Goal: Information Seeking & Learning: Check status

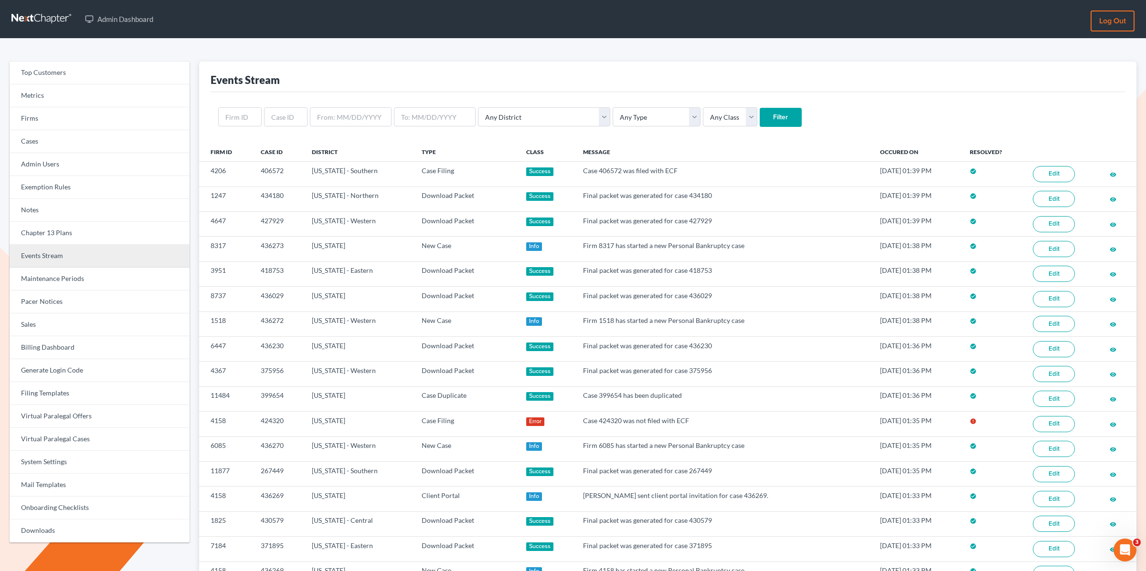
click at [42, 258] on link "Events Stream" at bounding box center [100, 256] width 180 height 23
click at [42, 254] on link "Events Stream" at bounding box center [100, 256] width 180 height 23
click at [67, 252] on link "Events Stream" at bounding box center [100, 256] width 180 height 23
click at [387, 40] on div "Top Customers Metrics Firms Cases Admin Users Exemption Rules Notes Chapter 13 …" at bounding box center [573, 503] width 1146 height 929
click at [721, 62] on div "Events Stream" at bounding box center [667, 77] width 914 height 31
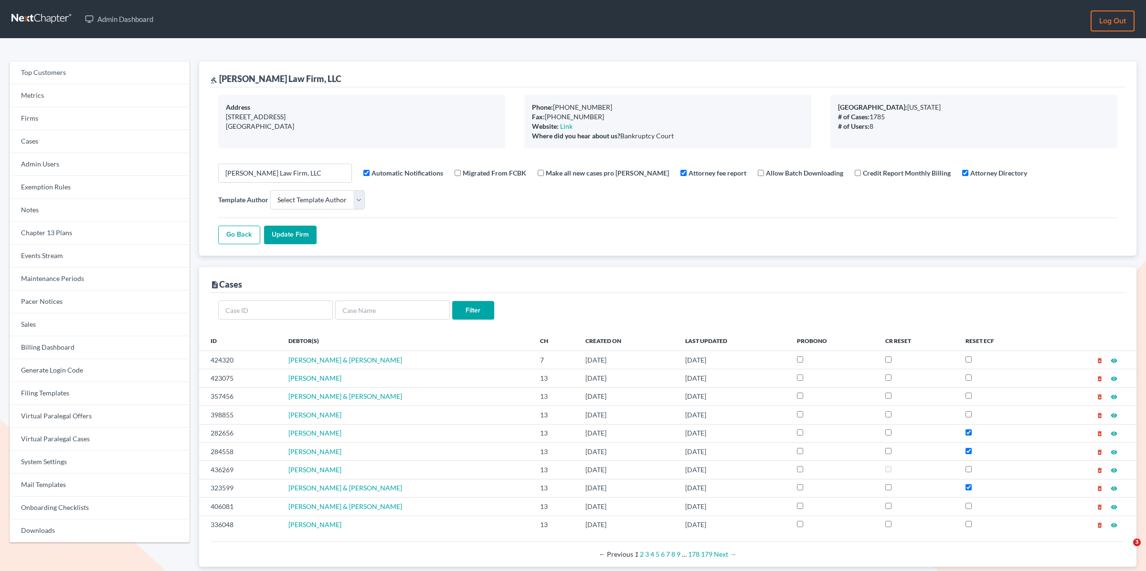
select select
click at [59, 126] on link "Firms" at bounding box center [100, 118] width 180 height 23
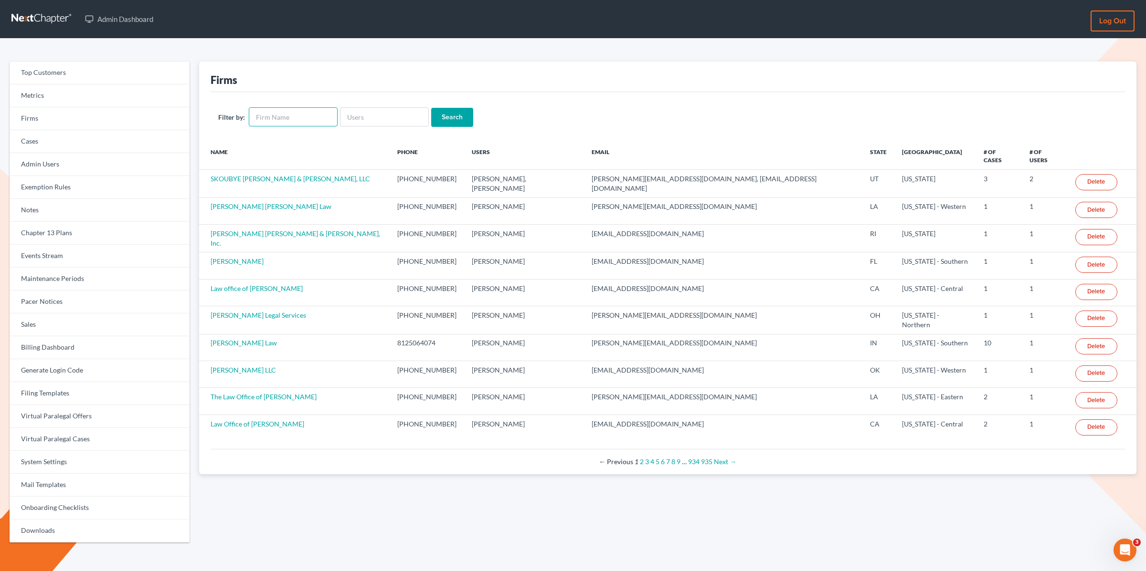
click at [280, 120] on input "text" at bounding box center [293, 116] width 89 height 19
click at [306, 113] on input "Compass Bankruptcy Law Group" at bounding box center [293, 116] width 89 height 19
click at [295, 121] on input "Compass Bankruptcy Law Group" at bounding box center [293, 116] width 89 height 19
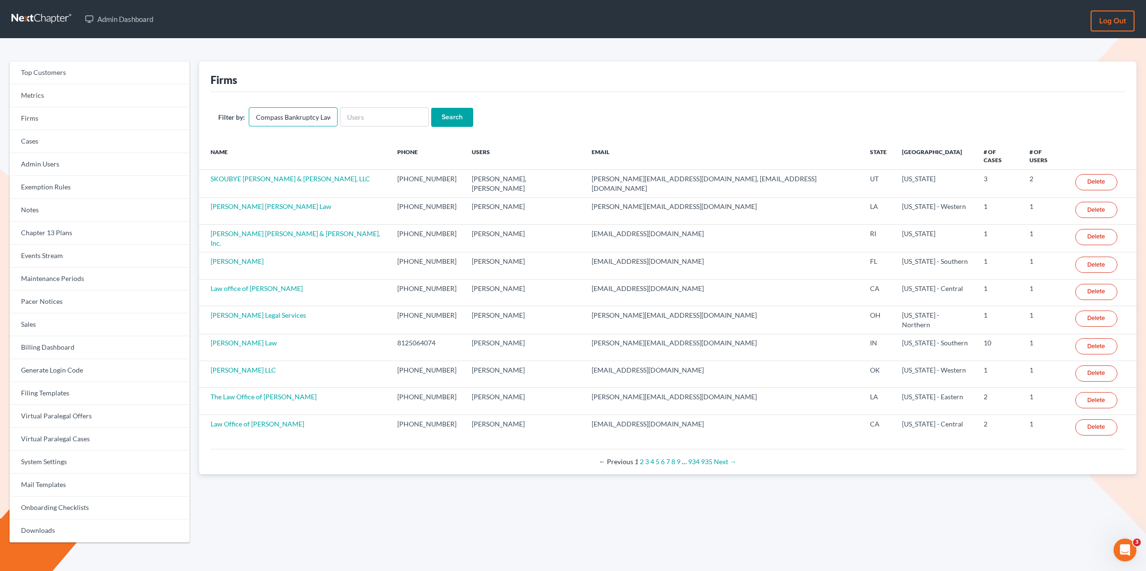
click at [295, 121] on input "Compass Bankruptcy Law Group" at bounding box center [293, 116] width 89 height 19
click at [283, 118] on input "Compass Bankruptcy Law Group" at bounding box center [293, 116] width 89 height 19
drag, startPoint x: 281, startPoint y: 118, endPoint x: 337, endPoint y: 117, distance: 55.4
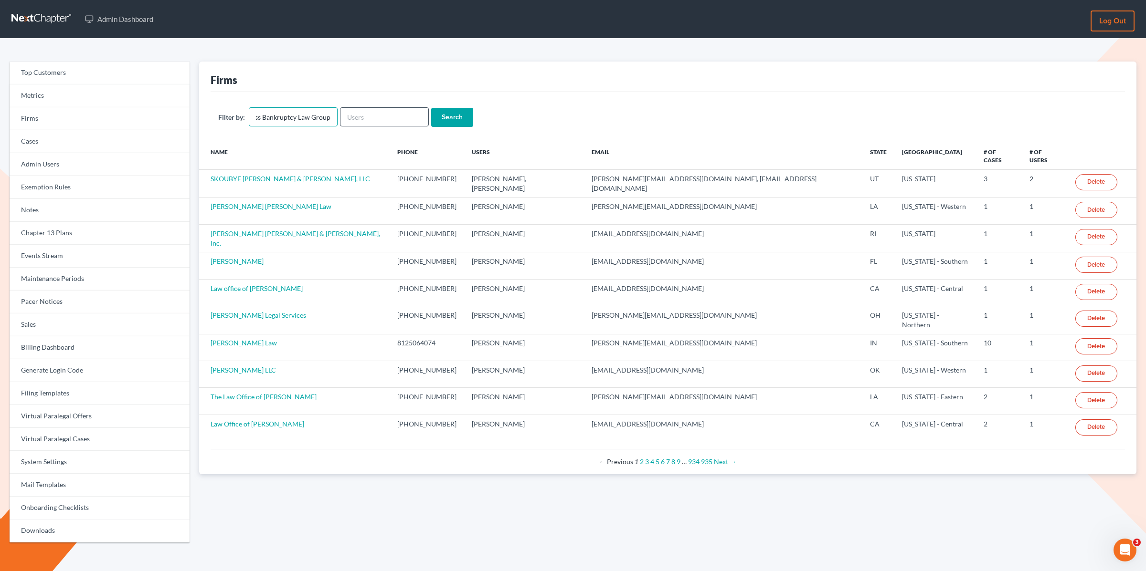
click at [337, 117] on form "Filter by: Compass Bankruptcy Law Group Search" at bounding box center [667, 117] width 899 height 20
type input "Compassionate Counsel"
click at [450, 114] on input "Search" at bounding box center [452, 117] width 42 height 19
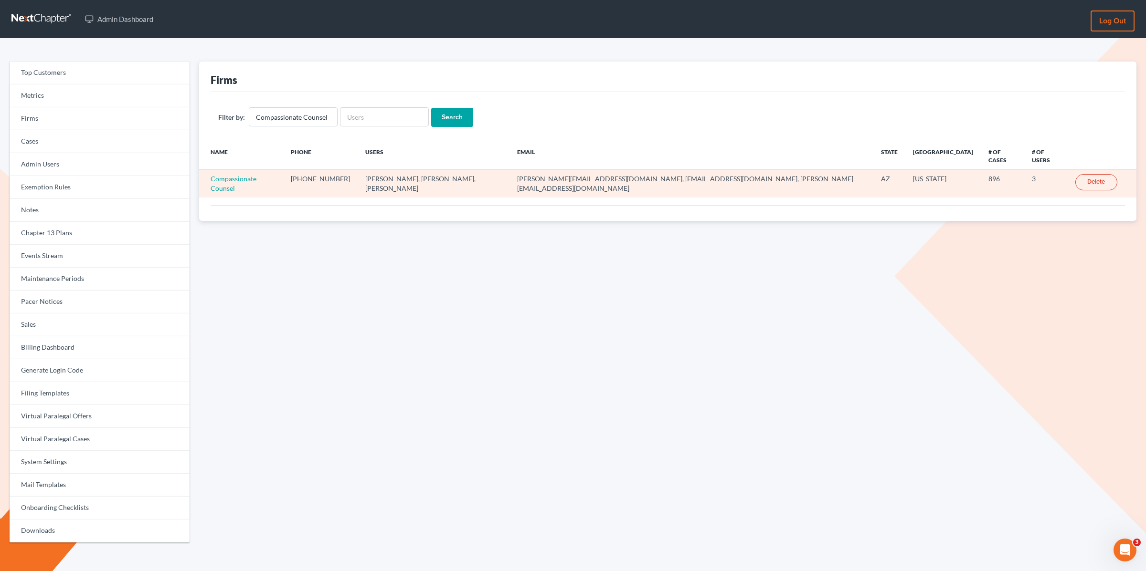
drag, startPoint x: 356, startPoint y: 168, endPoint x: 361, endPoint y: 168, distance: 5.8
click at [361, 170] on td "Brant Hodyno, James Harmon, Stuart D. Gavzy" at bounding box center [434, 184] width 152 height 28
drag, startPoint x: 363, startPoint y: 169, endPoint x: 312, endPoint y: 172, distance: 51.2
click at [350, 172] on tr "Compassionate Counsel 602-344-9574 Brant Hodyno, James Harmon, Stuart D. Gavzy …" at bounding box center [667, 184] width 937 height 28
drag, startPoint x: 206, startPoint y: 168, endPoint x: 289, endPoint y: 171, distance: 82.6
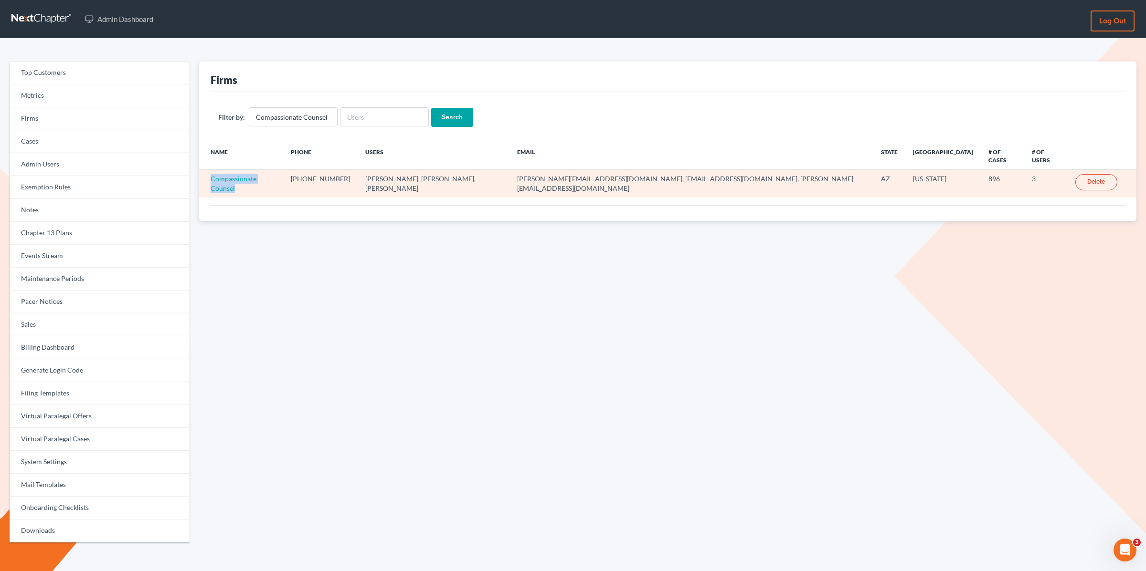
click at [283, 171] on td "Compassionate Counsel" at bounding box center [241, 184] width 84 height 28
drag, startPoint x: 364, startPoint y: 169, endPoint x: 401, endPoint y: 169, distance: 37.7
click at [401, 170] on td "Brant Hodyno, James Harmon, Stuart D. Gavzy" at bounding box center [434, 184] width 152 height 28
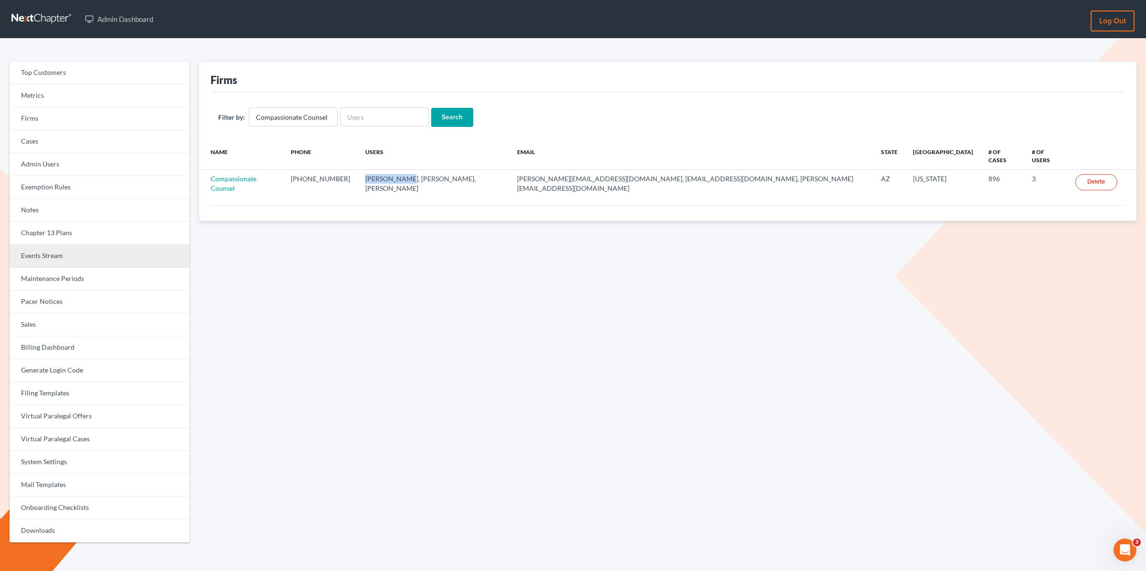
click at [38, 255] on link "Events Stream" at bounding box center [100, 256] width 180 height 23
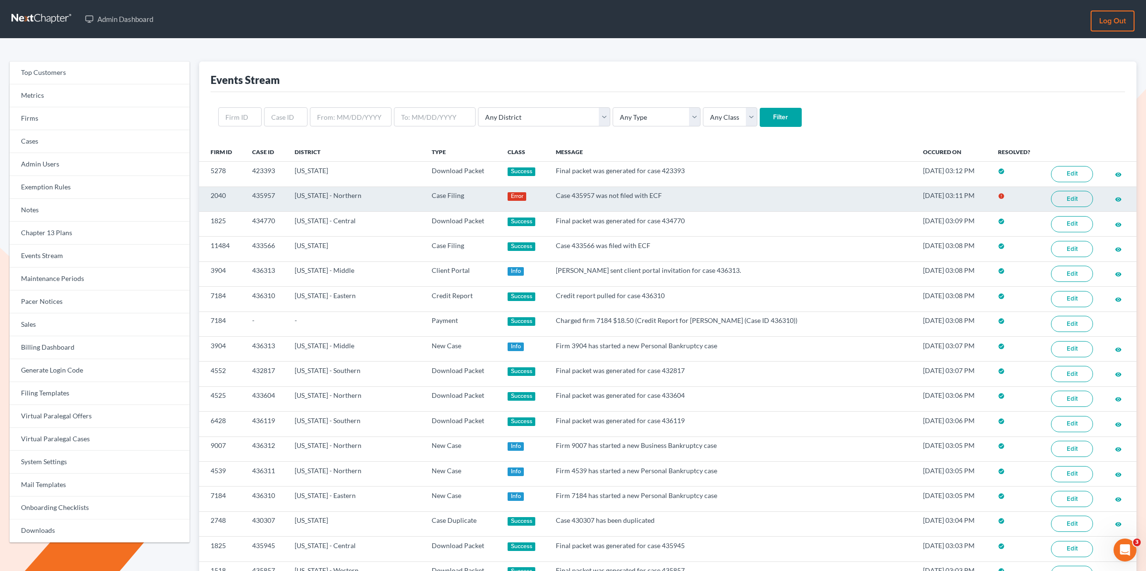
click at [1072, 194] on link "Edit" at bounding box center [1072, 199] width 42 height 16
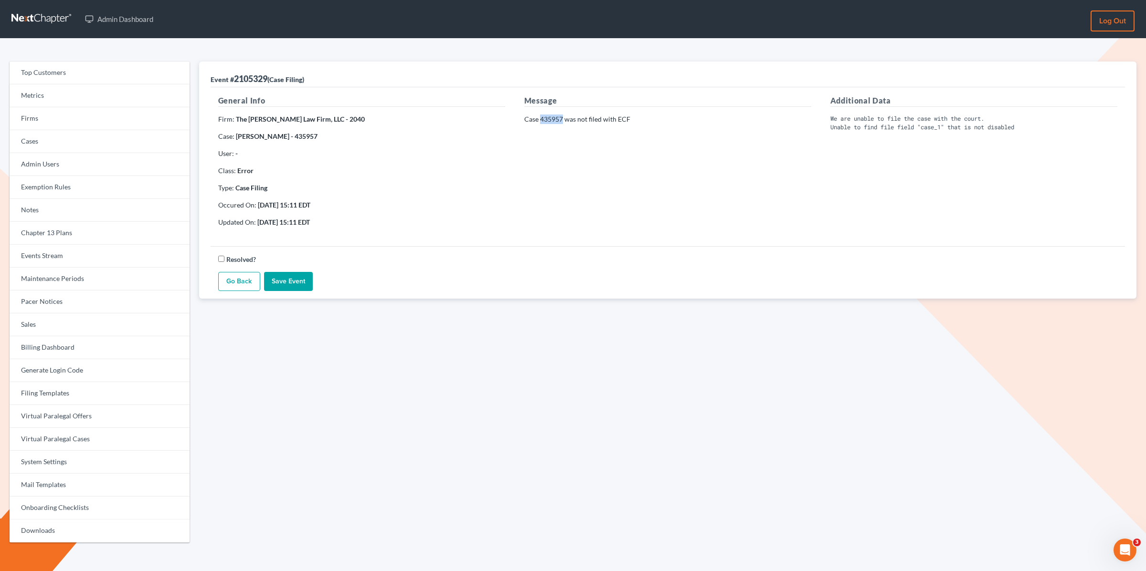
drag, startPoint x: 555, startPoint y: 120, endPoint x: 540, endPoint y: 121, distance: 14.4
click at [540, 121] on p "Case 435957 was not filed with ECF" at bounding box center [667, 120] width 287 height 10
copy p "435957"
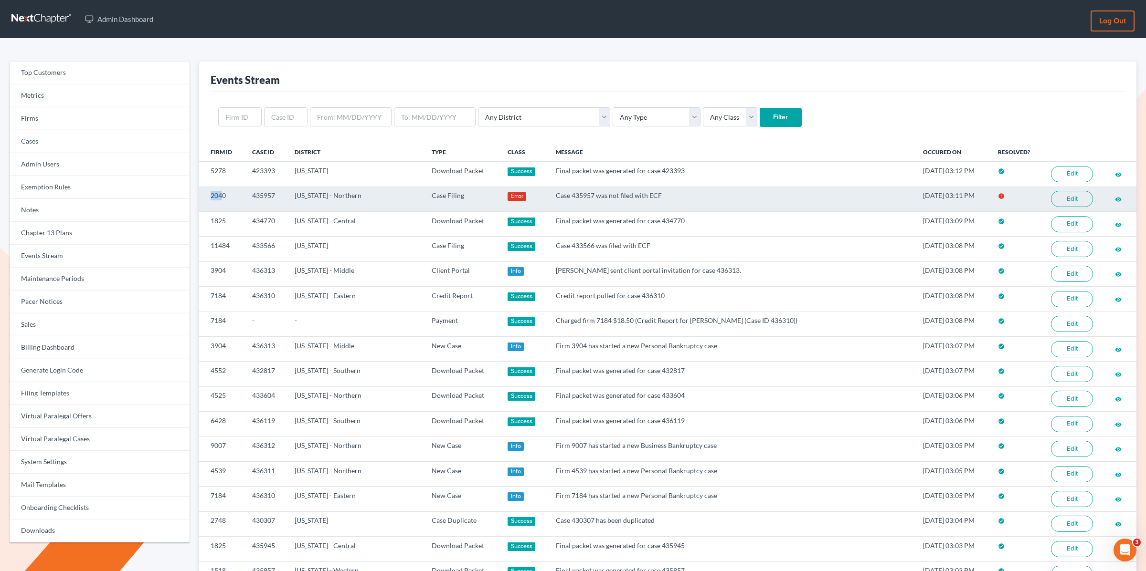
click at [212, 197] on td "2040" at bounding box center [221, 199] width 45 height 25
drag, startPoint x: 226, startPoint y: 195, endPoint x: 204, endPoint y: 195, distance: 22.0
click at [204, 195] on td "2040" at bounding box center [221, 199] width 45 height 25
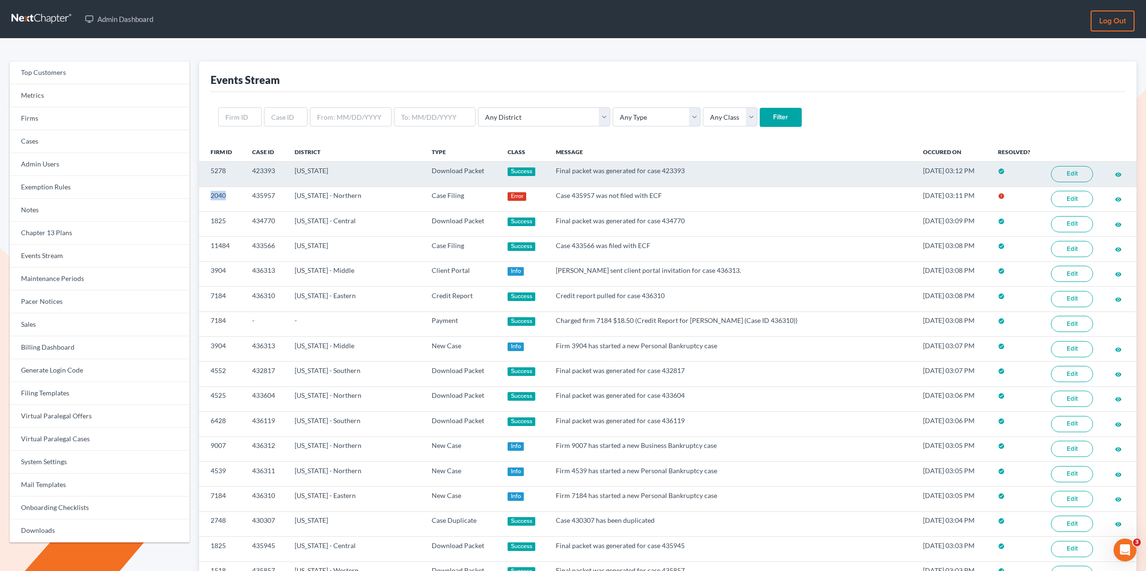
copy td "2040"
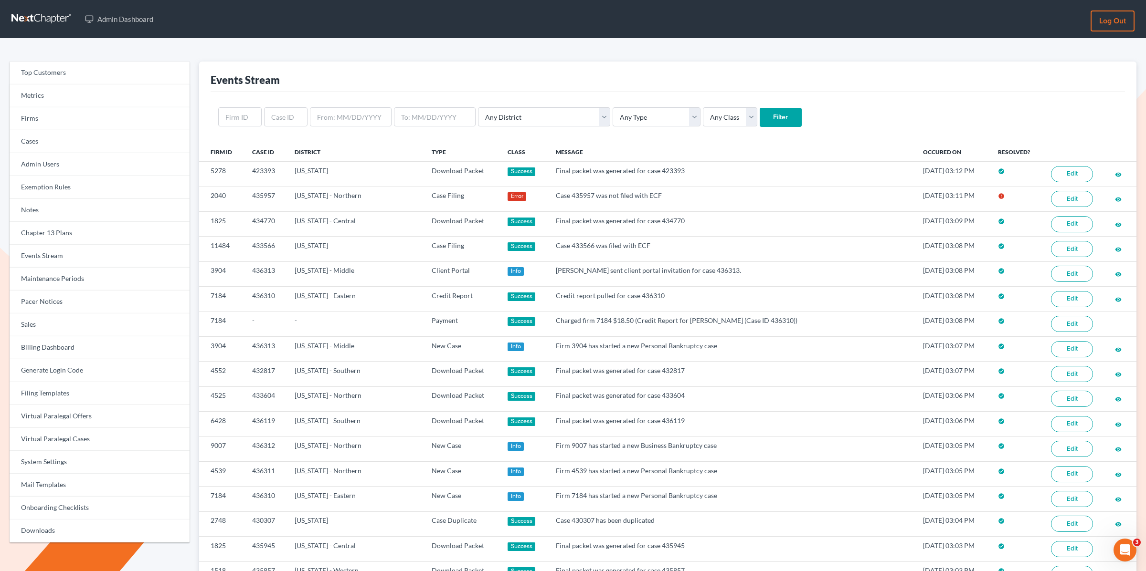
click at [259, 111] on form "Any District [US_STATE] - [GEOGRAPHIC_DATA] [US_STATE] - [GEOGRAPHIC_DATA] [US_…" at bounding box center [667, 117] width 899 height 20
click at [243, 116] on input "text" at bounding box center [239, 116] width 43 height 19
paste input "2040"
type input "2040"
click at [759, 108] on input "Filter" at bounding box center [780, 117] width 42 height 19
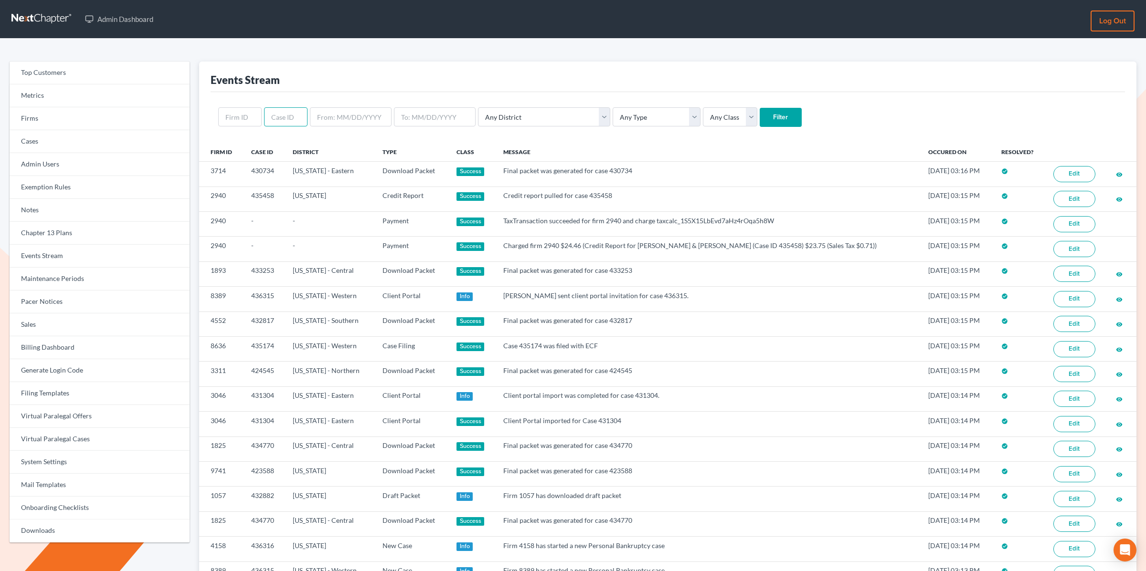
click at [273, 115] on input "text" at bounding box center [285, 116] width 43 height 19
type input "434190"
click at [759, 108] on input "Filter" at bounding box center [780, 117] width 42 height 19
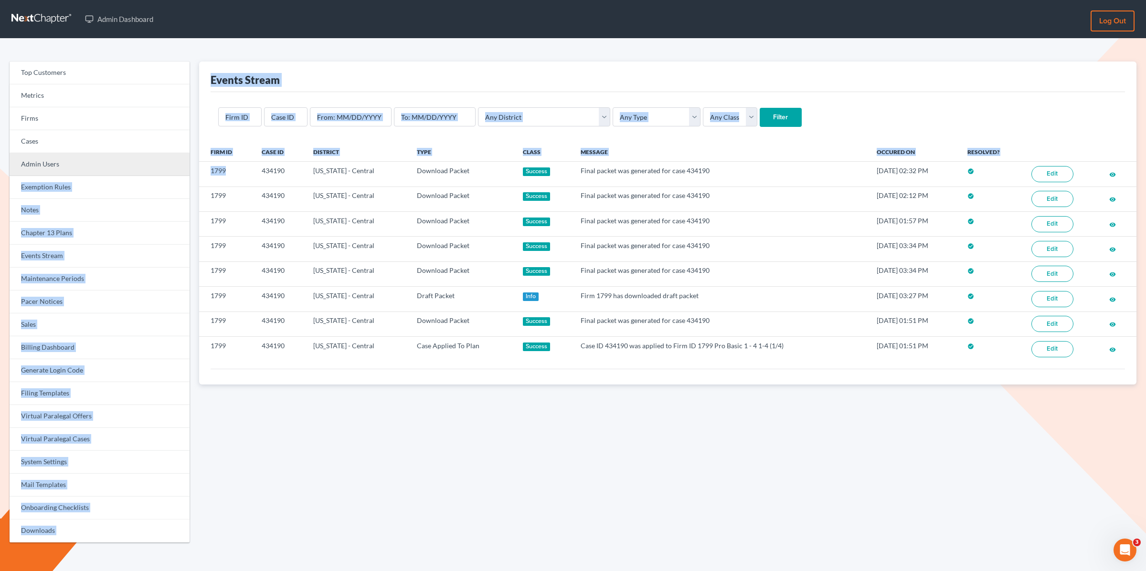
click at [188, 166] on div "Top Customers Metrics Firms Cases Admin Users Exemption Rules Notes Chapter 13 …" at bounding box center [573, 306] width 1136 height 489
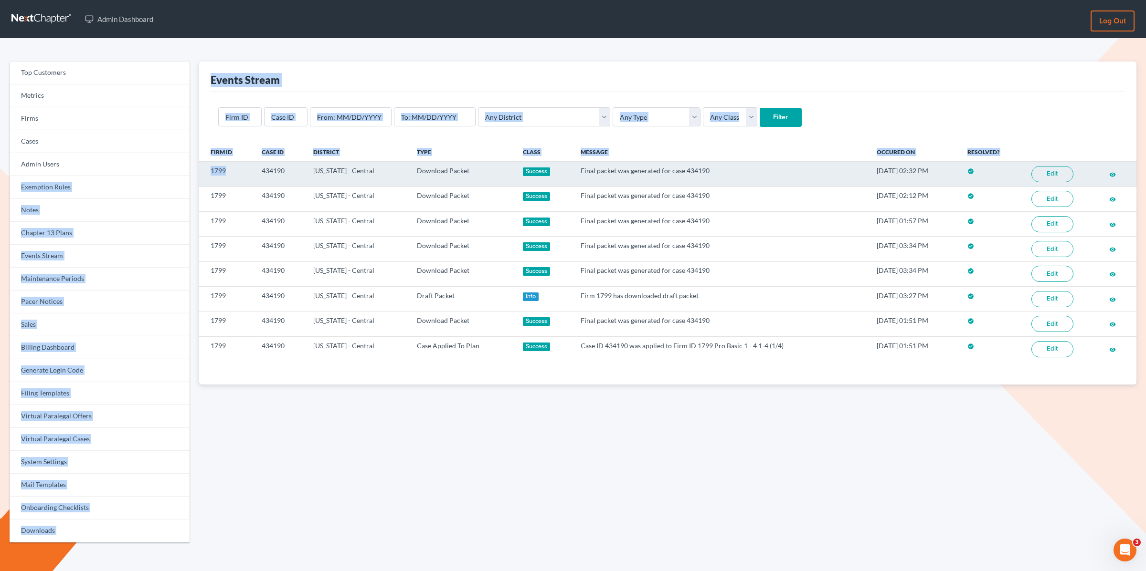
drag, startPoint x: 242, startPoint y: 170, endPoint x: 236, endPoint y: 173, distance: 6.6
click at [242, 170] on td "1799" at bounding box center [226, 174] width 55 height 25
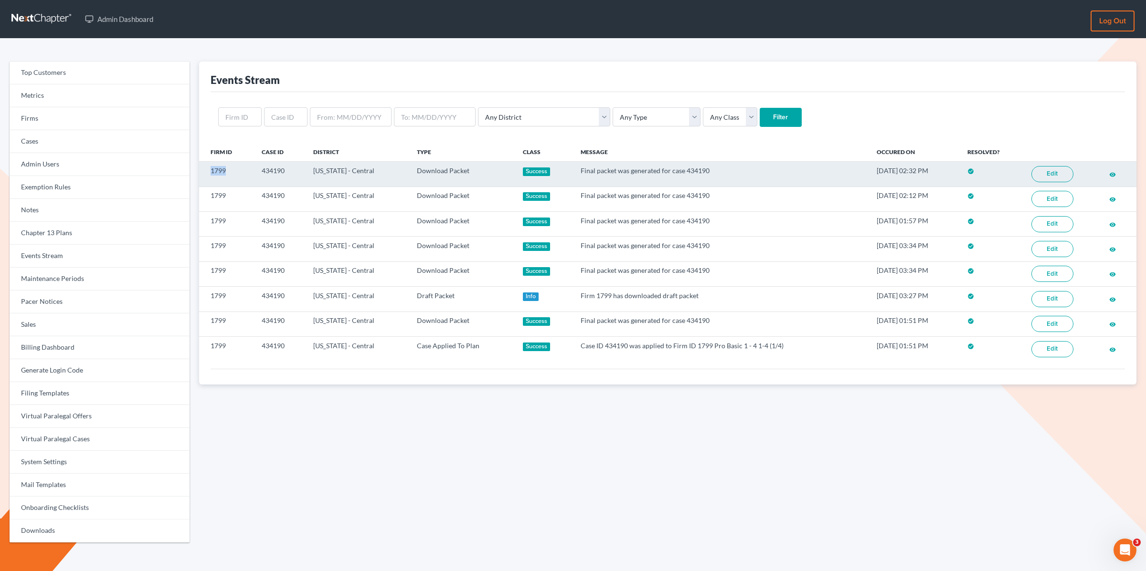
click at [207, 172] on td "1799" at bounding box center [226, 174] width 55 height 25
copy td "1799"
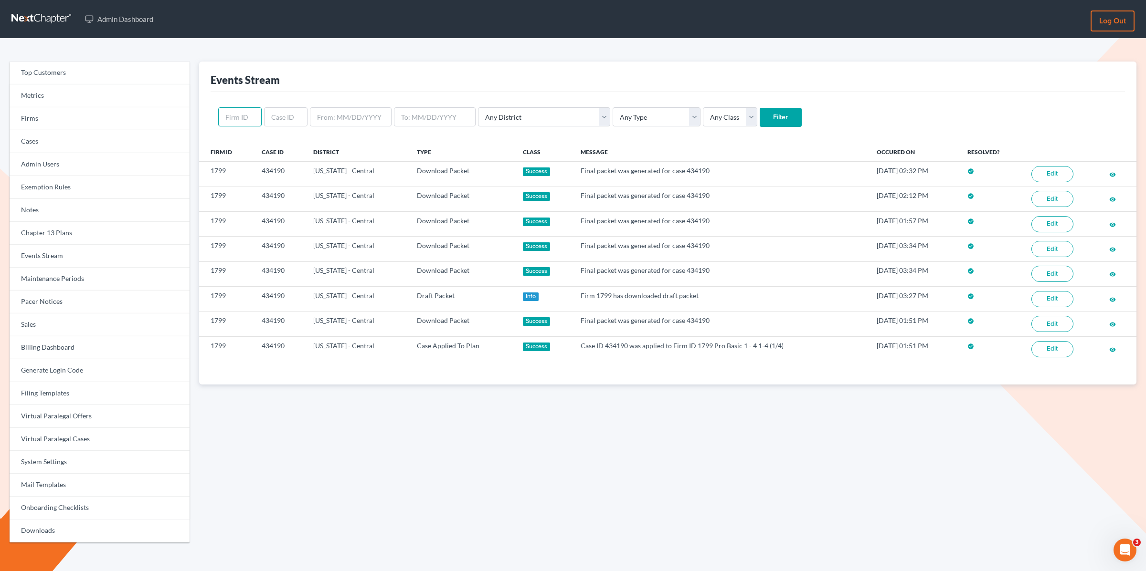
click at [238, 112] on input "text" at bounding box center [239, 116] width 43 height 19
paste input "1799"
type input "1799"
click at [759, 108] on input "Filter" at bounding box center [780, 117] width 42 height 19
click at [288, 121] on input "text" at bounding box center [285, 117] width 43 height 19
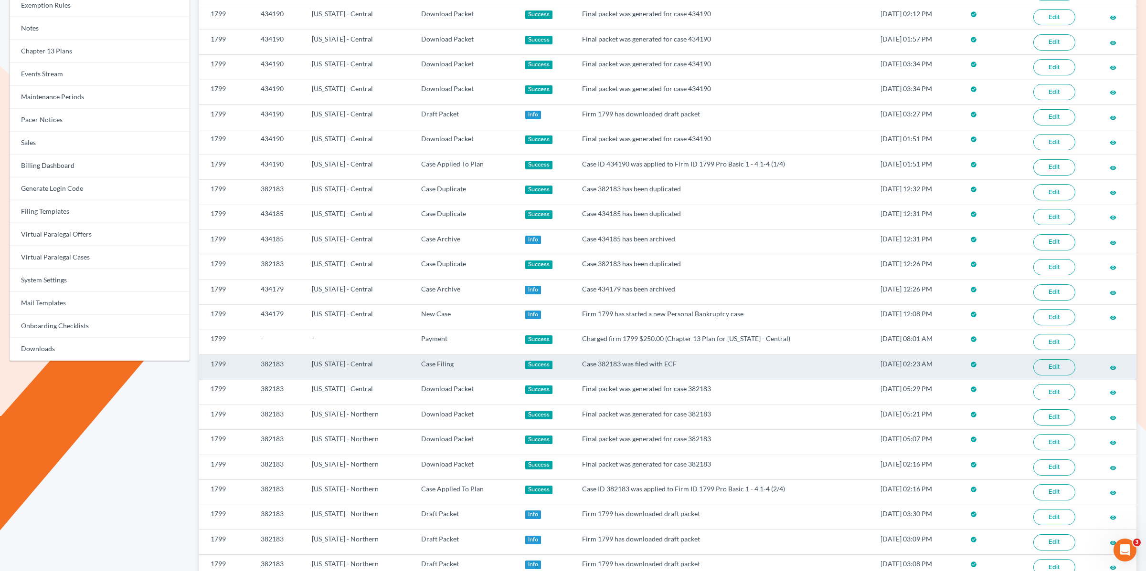
scroll to position [180, 0]
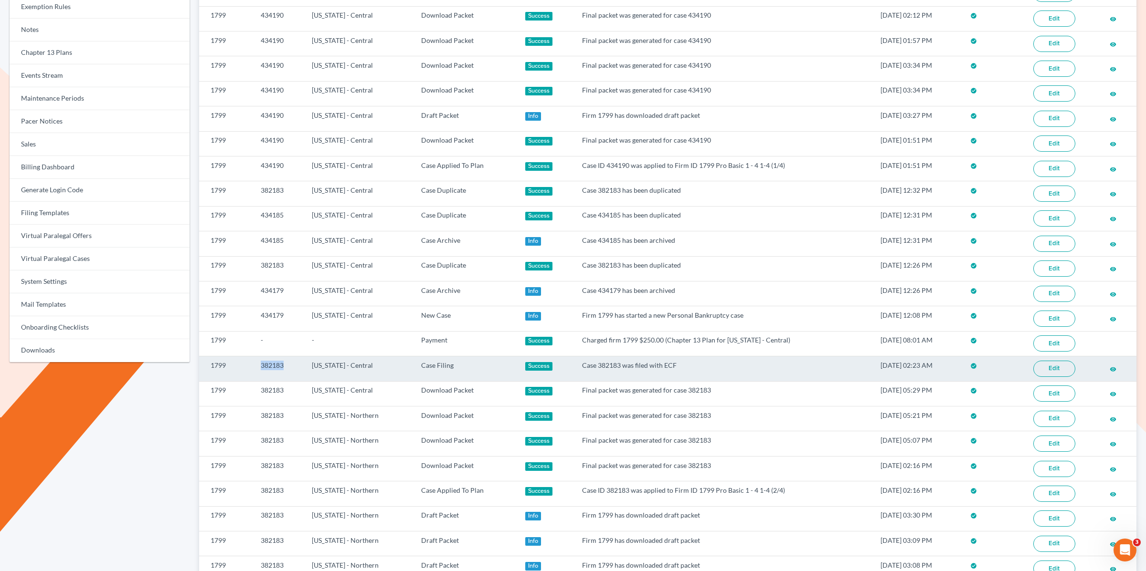
drag, startPoint x: 295, startPoint y: 357, endPoint x: 258, endPoint y: 357, distance: 36.3
click at [258, 357] on td "382183" at bounding box center [278, 369] width 51 height 25
copy td "382183"
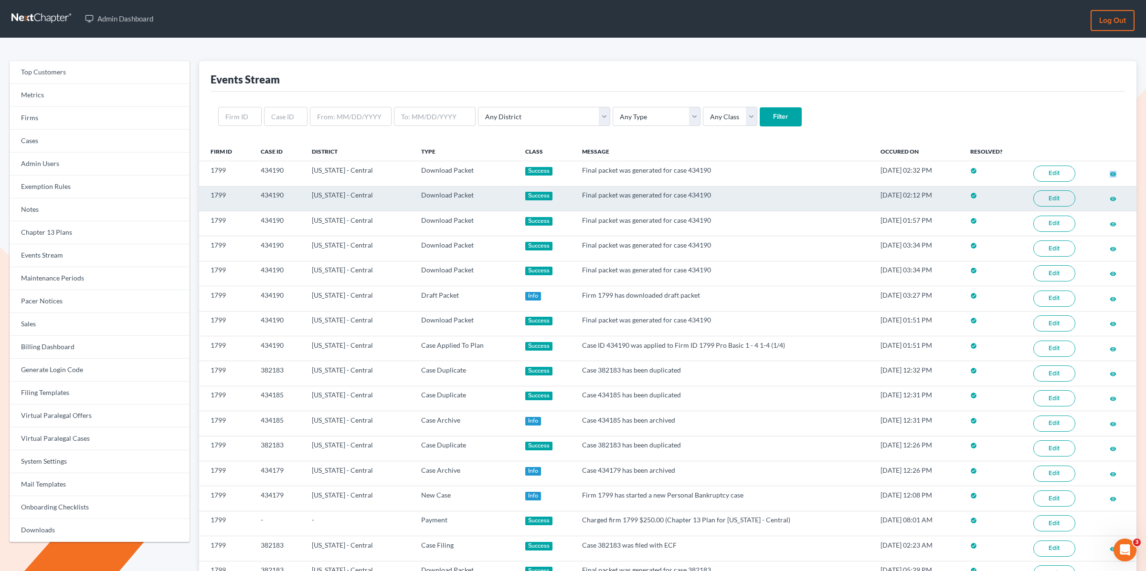
scroll to position [0, 0]
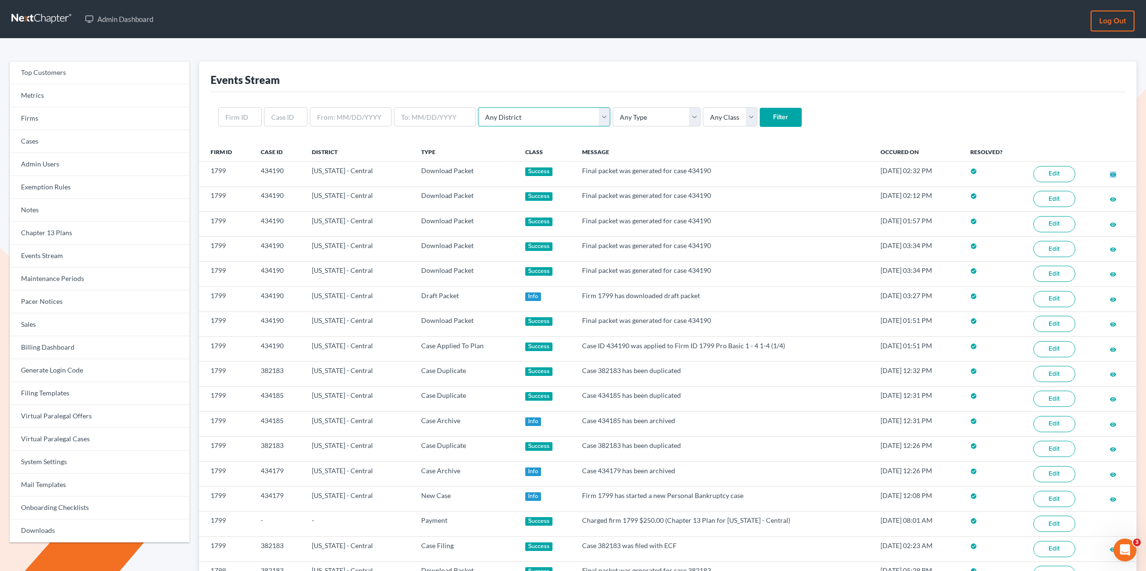
click at [538, 118] on select "Any District Alabama - Middle Alabama - Northern Alabama - Southern Alaska Ariz…" at bounding box center [544, 116] width 132 height 19
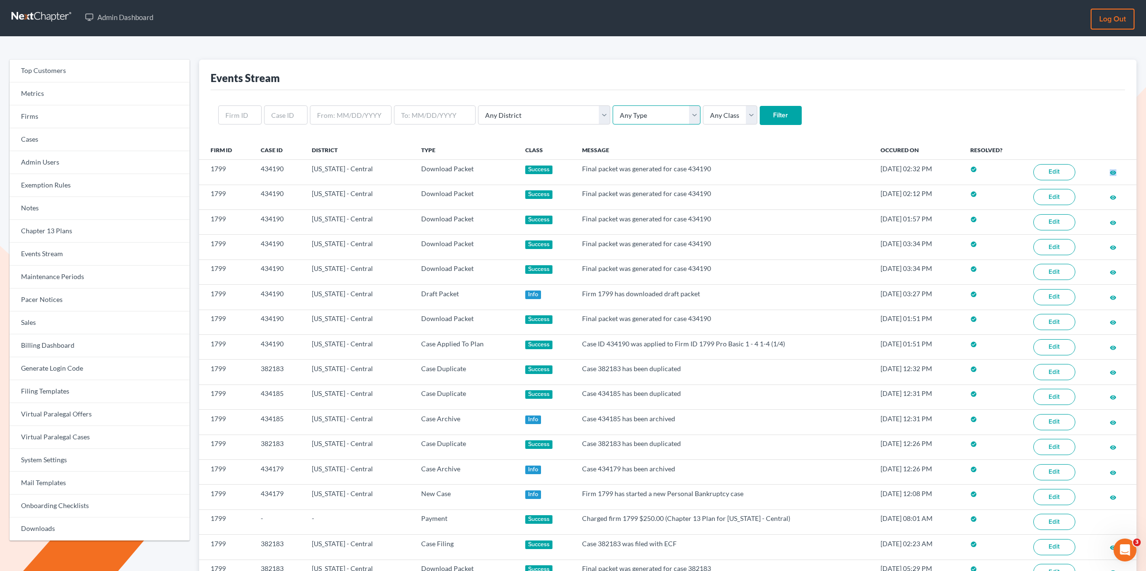
click at [612, 116] on select "Any Type Case Applied To Plan Case Archive Case Duplicate Case Filing Chapter 1…" at bounding box center [656, 114] width 88 height 19
select select "case_filing"
click at [612, 105] on select "Any Type Case Applied To Plan Case Archive Case Duplicate Case Filing Chapter 1…" at bounding box center [656, 114] width 88 height 19
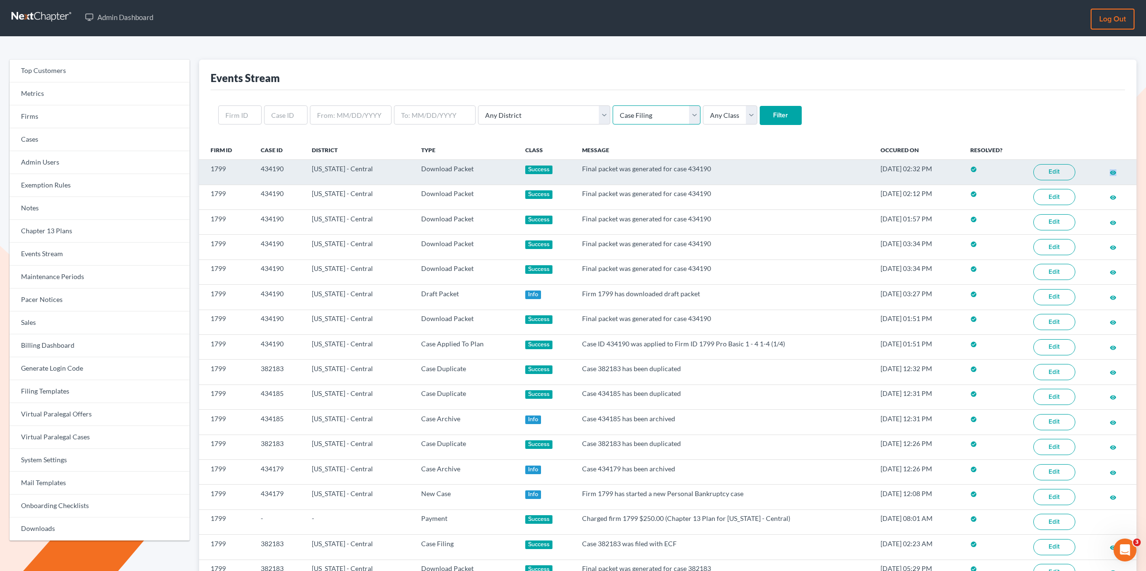
scroll to position [6, 0]
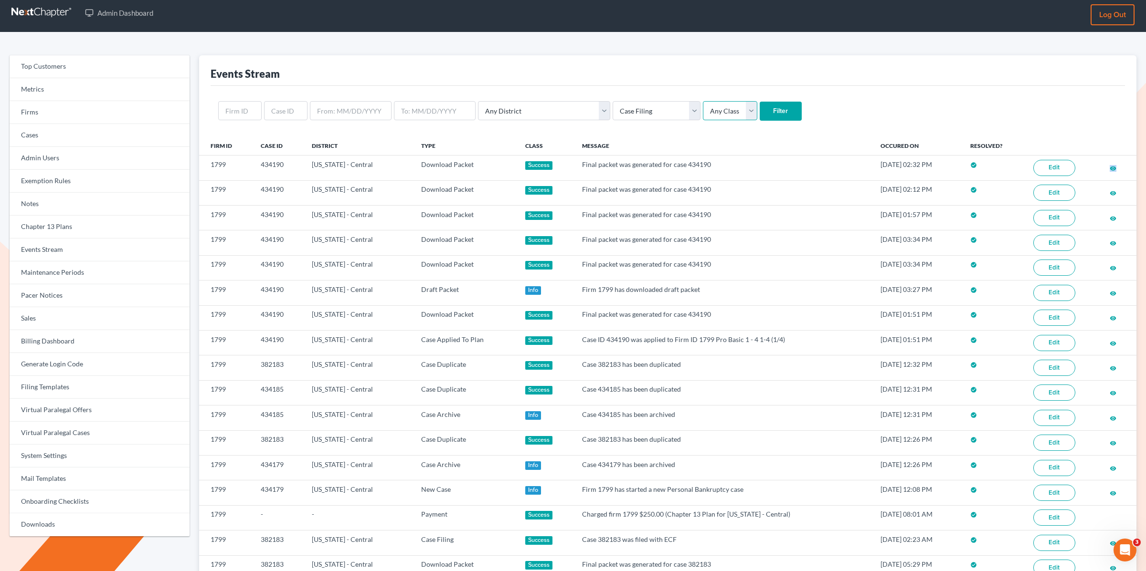
click at [703, 110] on select "Any Class Success Error Info" at bounding box center [730, 110] width 54 height 19
select select "success"
click at [703, 101] on select "Any Class Success Error Info" at bounding box center [730, 110] width 54 height 19
click at [759, 112] on input "Filter" at bounding box center [780, 111] width 42 height 19
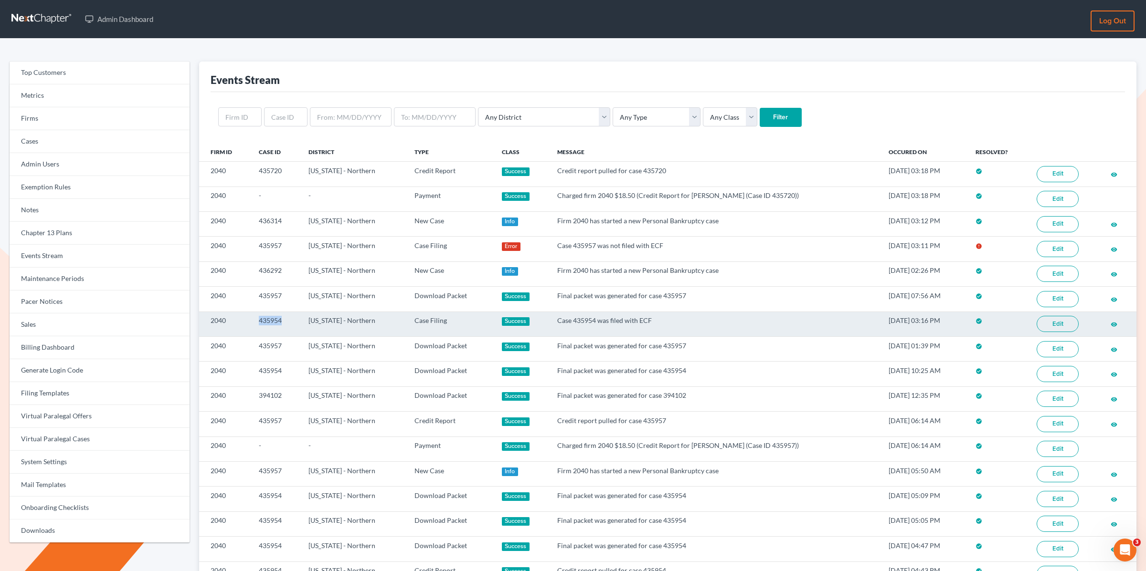
drag, startPoint x: 287, startPoint y: 317, endPoint x: 253, endPoint y: 317, distance: 34.4
click at [253, 317] on td "435954" at bounding box center [275, 324] width 49 height 25
copy td "435954"
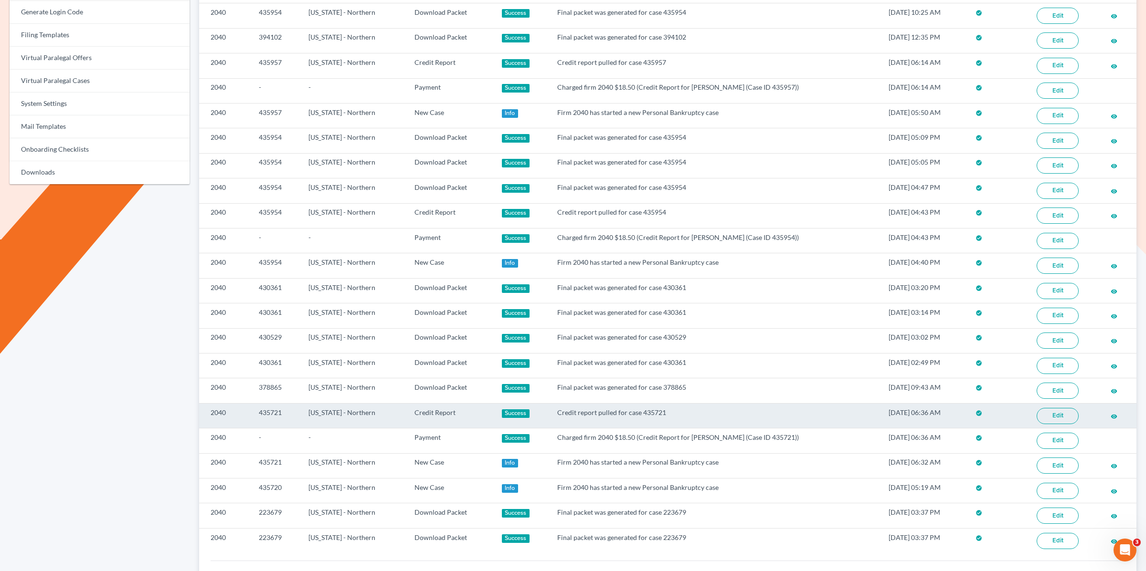
scroll to position [396, 0]
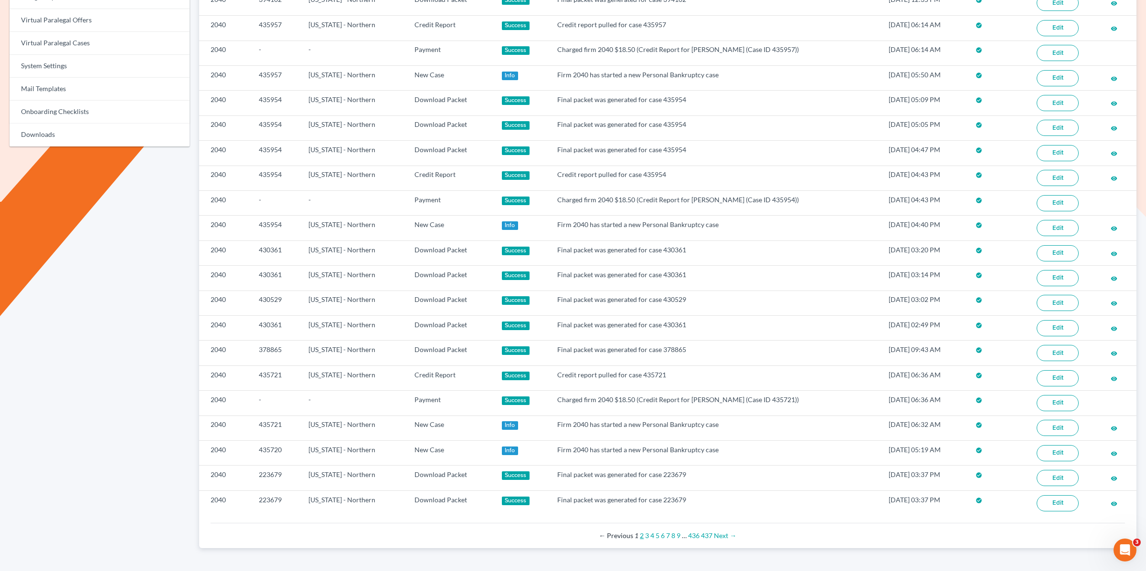
click at [641, 532] on link "2" at bounding box center [642, 536] width 4 height 8
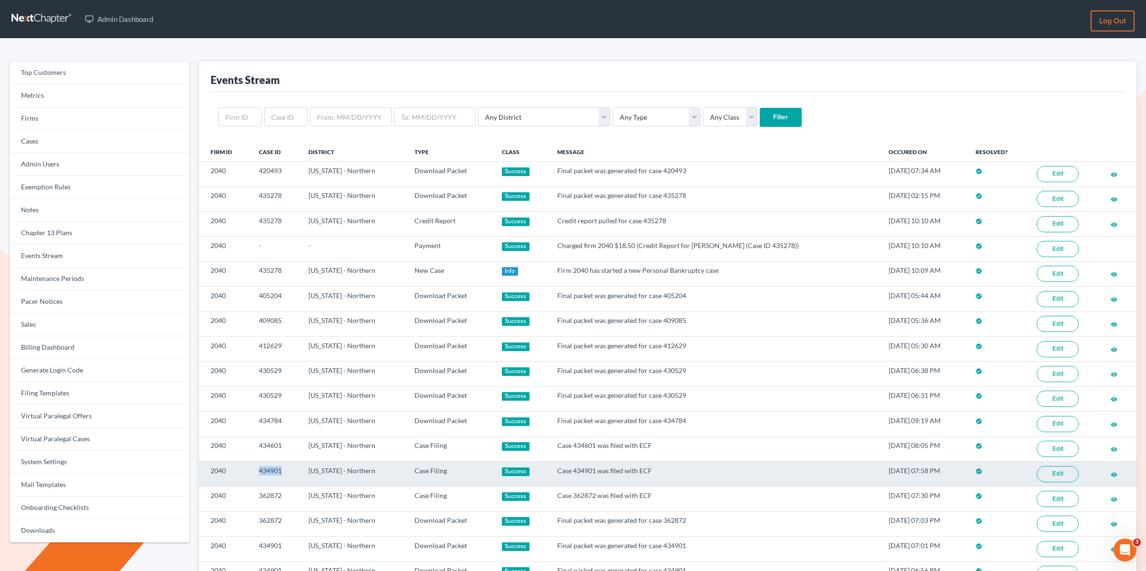
drag, startPoint x: 285, startPoint y: 463, endPoint x: 257, endPoint y: 464, distance: 28.7
click at [256, 464] on td "434901" at bounding box center [275, 474] width 49 height 25
copy td "434901"
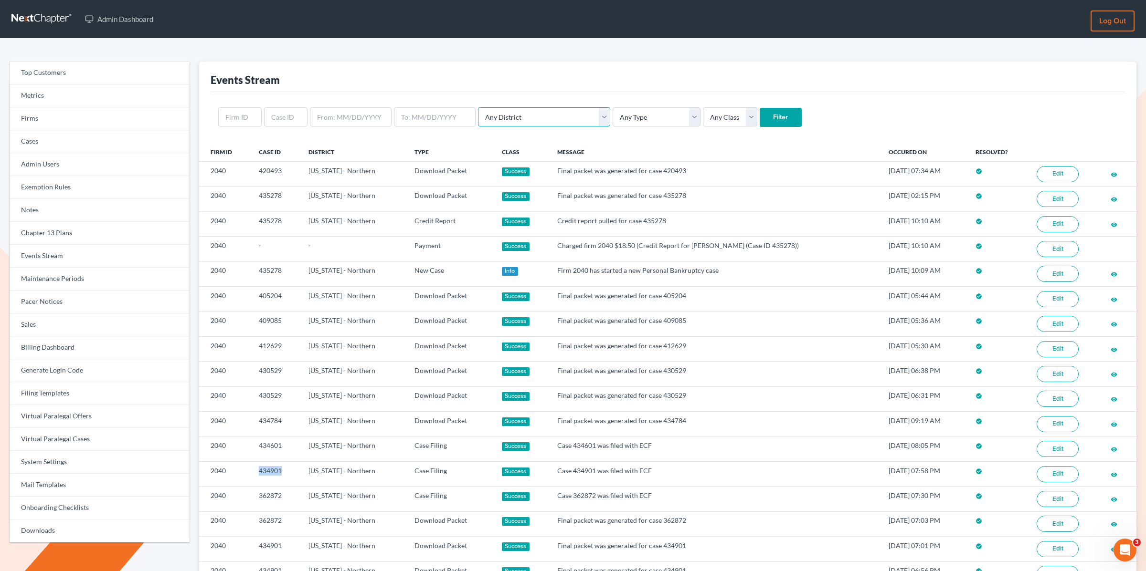
click at [482, 120] on select "Any District Alabama - Middle Alabama - Northern Alabama - Southern Alaska Ariz…" at bounding box center [544, 116] width 132 height 19
select select "22"
click at [478, 107] on select "Any District Alabama - Middle Alabama - Northern Alabama - Southern Alaska Ariz…" at bounding box center [544, 116] width 132 height 19
click at [759, 114] on input "Filter" at bounding box center [780, 117] width 42 height 19
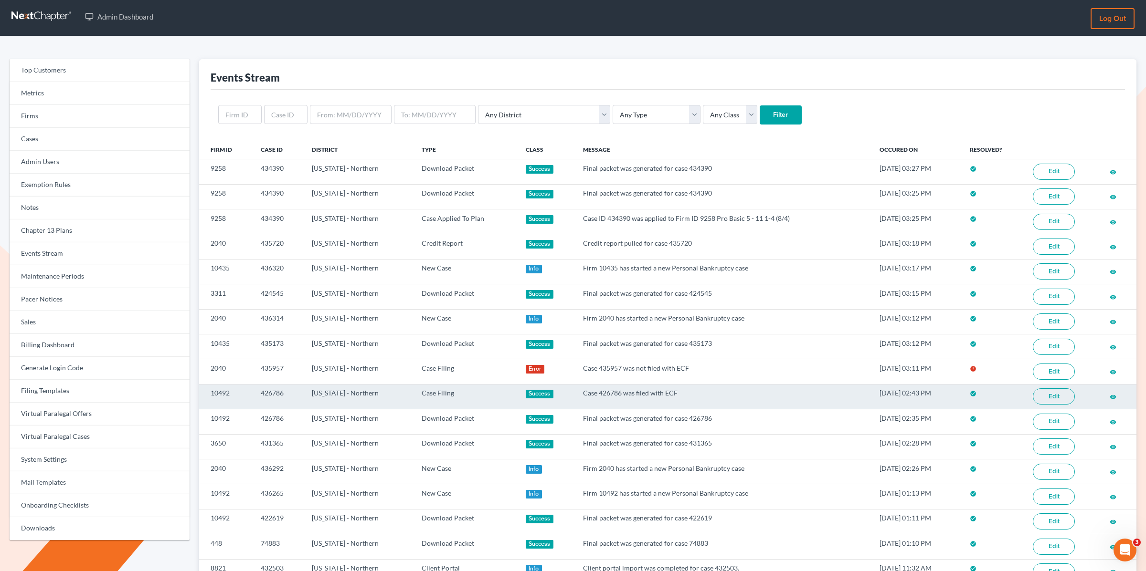
scroll to position [3, 0]
click at [1056, 392] on link "Edit" at bounding box center [1053, 396] width 42 height 16
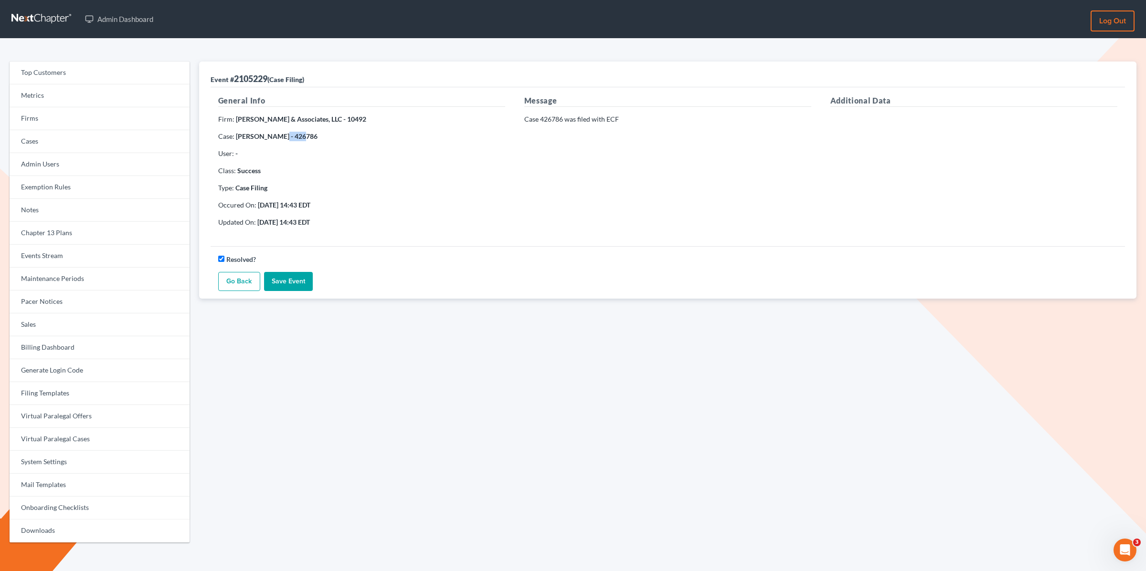
drag, startPoint x: 295, startPoint y: 136, endPoint x: 281, endPoint y: 136, distance: 13.4
click at [277, 136] on p "Case: Damian Rue - 426786" at bounding box center [361, 137] width 287 height 10
copy strong "426786"
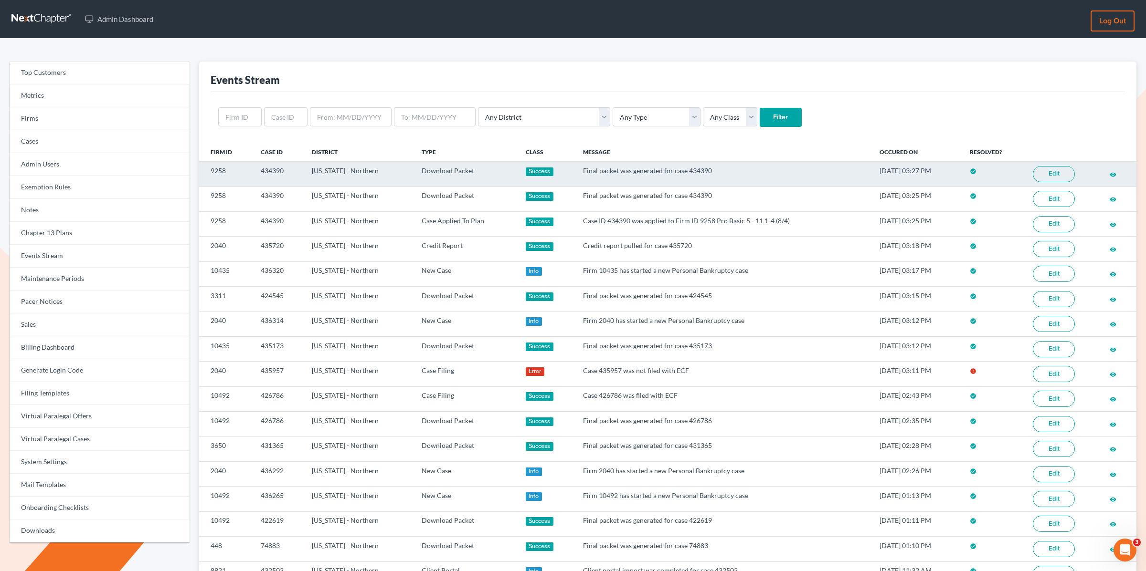
click at [1056, 174] on link "Edit" at bounding box center [1053, 174] width 42 height 16
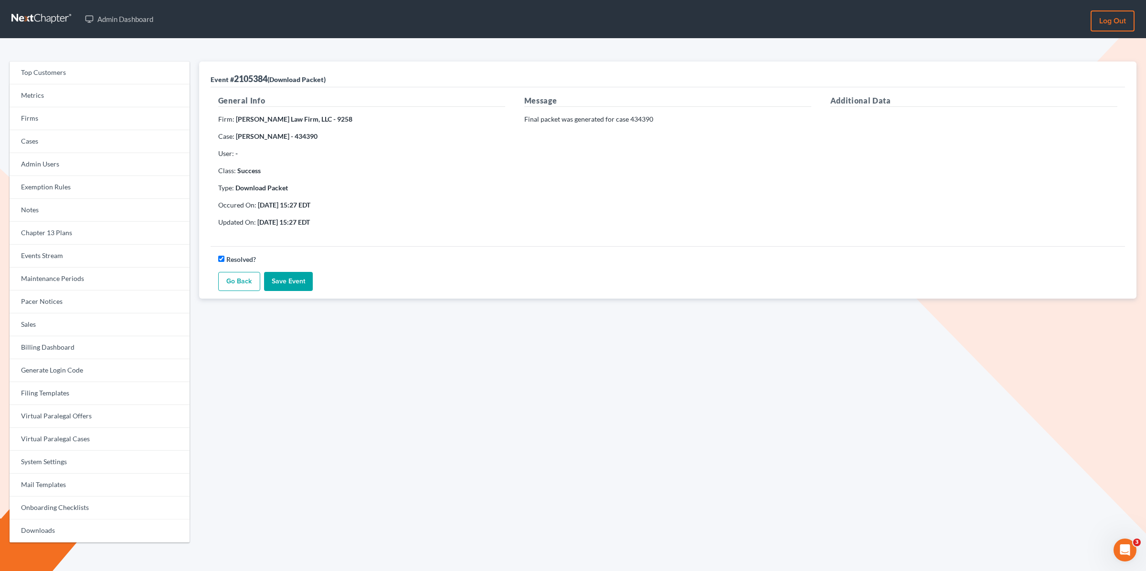
drag, startPoint x: 316, startPoint y: 137, endPoint x: 237, endPoint y: 96, distance: 89.0
click at [292, 139] on p "Case: Vanessa Lovinsky - 434390" at bounding box center [361, 137] width 287 height 10
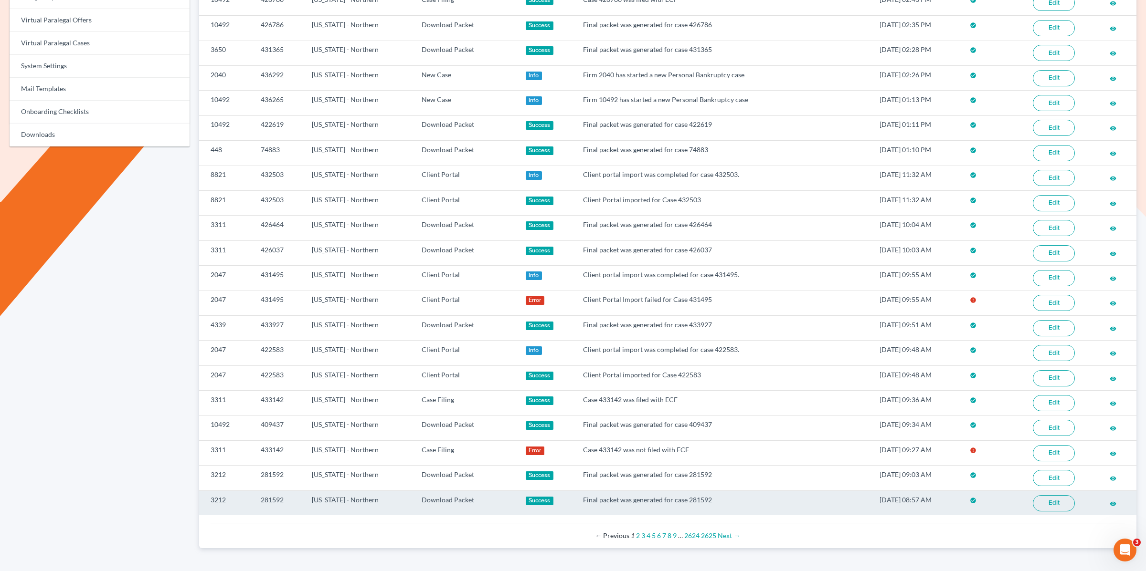
scroll to position [391, 0]
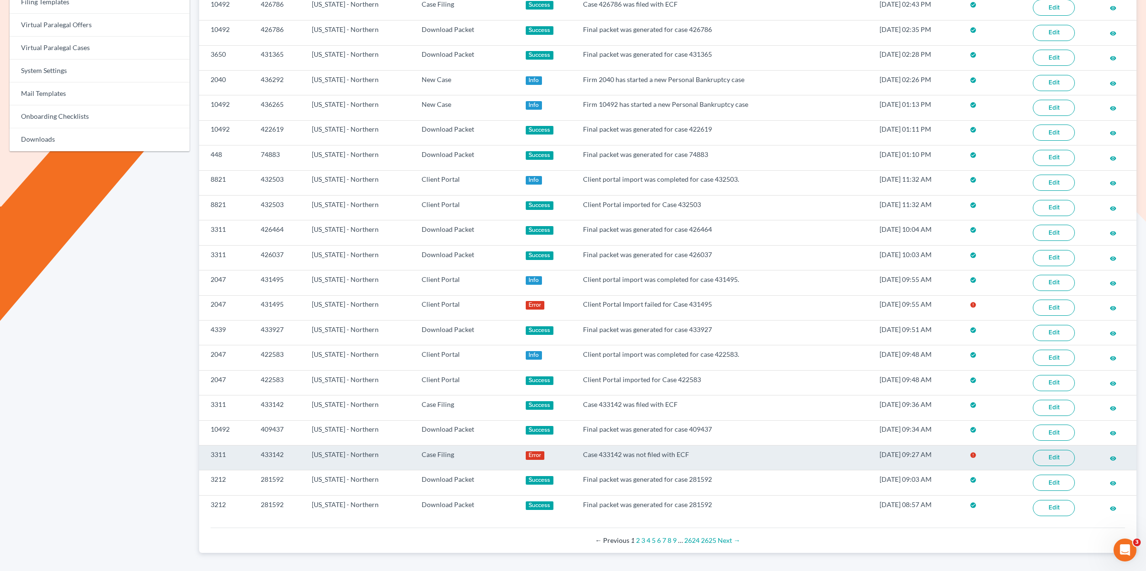
click at [1045, 450] on link "Edit" at bounding box center [1053, 458] width 42 height 16
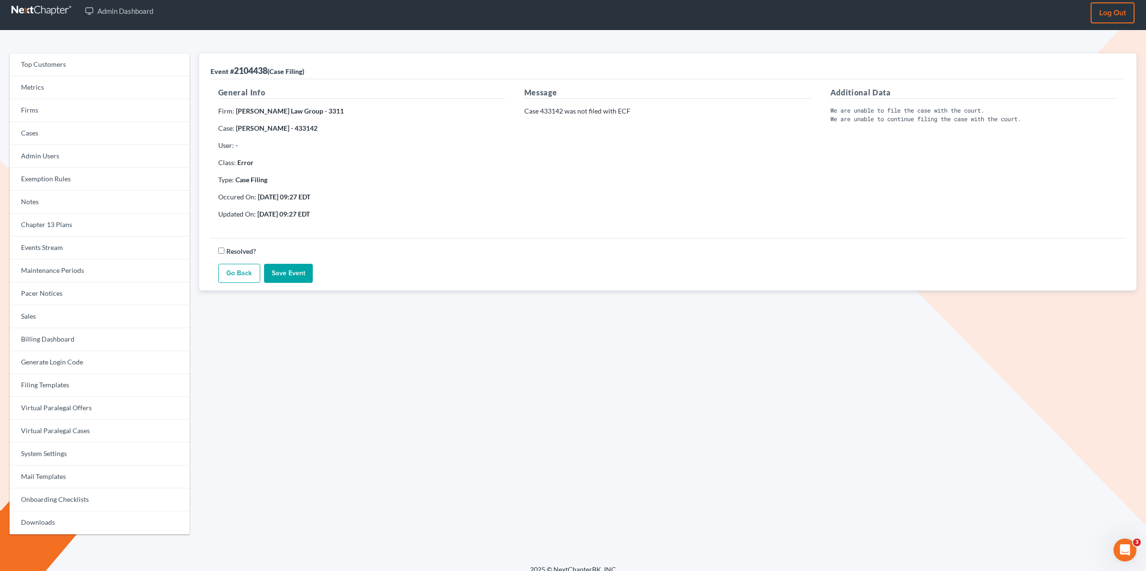
scroll to position [12, 0]
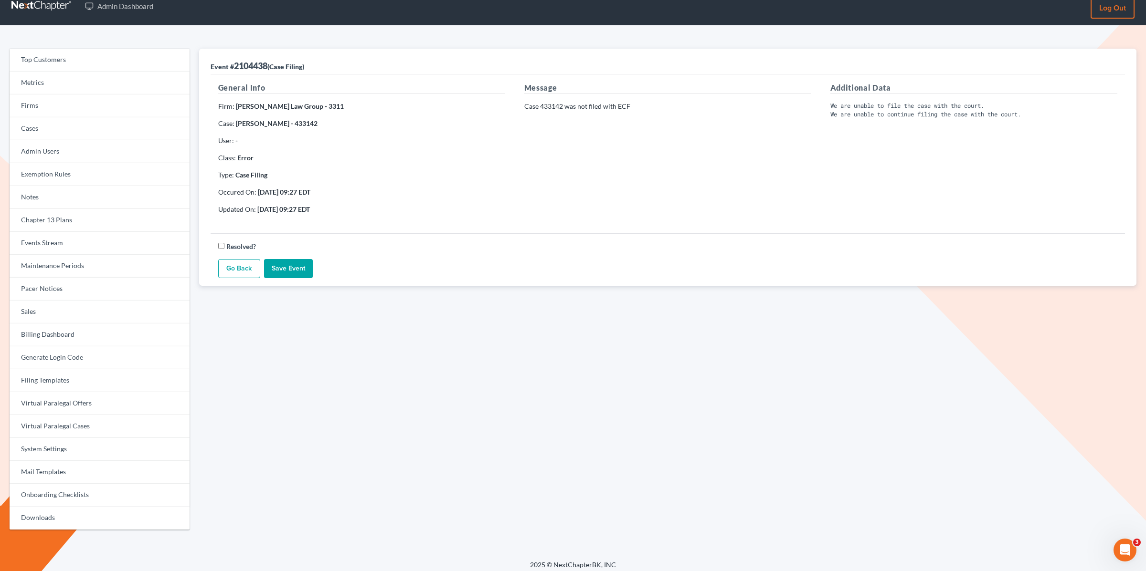
drag, startPoint x: 334, startPoint y: 125, endPoint x: 308, endPoint y: 127, distance: 25.9
click at [308, 127] on p "Case: Dima Zanhour-Watson - 433142" at bounding box center [361, 124] width 287 height 10
copy strong "433142"
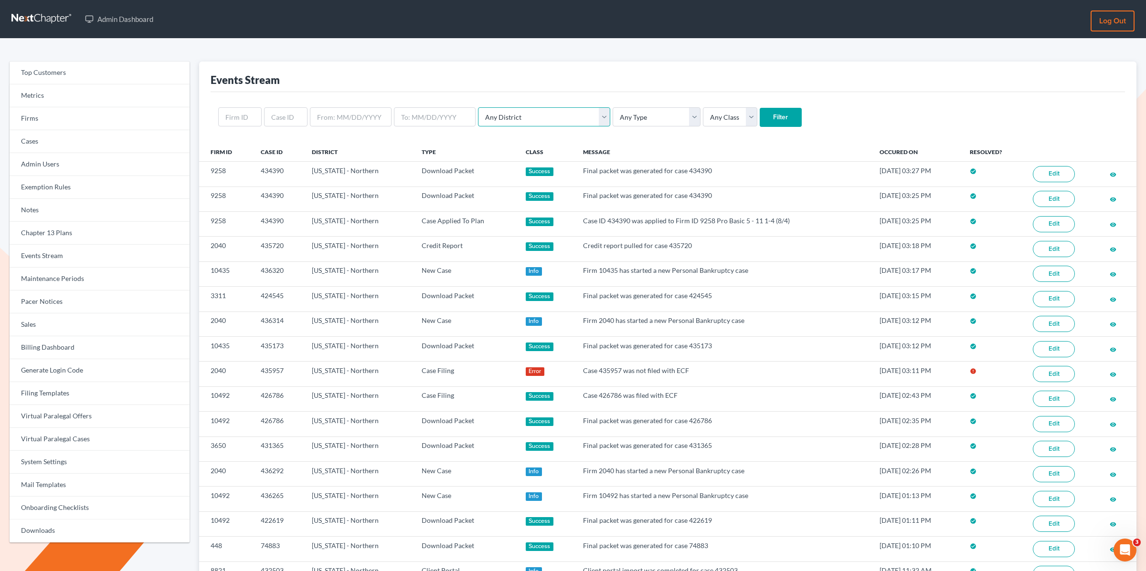
click at [501, 122] on select "Any District Alabama - Middle Alabama - Northern Alabama - Southern Alaska Ariz…" at bounding box center [544, 116] width 132 height 19
click at [517, 121] on select "Any District Alabama - Middle Alabama - Northern Alabama - Southern Alaska Ariz…" at bounding box center [544, 116] width 132 height 19
select select "22"
click at [478, 107] on select "Any District Alabama - Middle Alabama - Northern Alabama - Southern Alaska Ariz…" at bounding box center [544, 116] width 132 height 19
click at [759, 112] on input "Filter" at bounding box center [780, 117] width 42 height 19
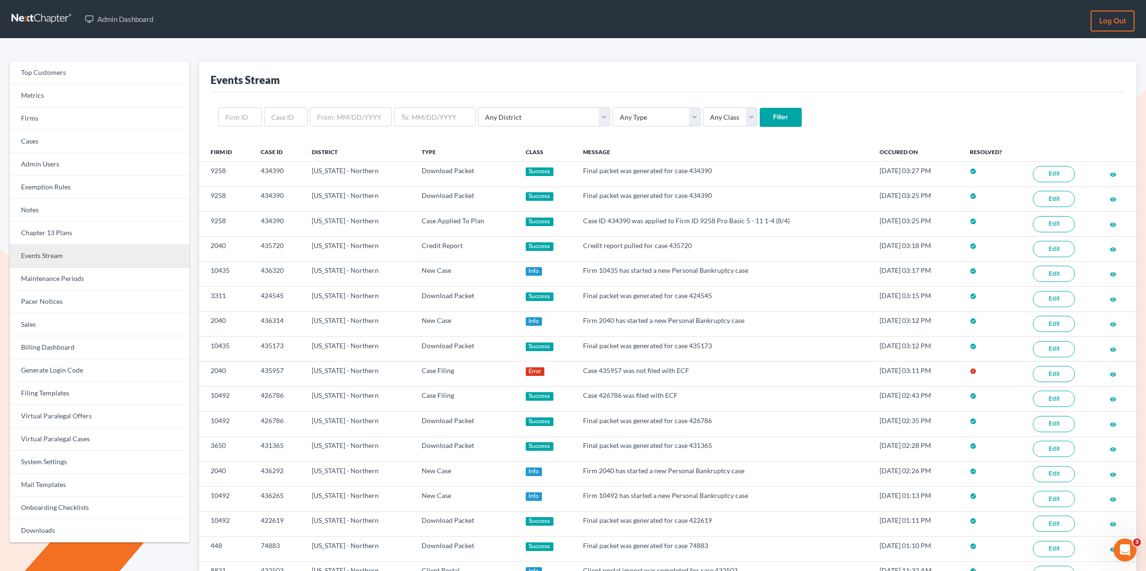
click at [52, 252] on link "Events Stream" at bounding box center [100, 256] width 180 height 23
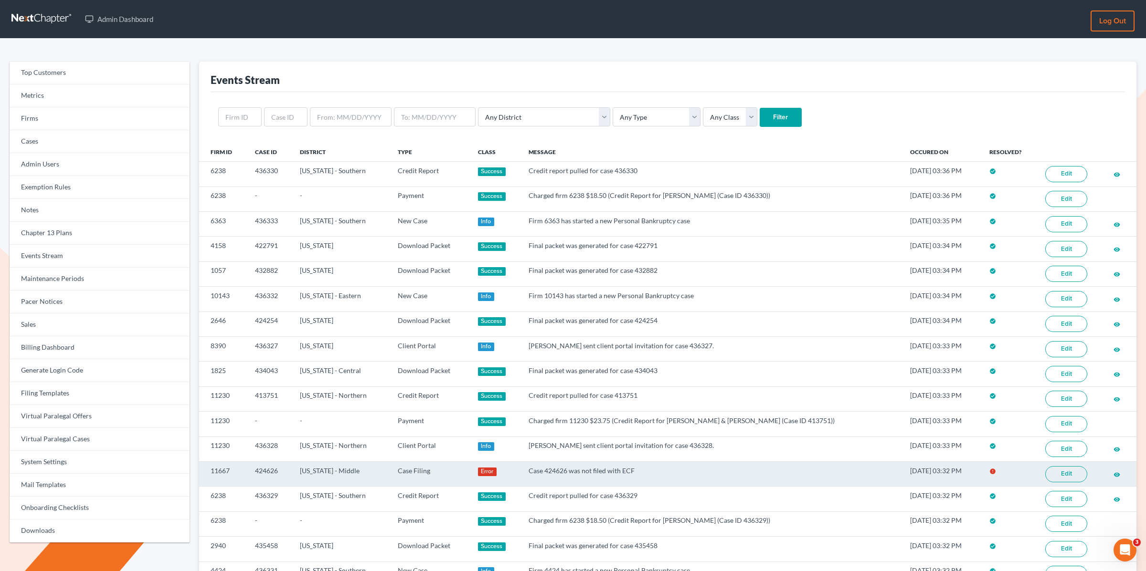
click at [1070, 470] on link "Edit" at bounding box center [1066, 474] width 42 height 16
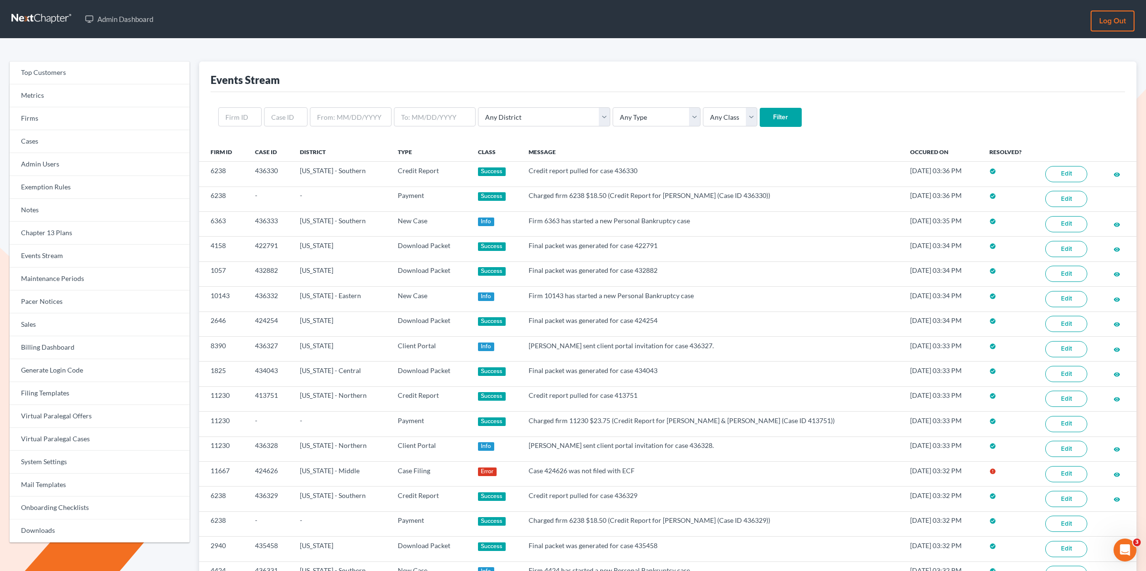
click at [591, 80] on div "Events Stream" at bounding box center [667, 77] width 914 height 31
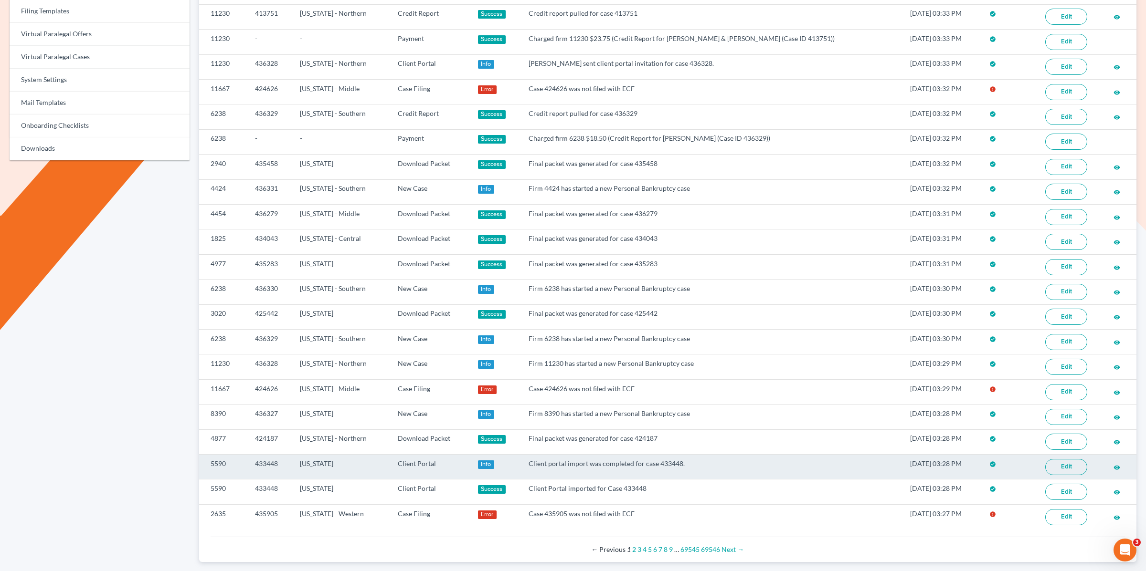
scroll to position [385, 0]
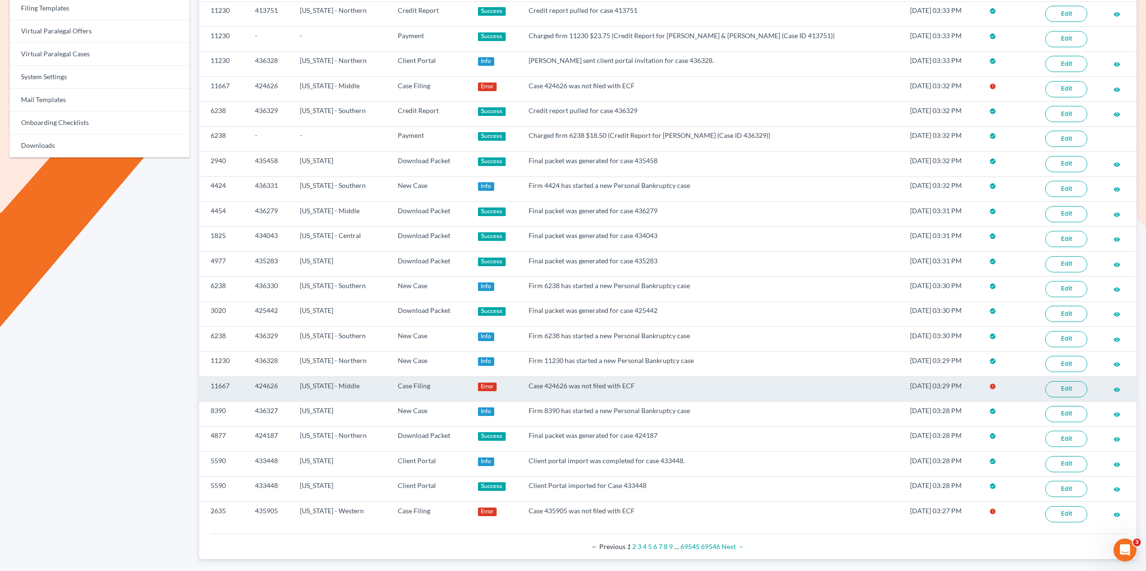
click at [1059, 381] on link "Edit" at bounding box center [1066, 389] width 42 height 16
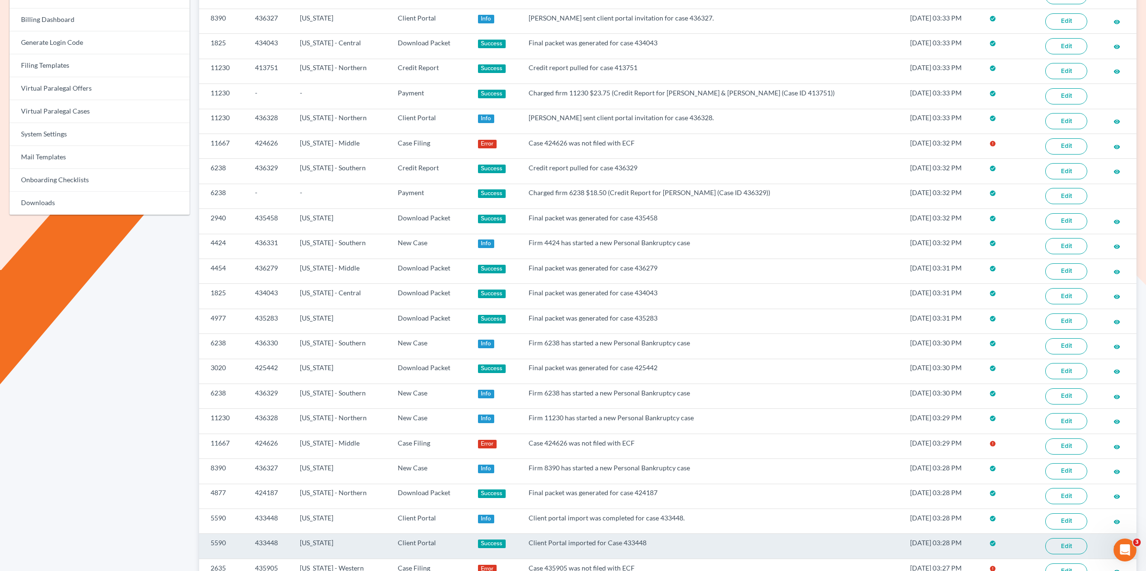
scroll to position [396, 0]
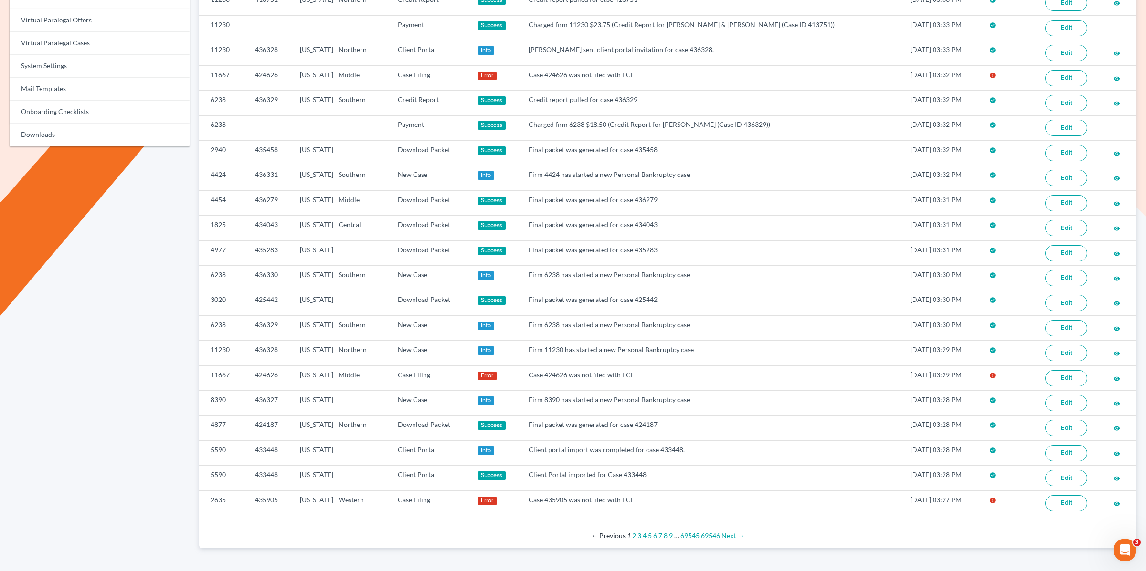
click at [230, 531] on div "← Previous 1 2 3 4 5 6 7 8 9 … 69545 69546 Next →" at bounding box center [667, 536] width 899 height 10
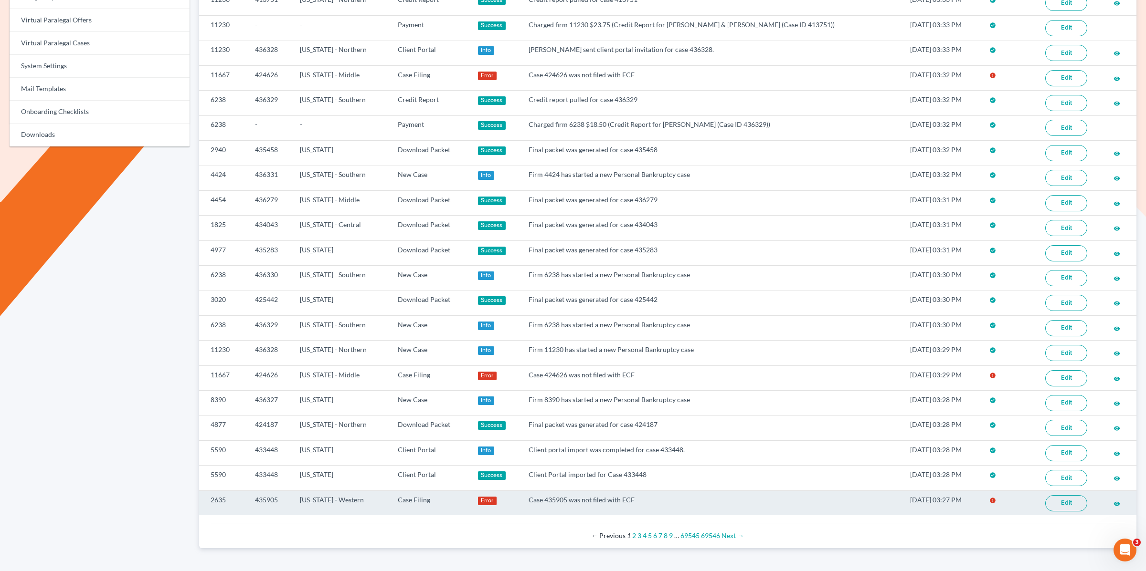
click at [1055, 495] on link "Edit" at bounding box center [1066, 503] width 42 height 16
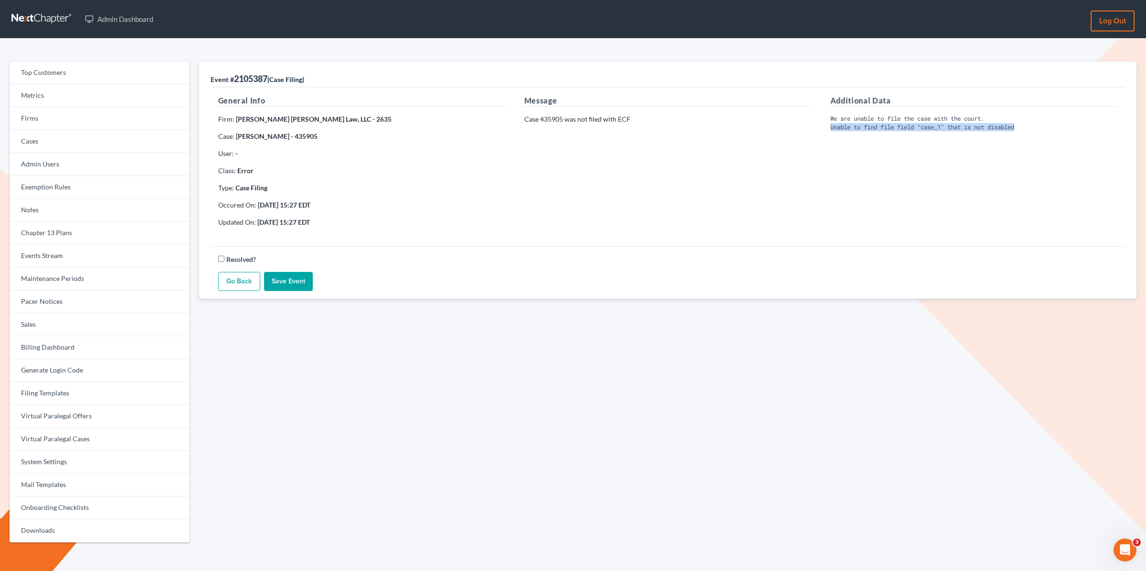
drag, startPoint x: 830, startPoint y: 129, endPoint x: 1031, endPoint y: 127, distance: 201.0
click at [1031, 127] on pre "We are unable to file the case with the court. Unable to find file field "case_…" at bounding box center [973, 123] width 287 height 17
click at [768, 189] on div "Message Case 435905 was not filed with ECF" at bounding box center [668, 165] width 306 height 140
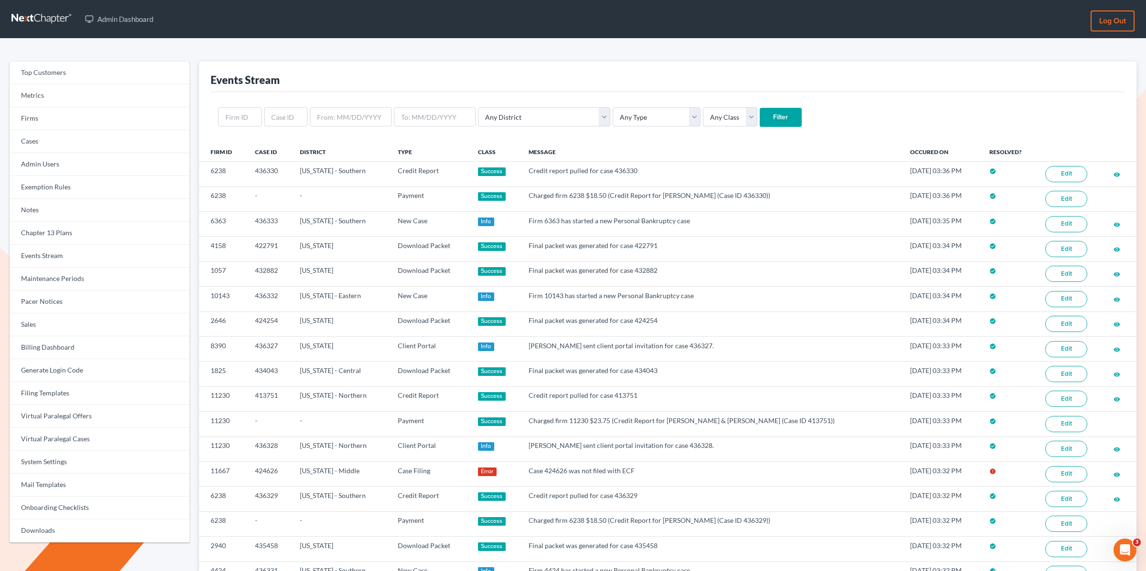
click at [510, 83] on div "Events Stream" at bounding box center [667, 77] width 914 height 31
click at [612, 113] on select "Any Type Case Applied To Plan Case Archive Case Duplicate Case Filing Chapter 1…" at bounding box center [656, 116] width 88 height 19
select select "case_filing"
click at [612, 107] on select "Any Type Case Applied To Plan Case Archive Case Duplicate Case Filing Chapter 1…" at bounding box center [656, 116] width 88 height 19
click at [703, 113] on select "Any Class Success Error Info" at bounding box center [730, 116] width 54 height 19
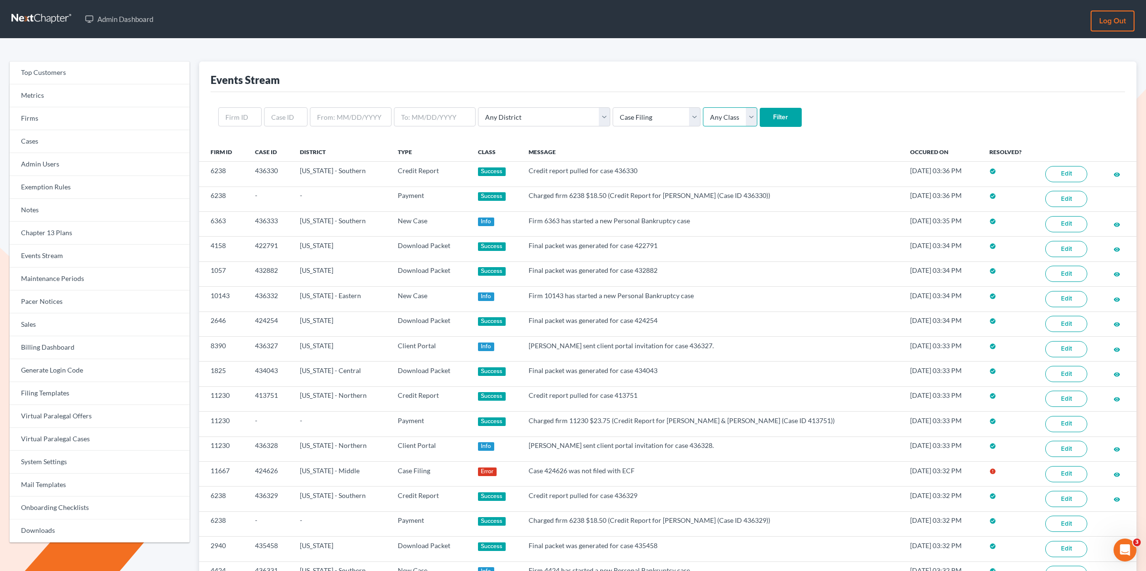
select select "error"
click at [703, 107] on select "Any Class Success Error Info" at bounding box center [730, 116] width 54 height 19
click at [759, 116] on input "Filter" at bounding box center [780, 117] width 42 height 19
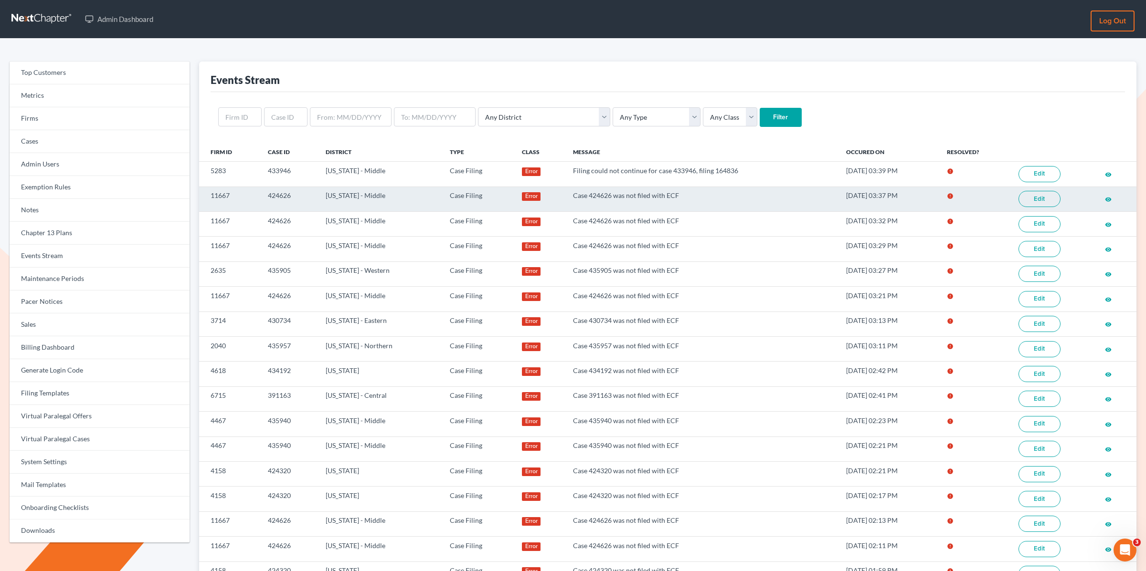
click at [1037, 195] on link "Edit" at bounding box center [1039, 199] width 42 height 16
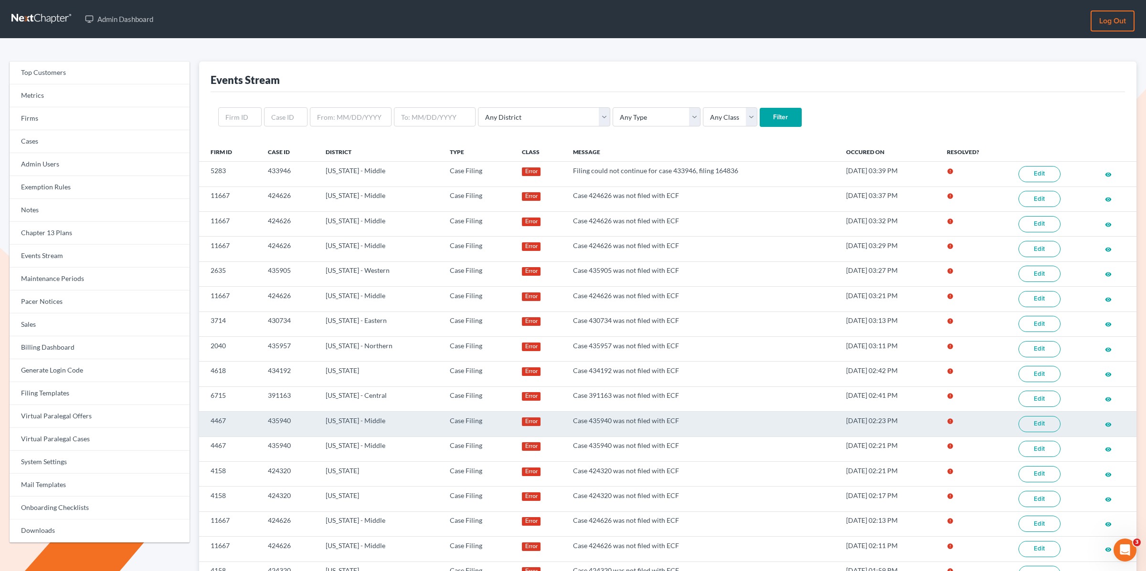
click at [1055, 418] on link "Edit" at bounding box center [1039, 424] width 42 height 16
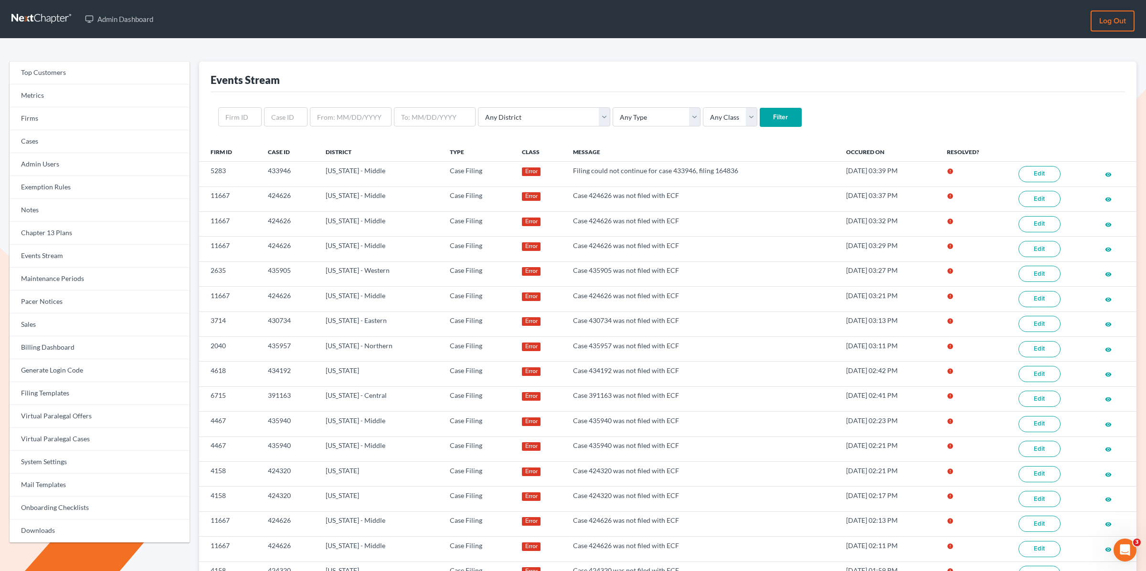
click at [574, 79] on div "Events Stream" at bounding box center [667, 77] width 914 height 31
click at [716, 67] on div "Events Stream" at bounding box center [667, 77] width 914 height 31
click at [768, 89] on div "Events Stream" at bounding box center [667, 77] width 914 height 31
click at [904, 69] on div "Events Stream" at bounding box center [667, 77] width 914 height 31
click at [612, 115] on select "Any Type Case Applied To Plan Case Archive Case Duplicate Case Filing Chapter 1…" at bounding box center [656, 116] width 88 height 19
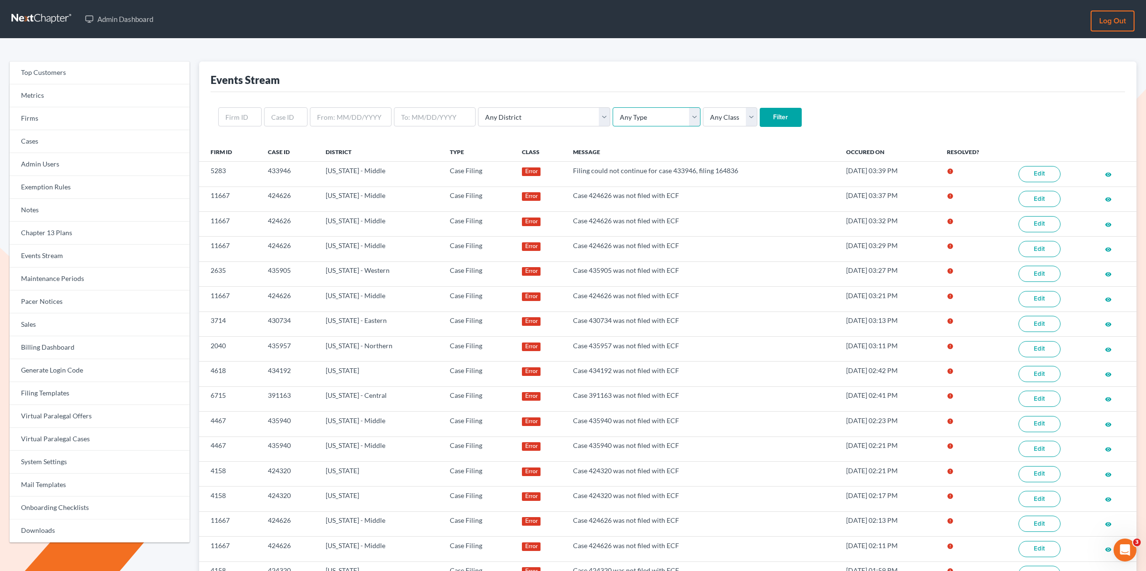
select select "case_filing"
click at [612, 107] on select "Any Type Case Applied To Plan Case Archive Case Duplicate Case Filing Chapter 1…" at bounding box center [656, 116] width 88 height 19
click at [703, 120] on select "Any Class Success Error Info" at bounding box center [730, 116] width 54 height 19
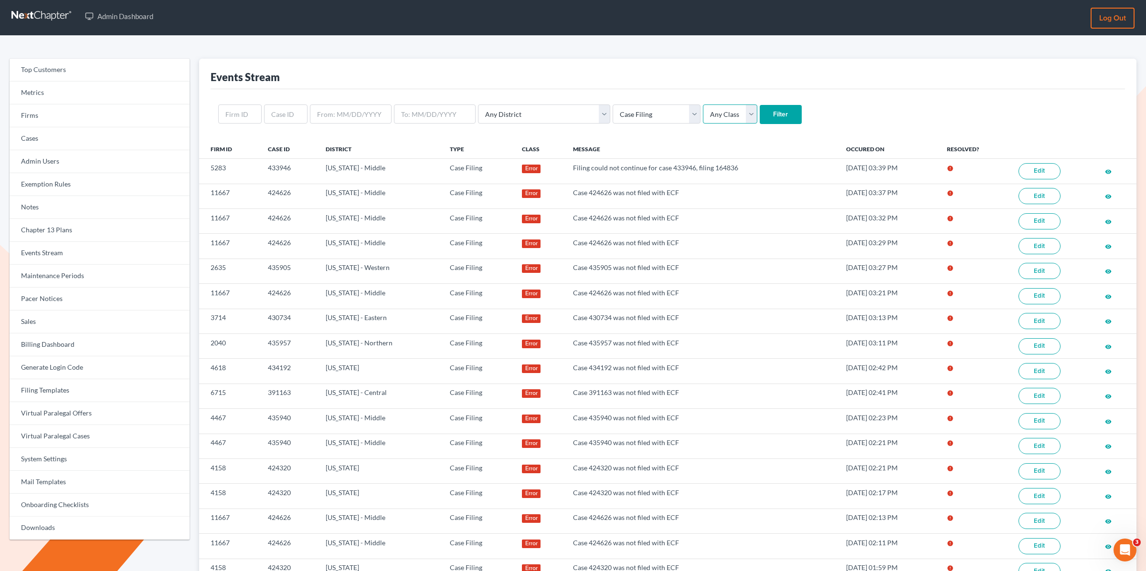
scroll to position [3, 0]
select select "success"
click at [703, 104] on select "Any Class Success Error Info" at bounding box center [730, 113] width 54 height 19
click at [759, 114] on input "Filter" at bounding box center [780, 114] width 42 height 19
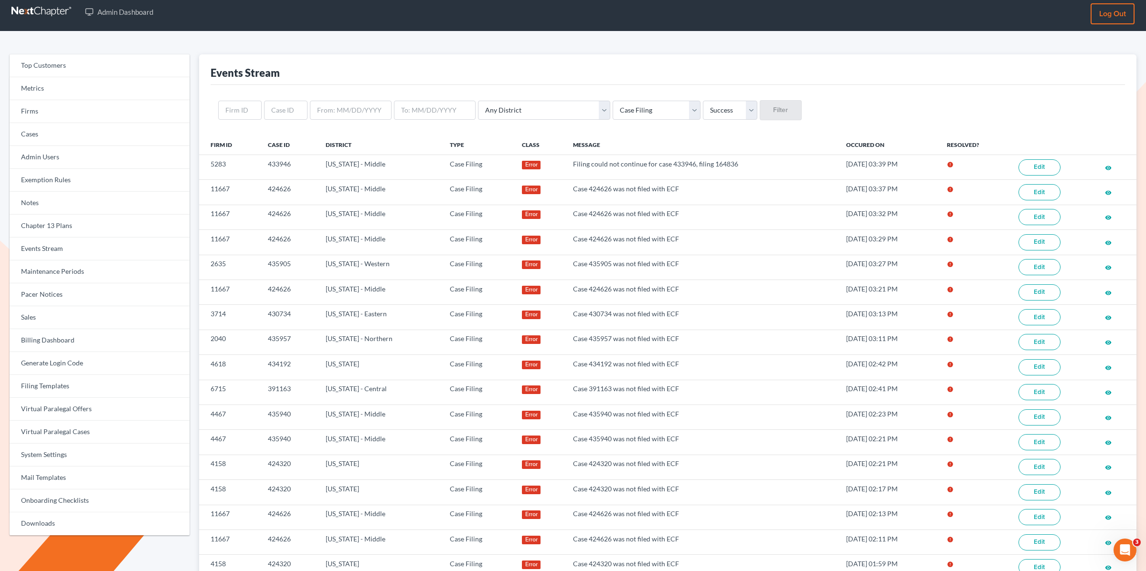
scroll to position [8, 0]
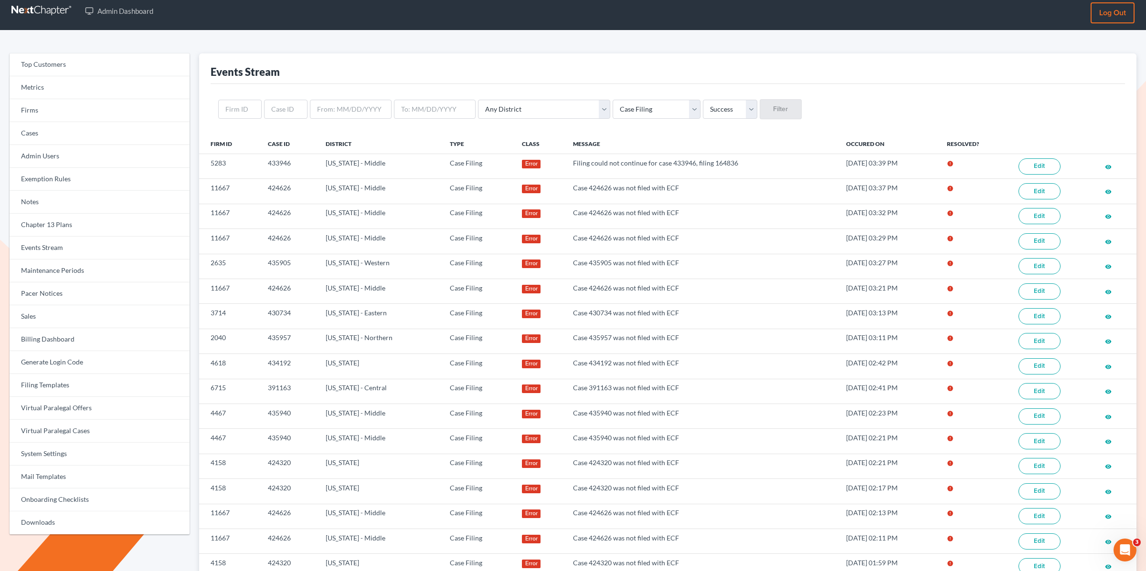
click at [626, 135] on th "Message" at bounding box center [701, 144] width 273 height 19
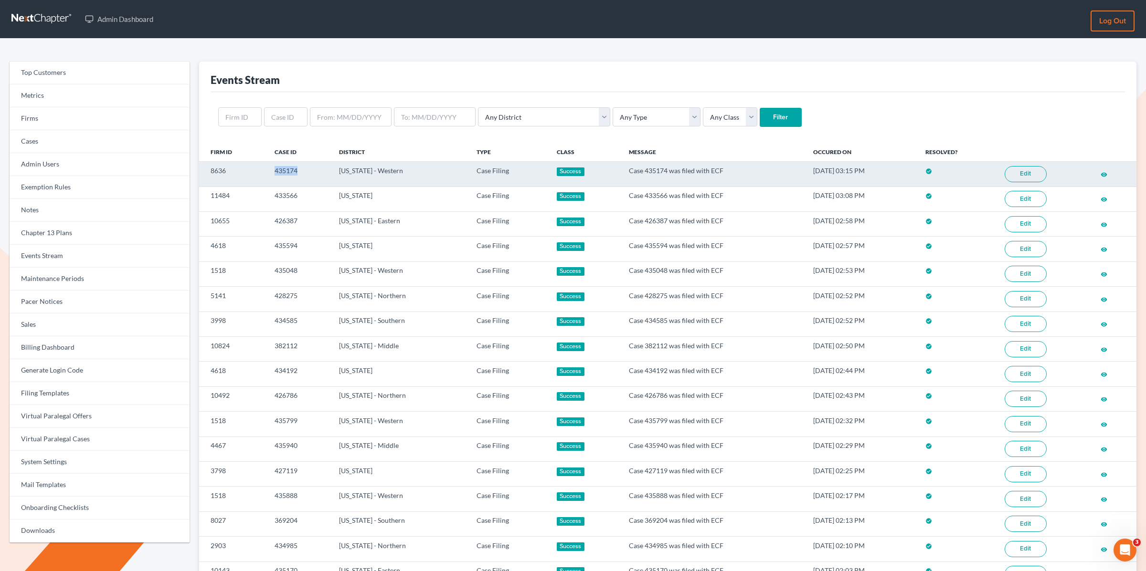
drag, startPoint x: 295, startPoint y: 172, endPoint x: 310, endPoint y: 173, distance: 14.3
click at [310, 173] on td "435174" at bounding box center [299, 174] width 64 height 25
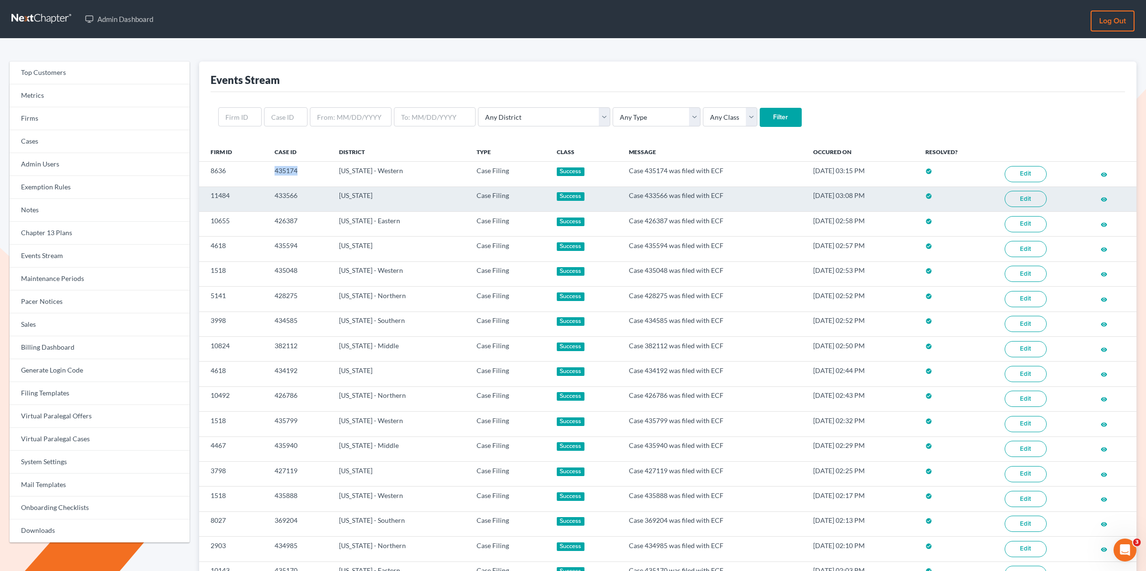
copy td "435174"
drag, startPoint x: 268, startPoint y: 193, endPoint x: 262, endPoint y: 202, distance: 11.0
click at [267, 194] on td "433566" at bounding box center [299, 199] width 64 height 25
copy td "433566"
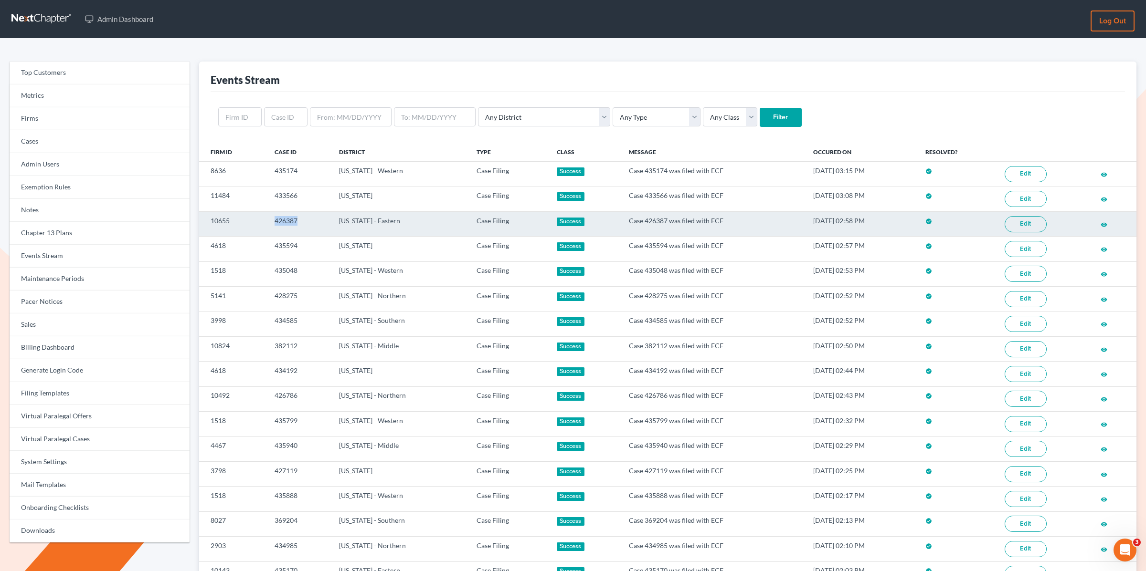
drag, startPoint x: 309, startPoint y: 221, endPoint x: 252, endPoint y: 219, distance: 57.3
click at [263, 220] on tr "10655 426387 Missouri - Eastern Case Filing Success Case 426387 was filed with …" at bounding box center [667, 223] width 937 height 25
copy tr "426387"
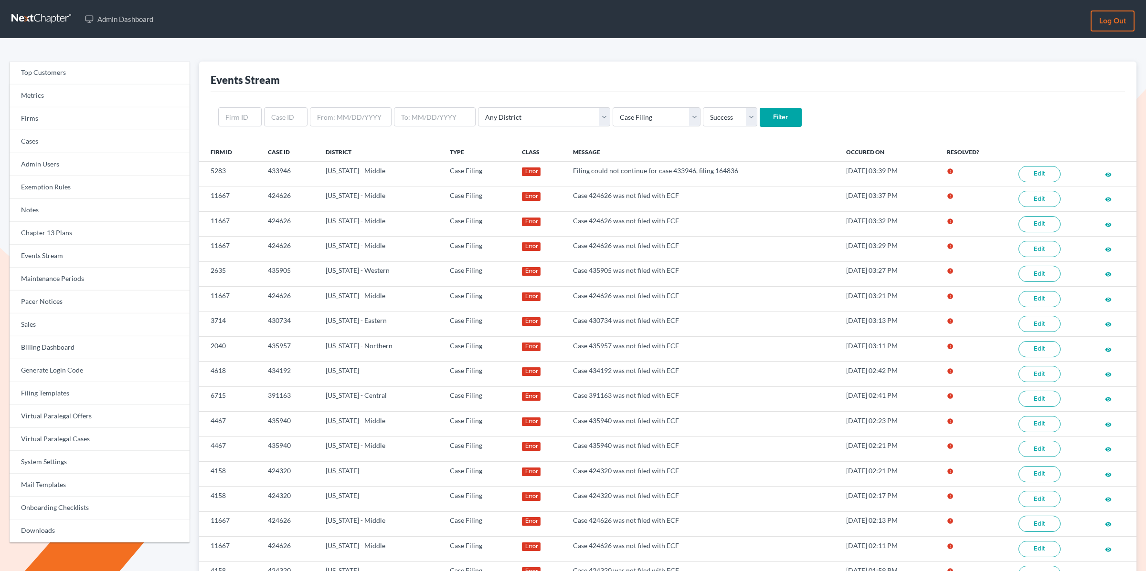
select select "case_filing"
select select "success"
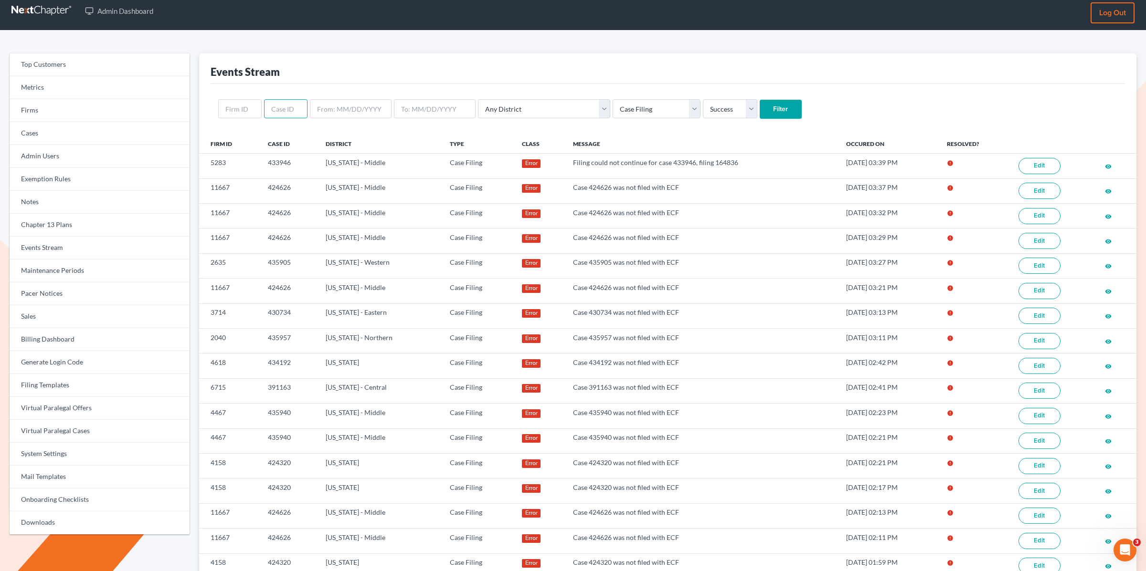
click at [286, 109] on input "text" at bounding box center [285, 108] width 43 height 19
paste input "378865"
type input "378865"
click at [759, 100] on input "Filter" at bounding box center [780, 109] width 42 height 19
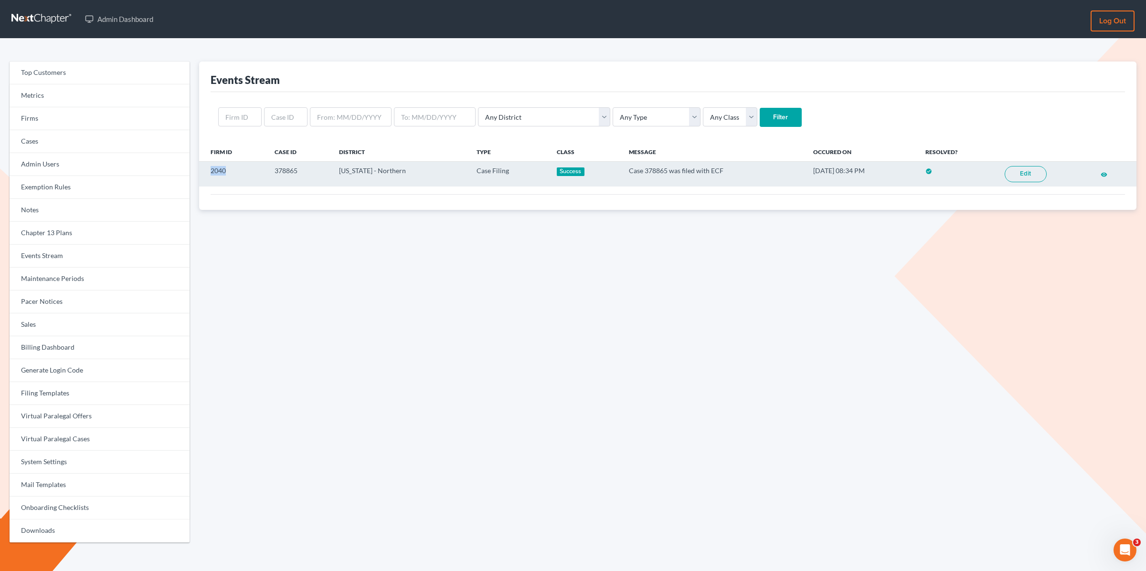
copy td "2040"
drag, startPoint x: 225, startPoint y: 172, endPoint x: 208, endPoint y: 172, distance: 16.7
click at [208, 172] on td "2040" at bounding box center [233, 174] width 68 height 25
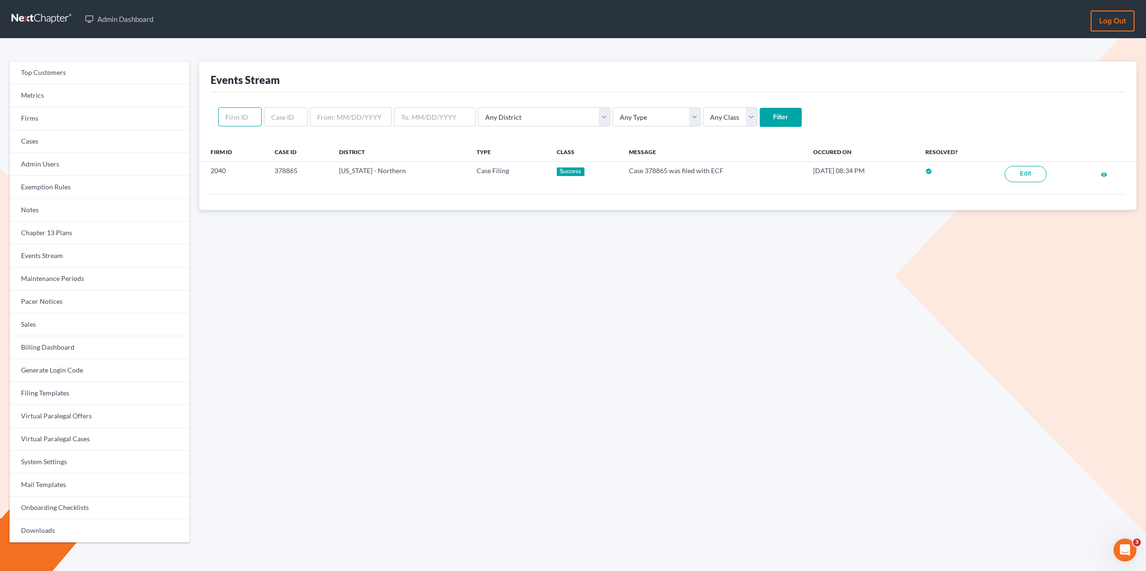
click at [243, 114] on input "text" at bounding box center [239, 116] width 43 height 19
paste input "2040"
type input "2040"
click at [759, 108] on input "Filter" at bounding box center [780, 117] width 42 height 19
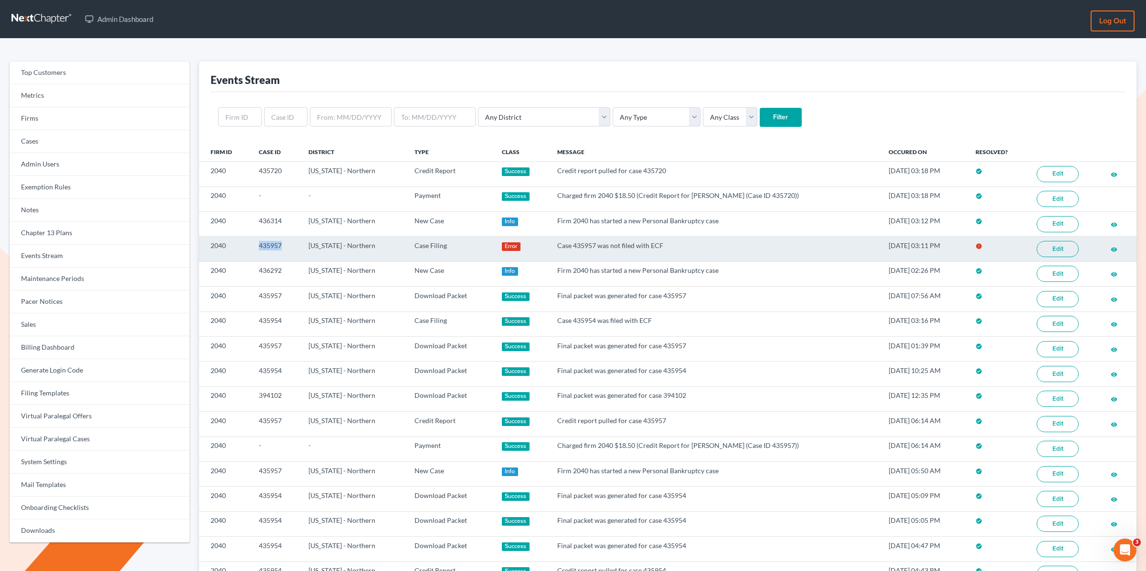
drag, startPoint x: 286, startPoint y: 245, endPoint x: 261, endPoint y: 247, distance: 24.9
click at [247, 245] on tr "2040 435957 [US_STATE] - Northern Case Filing Error Case 435957 was not filed w…" at bounding box center [667, 249] width 937 height 25
copy tr "435957"
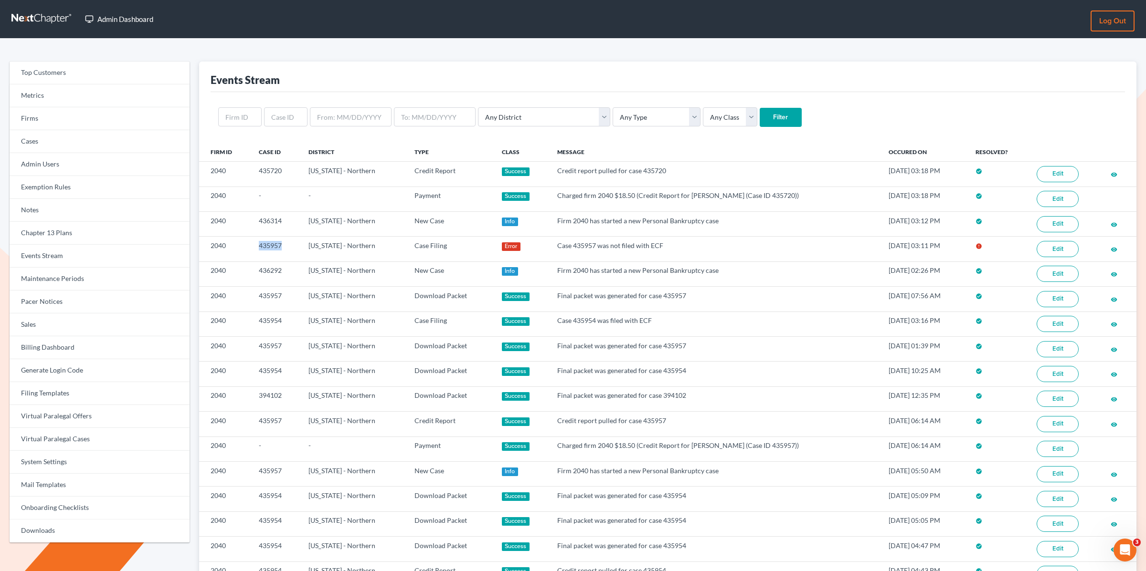
click at [105, 21] on link "Admin Dashboard" at bounding box center [119, 19] width 78 height 17
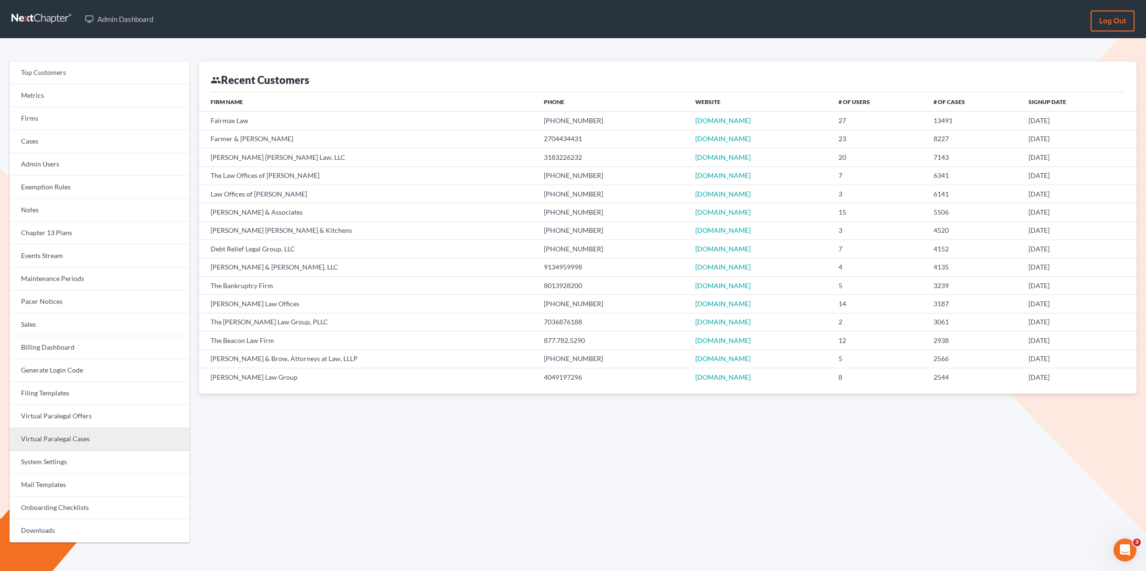
click at [86, 439] on link "Virtual Paralegal Cases" at bounding box center [100, 439] width 180 height 23
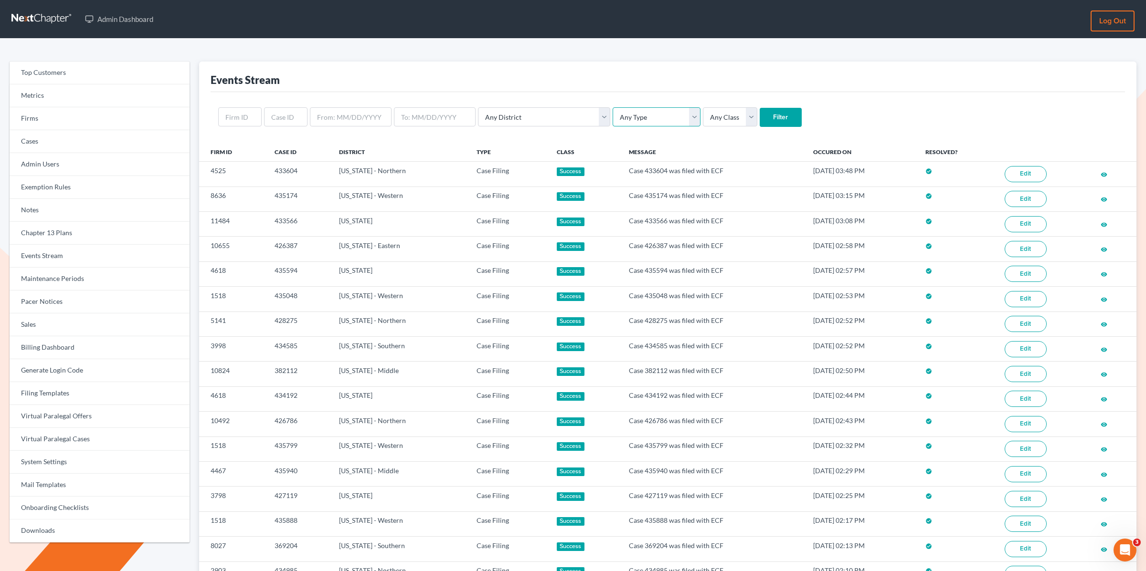
click at [612, 115] on select "Any Type Case Applied To Plan Case Archive Case Duplicate Case Filing Chapter 1…" at bounding box center [656, 116] width 88 height 19
select select "case_filing"
click at [612, 107] on select "Any Type Case Applied To Plan Case Archive Case Duplicate Case Filing Chapter 1…" at bounding box center [656, 116] width 88 height 19
click at [703, 115] on select "Any Class Success Error Info" at bounding box center [730, 116] width 54 height 19
select select "error"
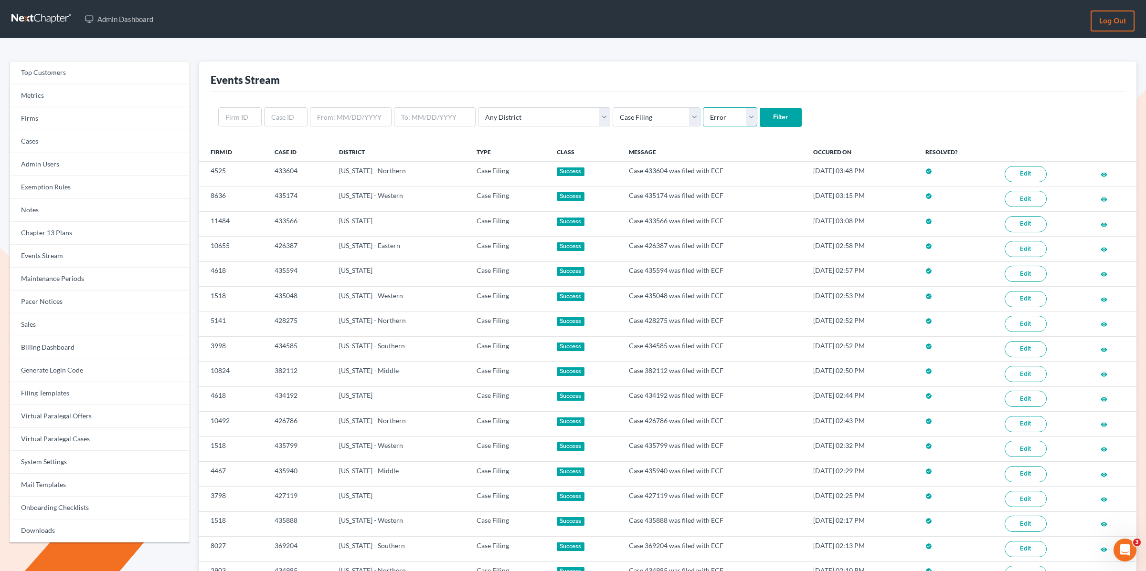
click at [703, 107] on select "Any Class Success Error Info" at bounding box center [730, 116] width 54 height 19
click at [759, 108] on input "Filter" at bounding box center [780, 117] width 42 height 19
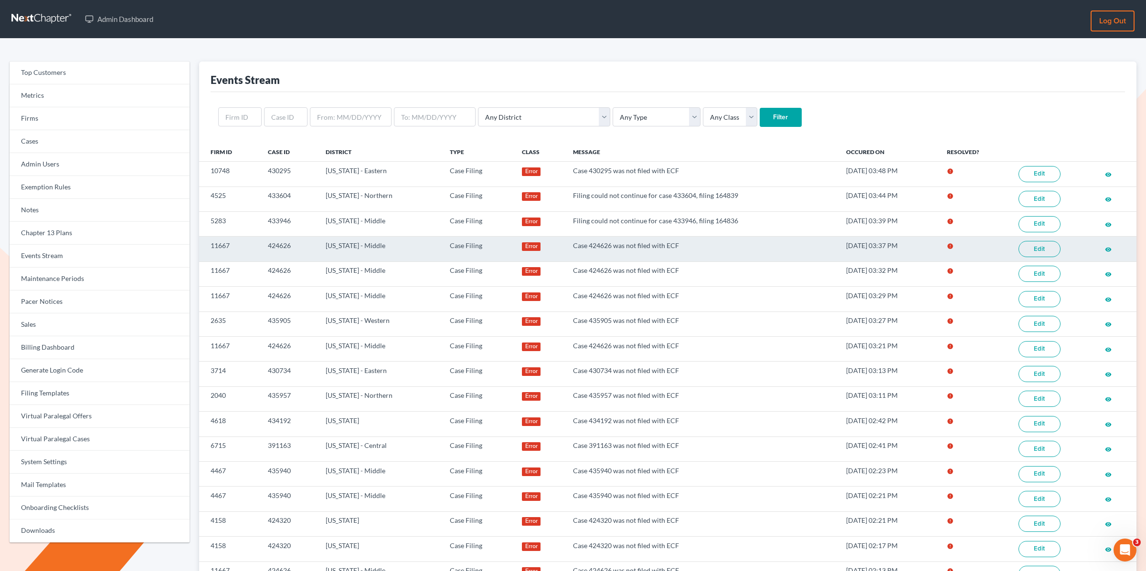
click at [1034, 244] on link "Edit" at bounding box center [1039, 249] width 42 height 16
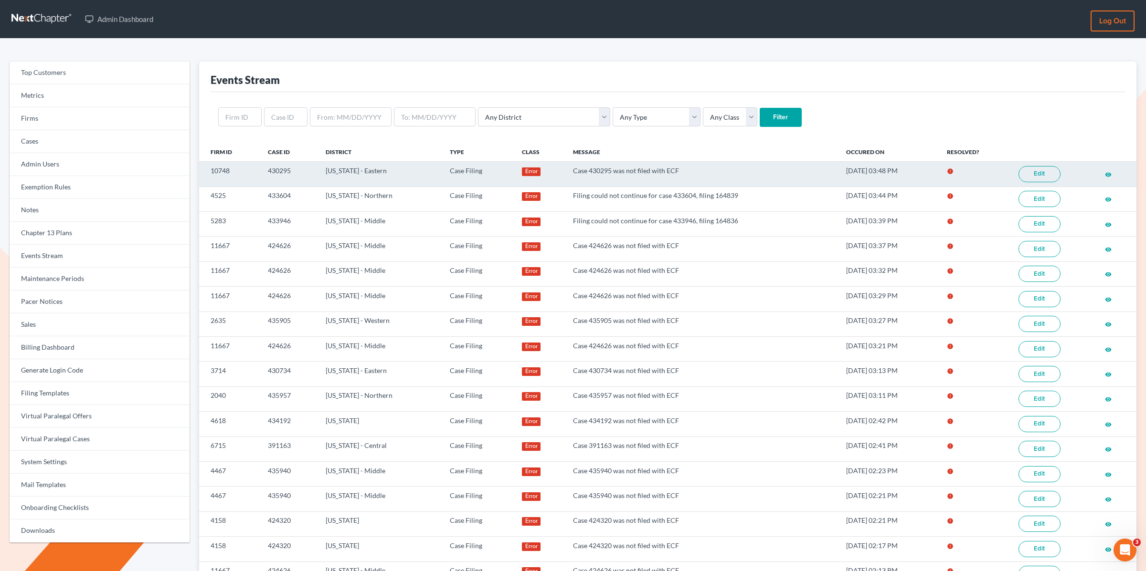
click at [1053, 172] on link "Edit" at bounding box center [1039, 174] width 42 height 16
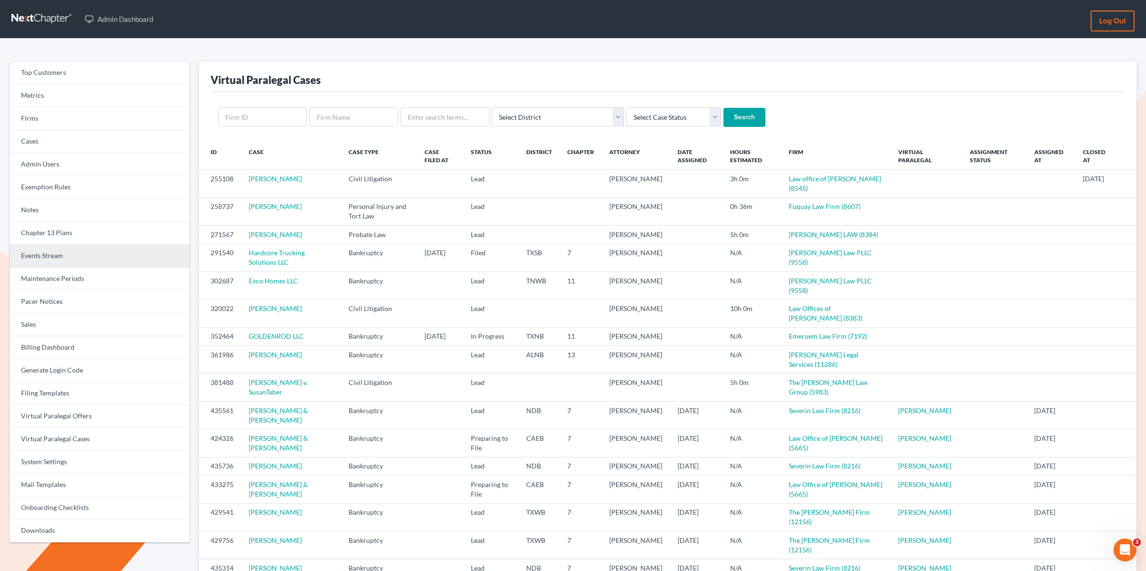
click at [61, 260] on link "Events Stream" at bounding box center [100, 256] width 180 height 23
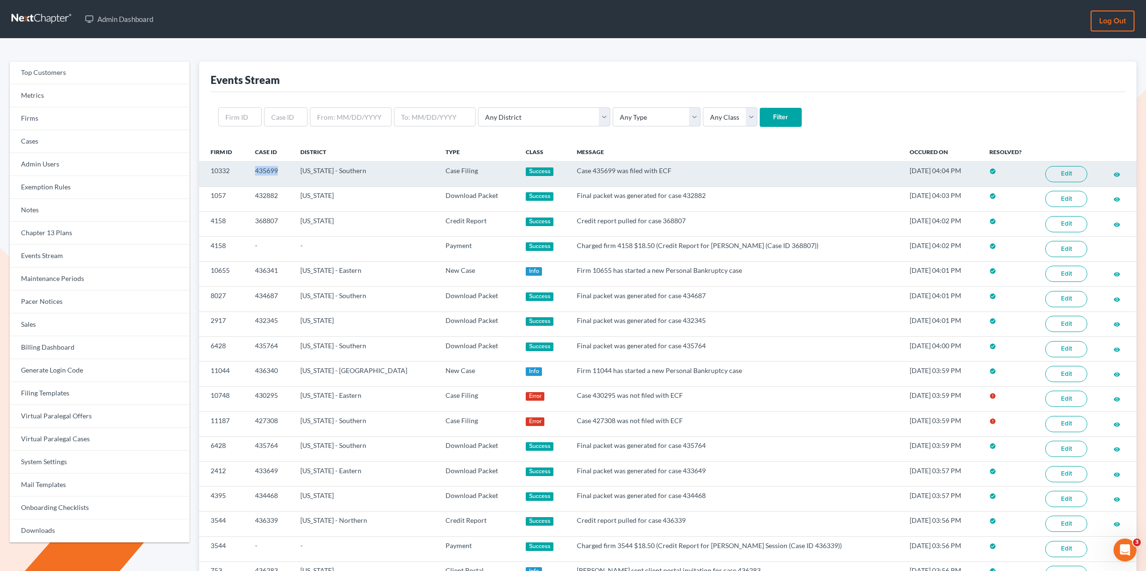
drag, startPoint x: 269, startPoint y: 169, endPoint x: 242, endPoint y: 170, distance: 26.7
click at [242, 170] on tr "10332 435699 [US_STATE] - Southern Case Filing Success Case 435699 was filed wi…" at bounding box center [667, 174] width 937 height 25
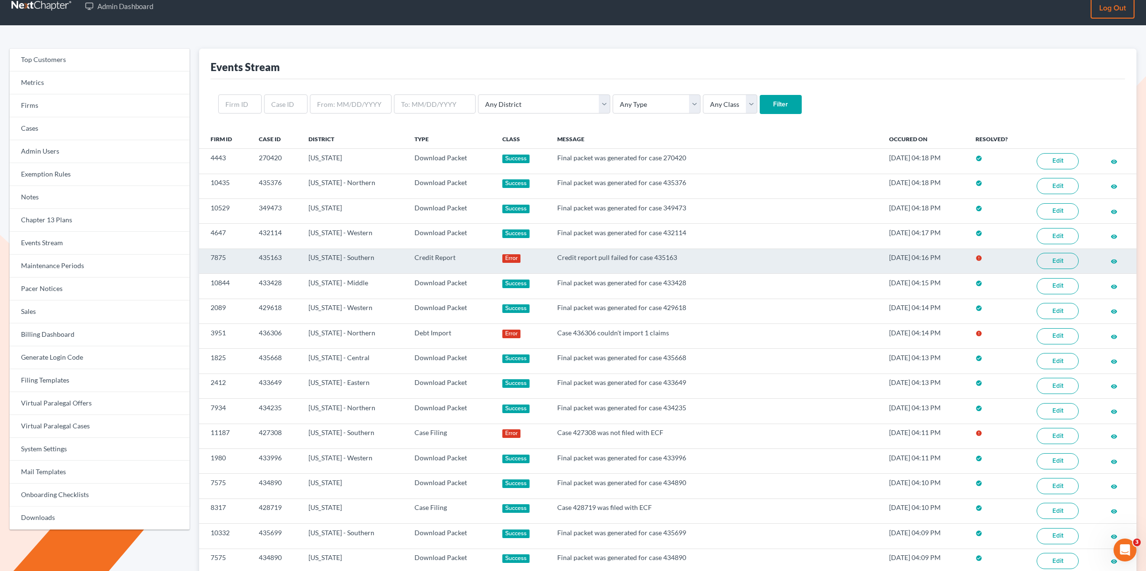
scroll to position [16, 0]
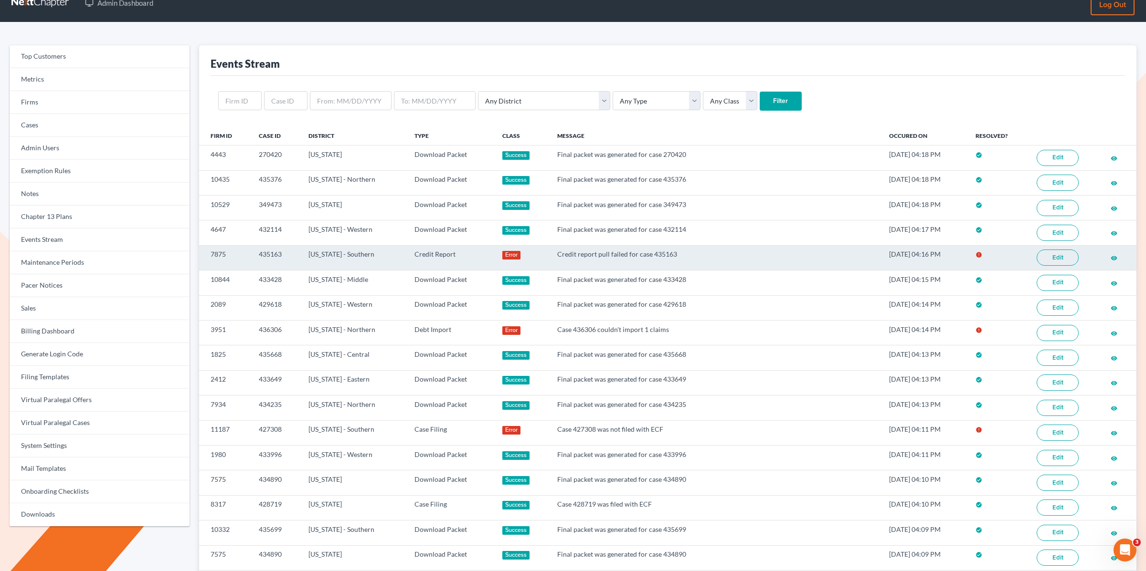
click at [1049, 257] on link "Edit" at bounding box center [1057, 258] width 42 height 16
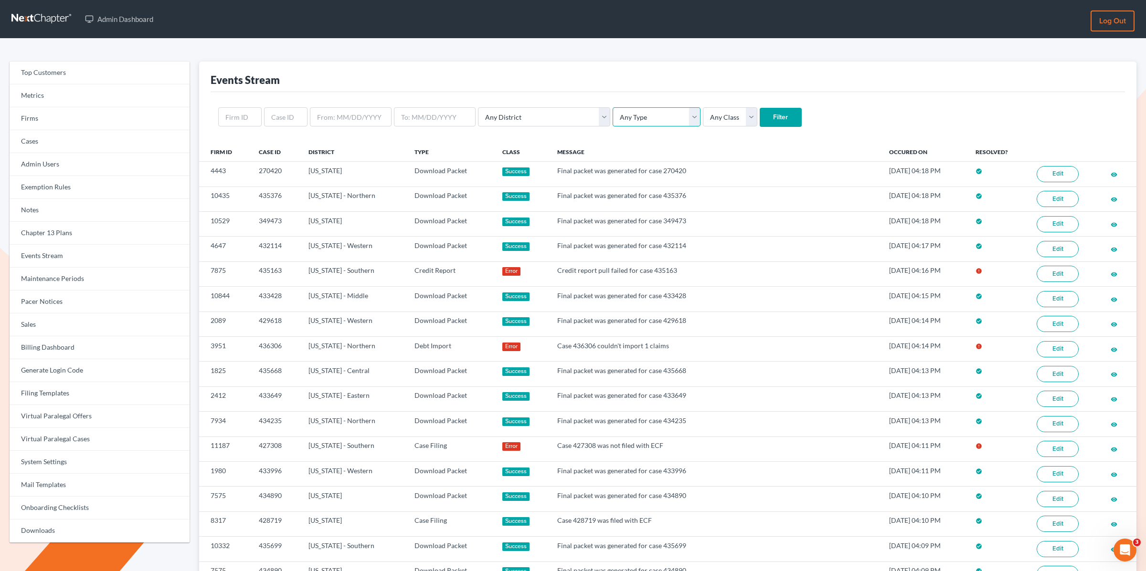
click at [612, 115] on select "Any Type Case Applied To Plan Case Archive Case Duplicate Case Filing Chapter 1…" at bounding box center [656, 116] width 88 height 19
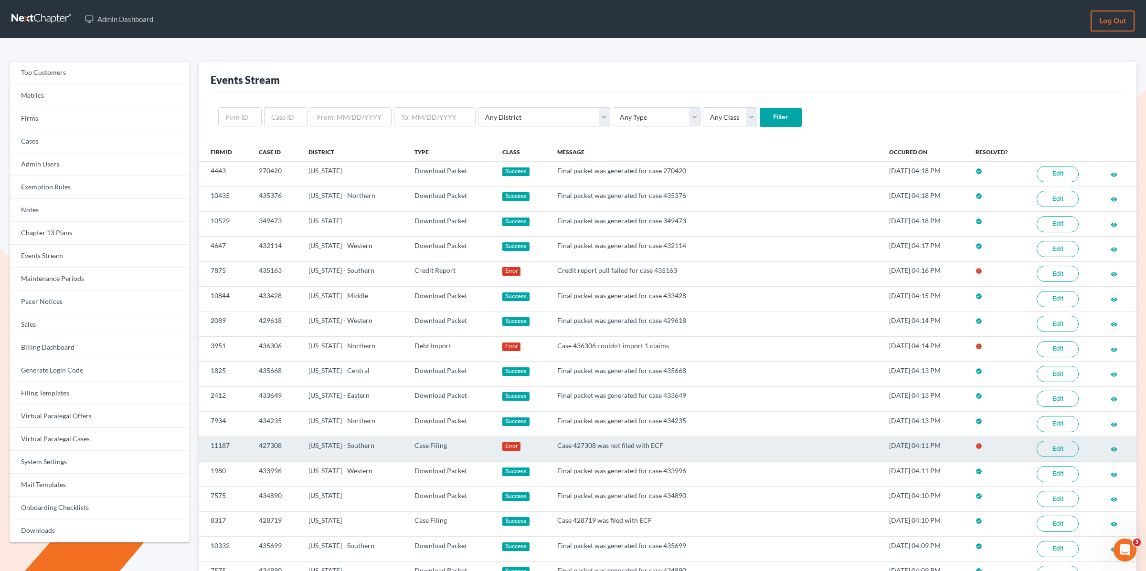
click at [1061, 441] on link "Edit" at bounding box center [1057, 449] width 42 height 16
click at [366, 439] on td "[US_STATE] - Southern" at bounding box center [354, 449] width 106 height 25
click at [1054, 441] on link "Edit" at bounding box center [1057, 449] width 42 height 16
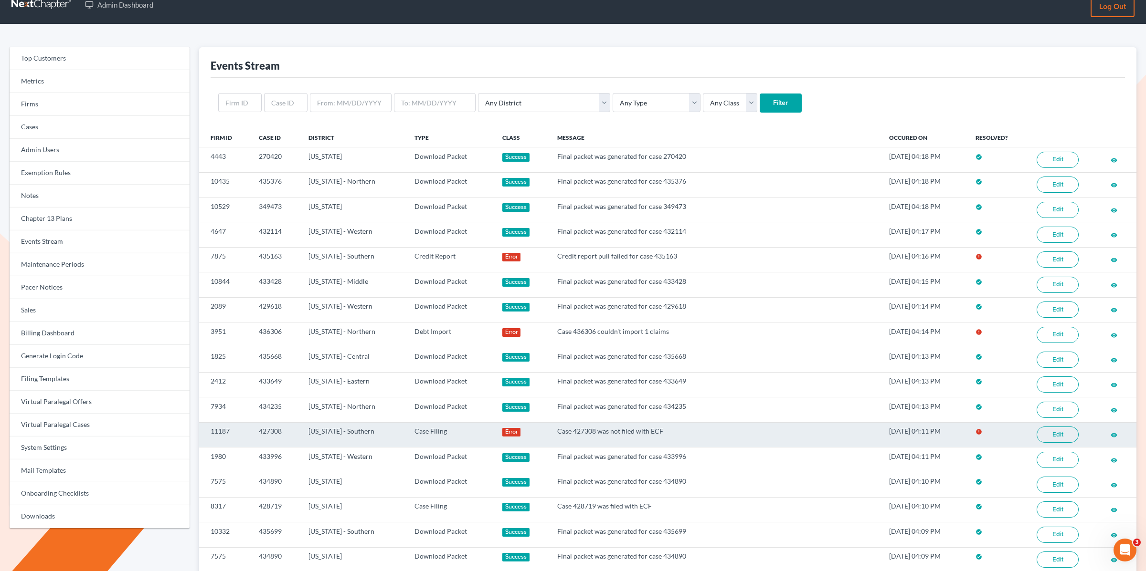
scroll to position [21, 0]
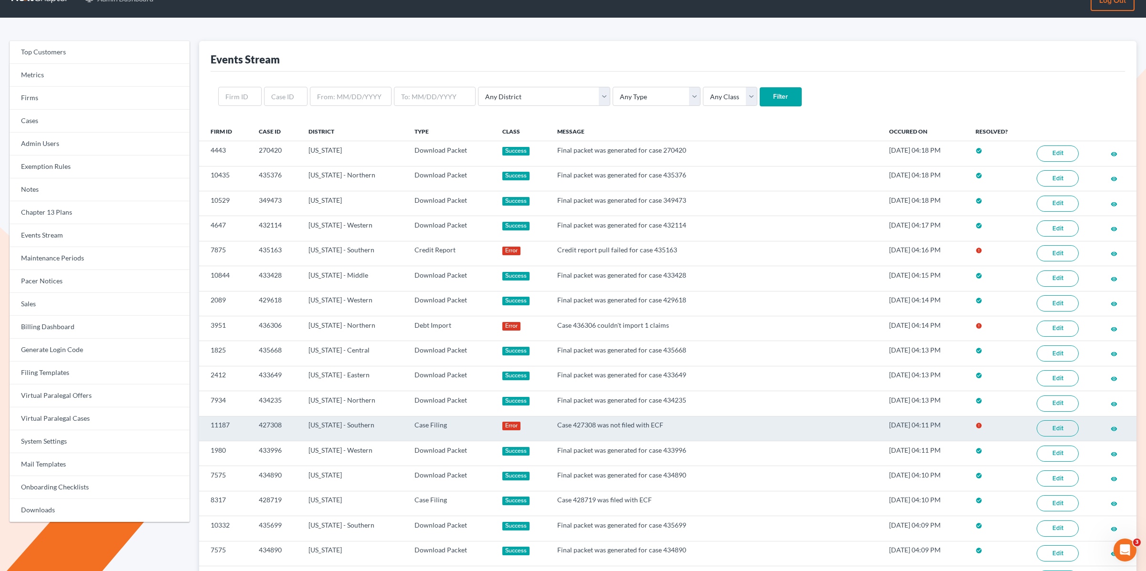
click at [1057, 421] on link "Edit" at bounding box center [1057, 429] width 42 height 16
click at [263, 416] on td "427308" at bounding box center [275, 428] width 49 height 25
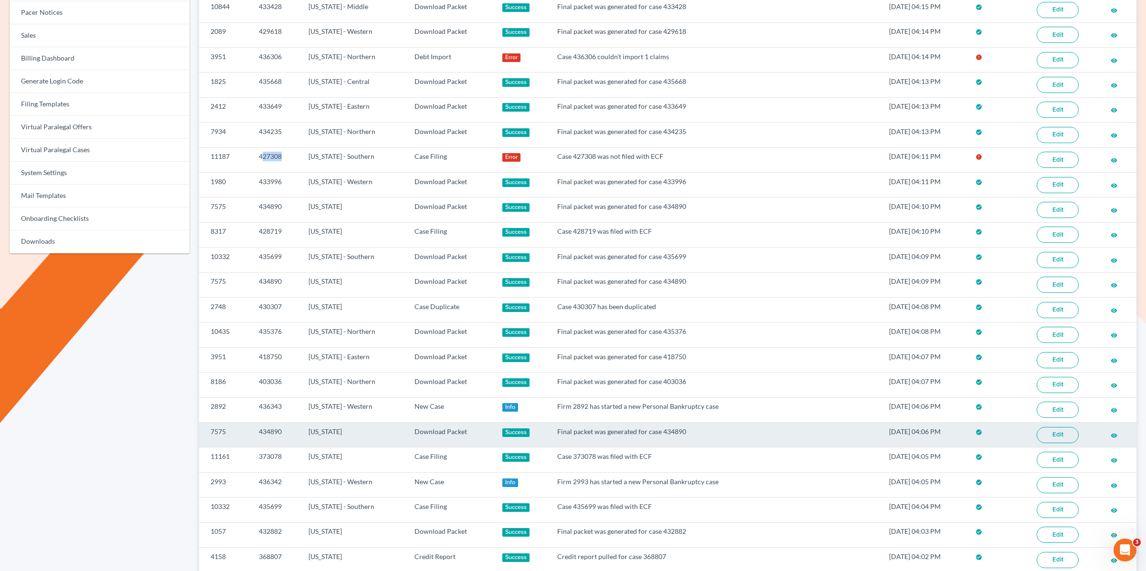
scroll to position [396, 0]
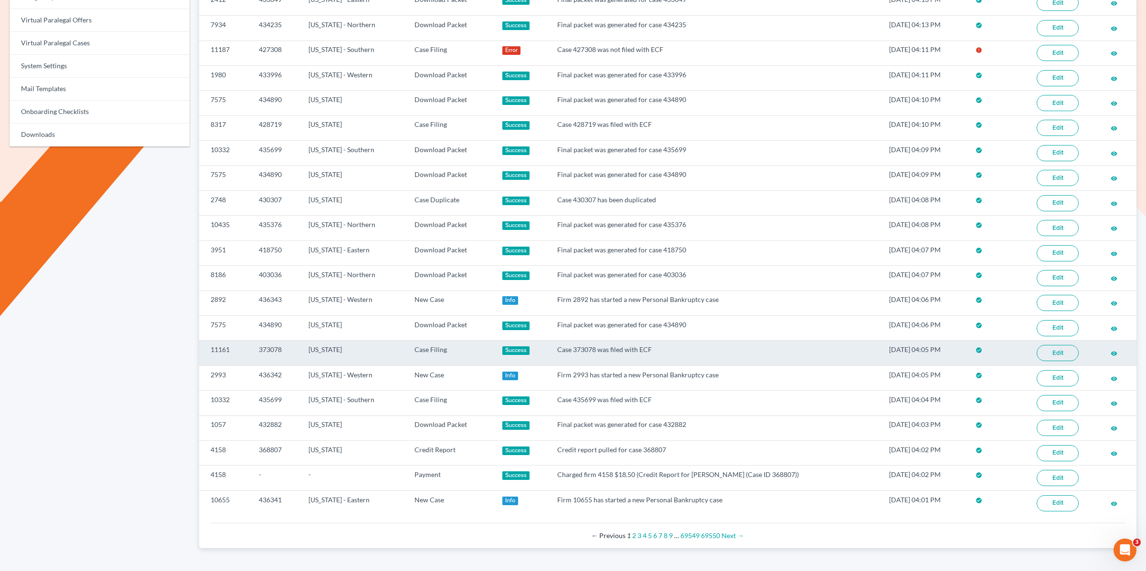
click at [283, 341] on td "373078" at bounding box center [275, 353] width 49 height 25
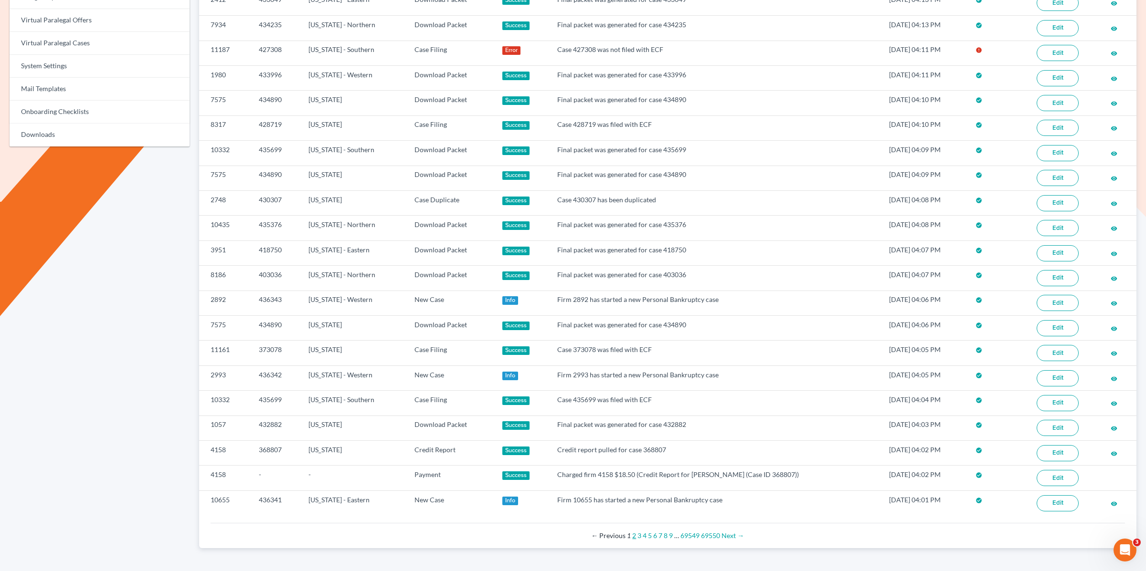
click at [633, 532] on link "2" at bounding box center [634, 536] width 4 height 8
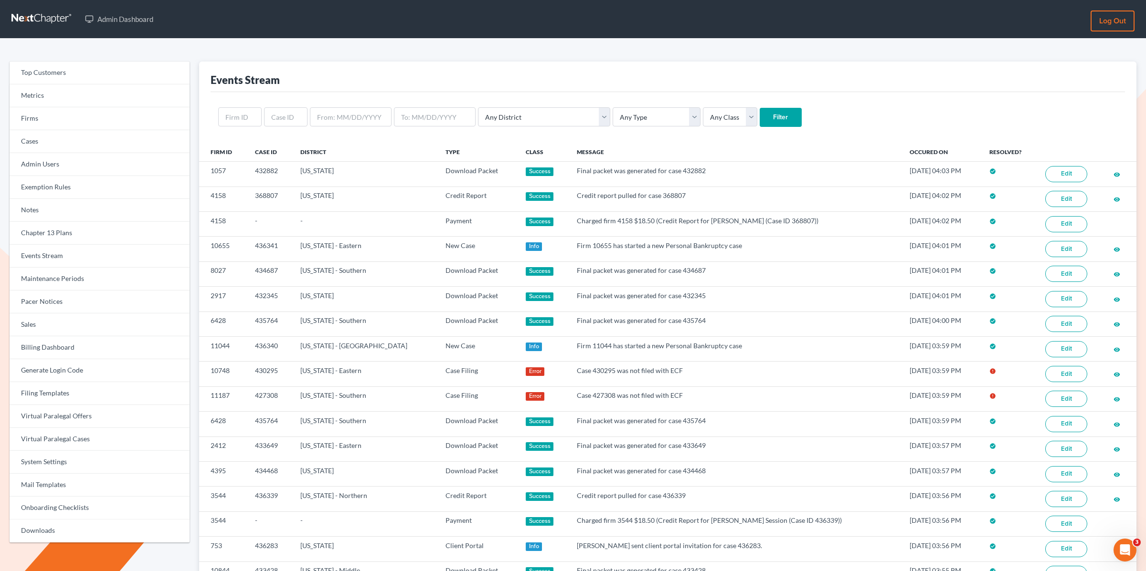
drag, startPoint x: 583, startPoint y: 60, endPoint x: 555, endPoint y: 69, distance: 30.0
click at [584, 60] on div "Top Customers Metrics Firms Cases Admin Users Exemption Rules Notes Chapter 13 …" at bounding box center [573, 503] width 1146 height 929
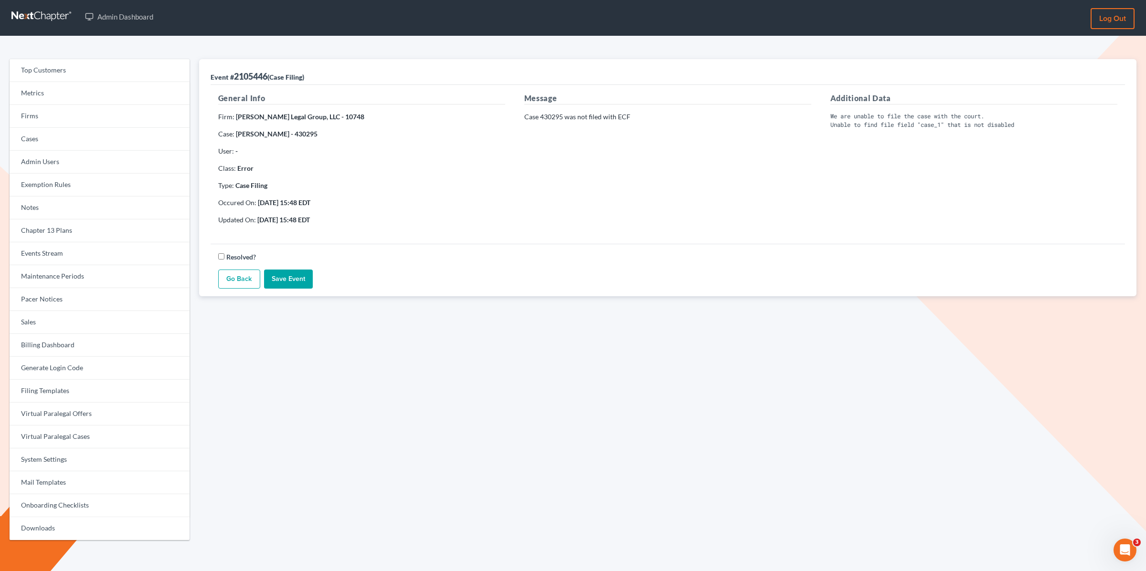
scroll to position [3, 0]
drag, startPoint x: 327, startPoint y: 134, endPoint x: 298, endPoint y: 134, distance: 29.6
click at [298, 134] on p "Case: Kristine Pommerer - 430295" at bounding box center [361, 134] width 287 height 10
copy strong "430295"
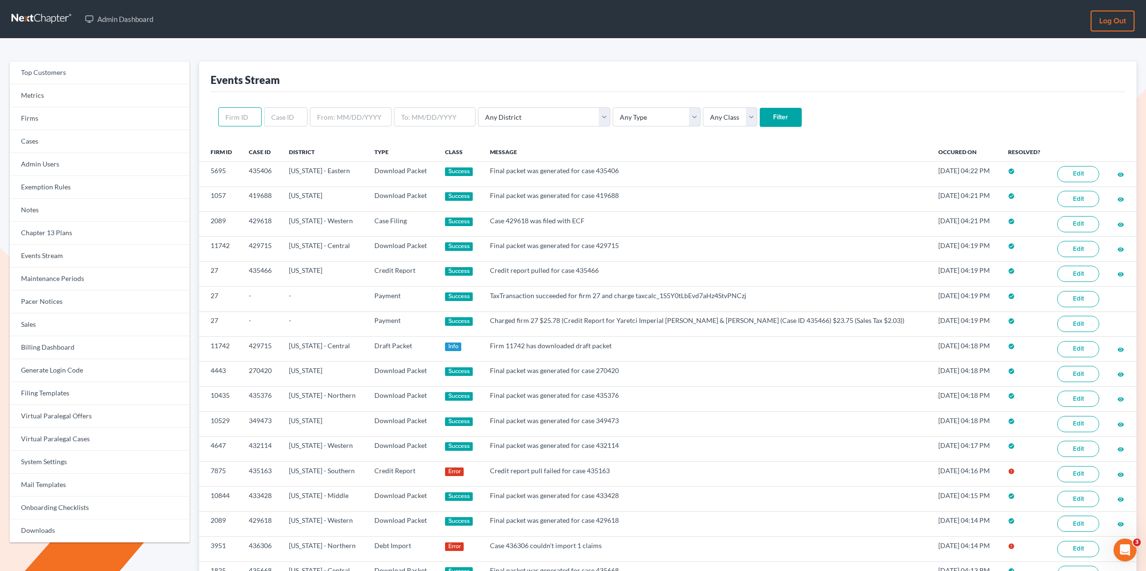
click at [250, 114] on input "text" at bounding box center [239, 116] width 43 height 19
paste input "4467"
type input "4467"
click at [759, 108] on input "Filter" at bounding box center [780, 117] width 42 height 19
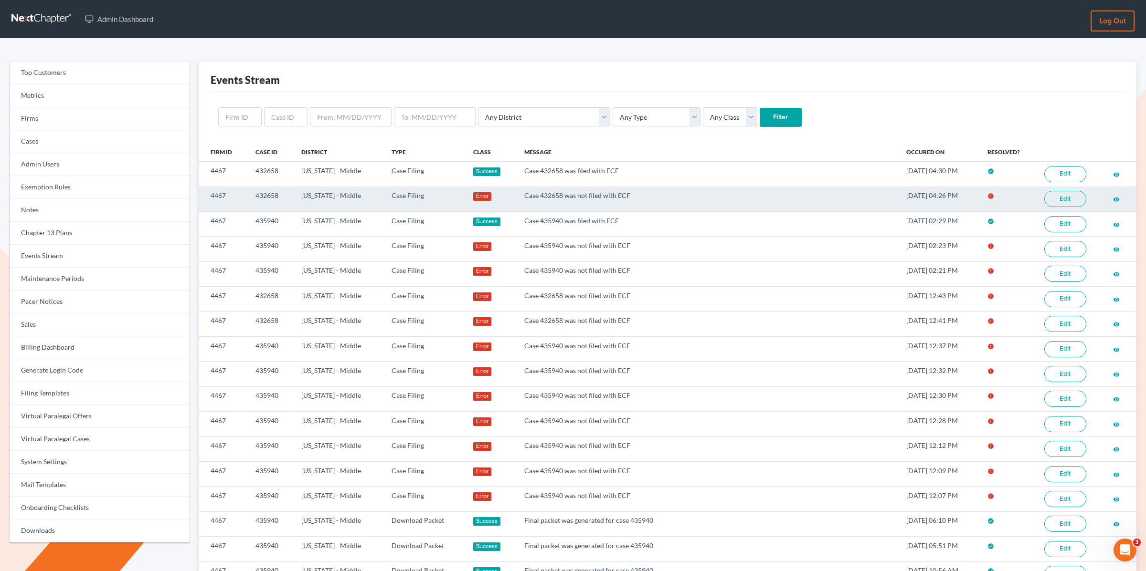
click at [1063, 196] on link "Edit" at bounding box center [1065, 199] width 42 height 16
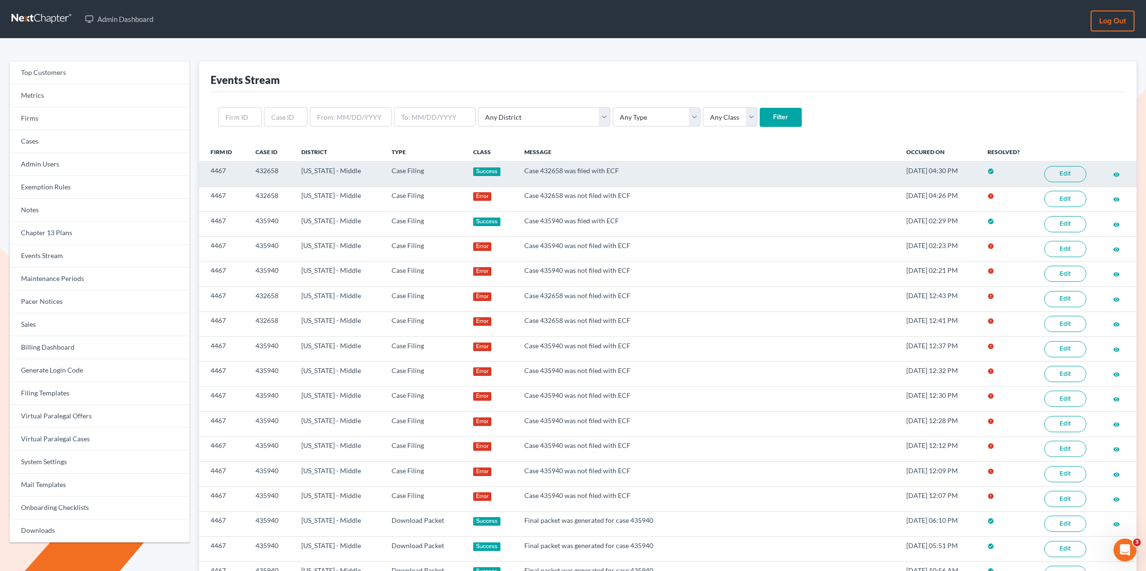
click at [1066, 174] on link "Edit" at bounding box center [1065, 174] width 42 height 16
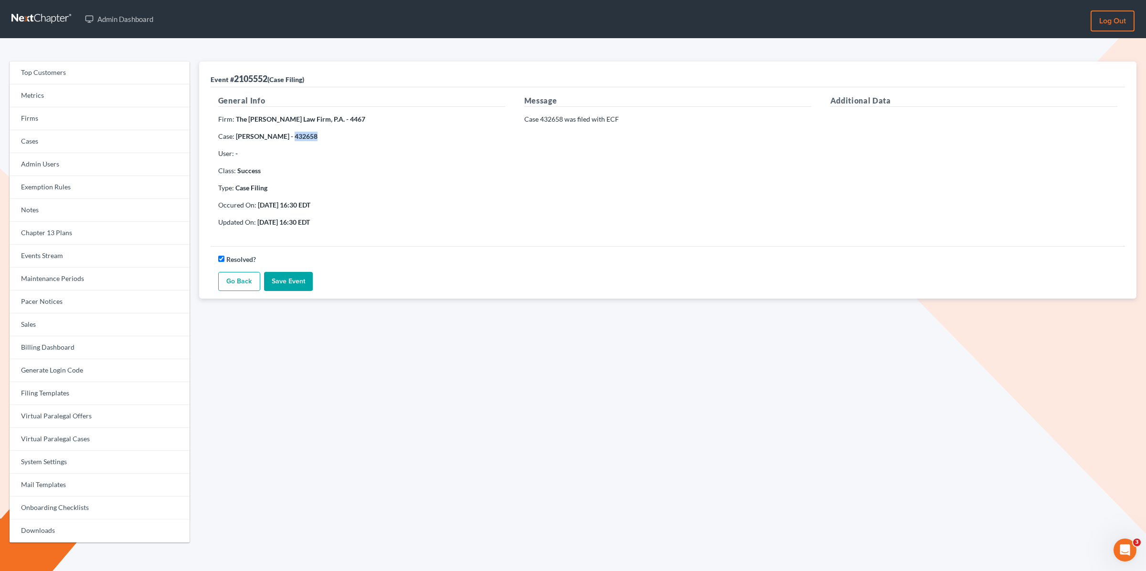
drag, startPoint x: 298, startPoint y: 137, endPoint x: 286, endPoint y: 141, distance: 12.4
click at [281, 141] on div "General Info Firm: The Tancredo Law Firm, P.A. - 4467 Case: Delores Hires - 432…" at bounding box center [362, 165] width 306 height 140
copy strong "432658"
click at [228, 275] on link "Go Back" at bounding box center [239, 281] width 42 height 19
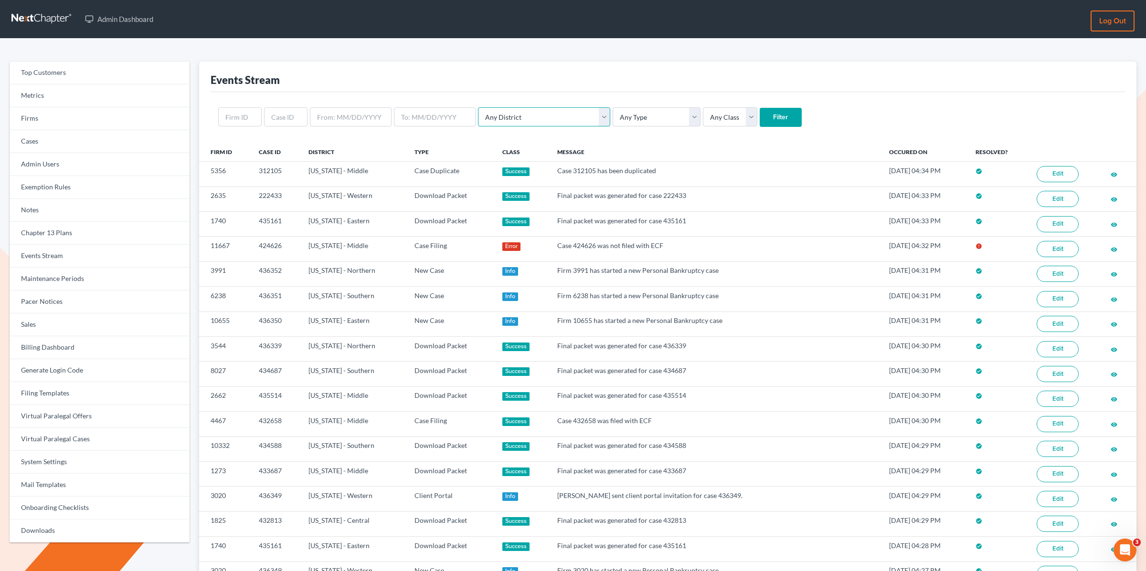
click at [532, 116] on select "Any District [US_STATE] - [GEOGRAPHIC_DATA] [US_STATE] - [GEOGRAPHIC_DATA] [US_…" at bounding box center [544, 116] width 132 height 19
click at [612, 114] on select "Any Type Case Applied To Plan Case Archive Case Duplicate Case Filing Chapter 1…" at bounding box center [656, 116] width 88 height 19
select select "case_filing"
click at [612, 107] on select "Any Type Case Applied To Plan Case Archive Case Duplicate Case Filing Chapter 1…" at bounding box center [656, 116] width 88 height 19
click at [759, 120] on input "Filter" at bounding box center [780, 117] width 42 height 19
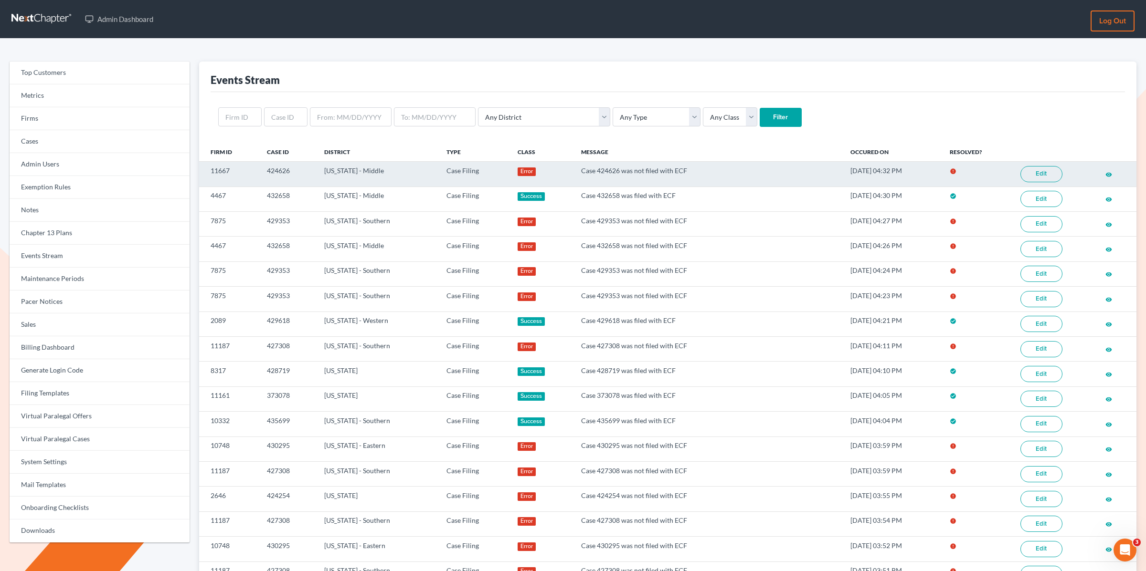
click at [1046, 175] on link "Edit" at bounding box center [1041, 174] width 42 height 16
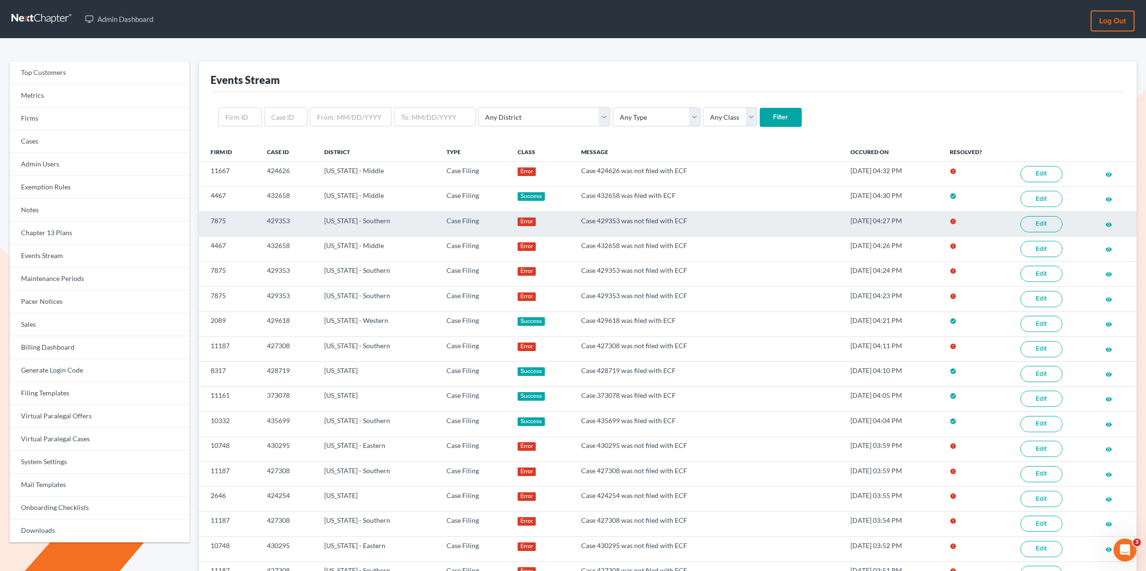
click at [1045, 223] on link "Edit" at bounding box center [1041, 224] width 42 height 16
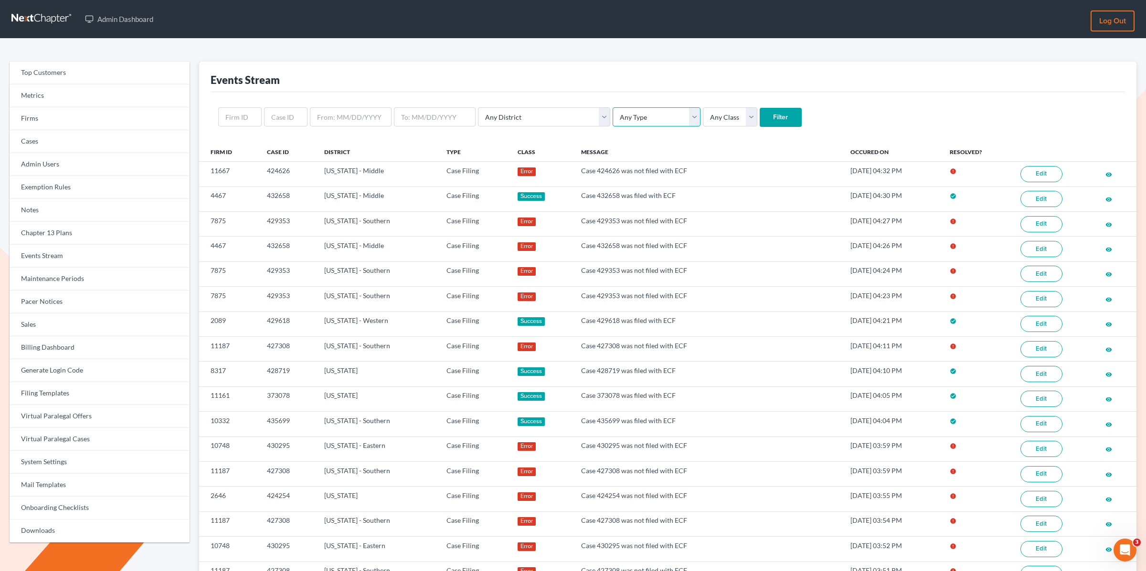
click at [612, 121] on select "Any Type Case Applied To Plan Case Archive Case Duplicate Case Filing Chapter 1…" at bounding box center [656, 116] width 88 height 19
click at [516, 113] on select "Any District Alabama - Middle Alabama - Northern Alabama - Southern Alaska Ariz…" at bounding box center [544, 116] width 132 height 19
select select "18"
click at [478, 107] on select "Any District Alabama - Middle Alabama - Northern Alabama - Southern Alaska Ariz…" at bounding box center [544, 116] width 132 height 19
click at [628, 115] on select "Any Type Case Applied To Plan Case Archive Case Duplicate Case Filing Chapter 1…" at bounding box center [656, 116] width 88 height 19
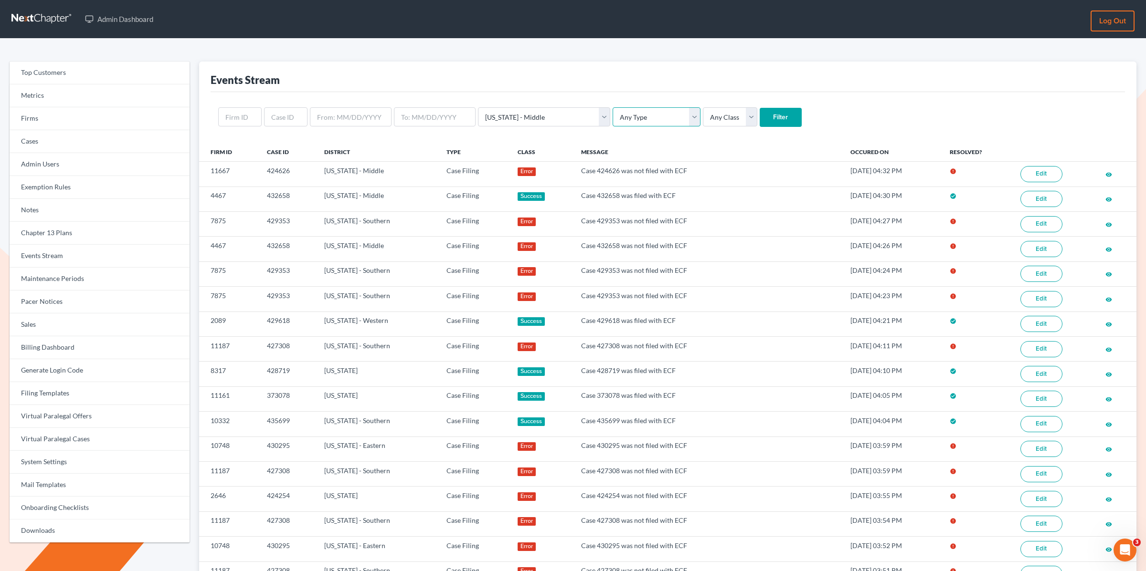
select select "case_filing"
click at [612, 107] on select "Any Type Case Applied To Plan Case Archive Case Duplicate Case Filing Chapter 1…" at bounding box center [656, 116] width 88 height 19
click at [759, 115] on input "Filter" at bounding box center [780, 117] width 42 height 19
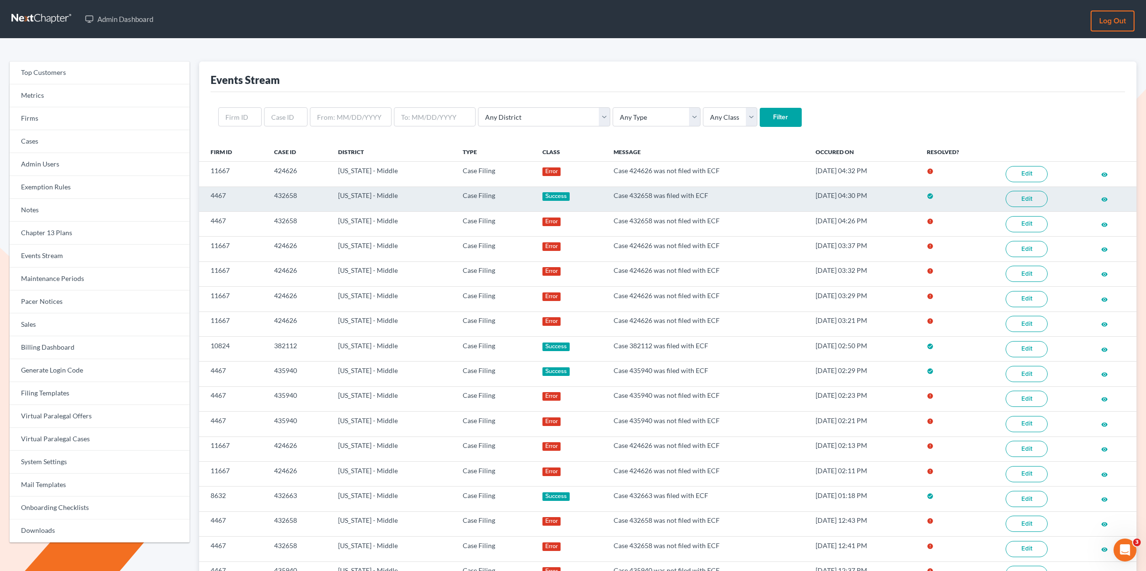
click at [1021, 192] on link "Edit" at bounding box center [1026, 199] width 42 height 16
click at [1033, 196] on link "Edit" at bounding box center [1026, 199] width 42 height 16
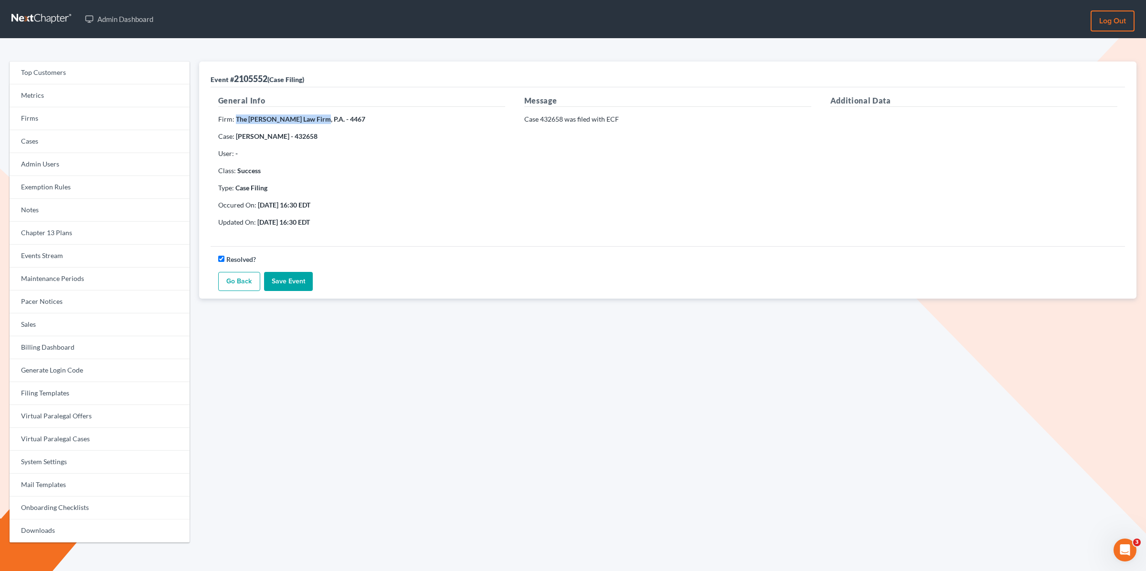
drag, startPoint x: 235, startPoint y: 117, endPoint x: 316, endPoint y: 120, distance: 80.7
click at [316, 120] on strong "The [PERSON_NAME] Law Firm, P.A. - 4467" at bounding box center [300, 119] width 129 height 8
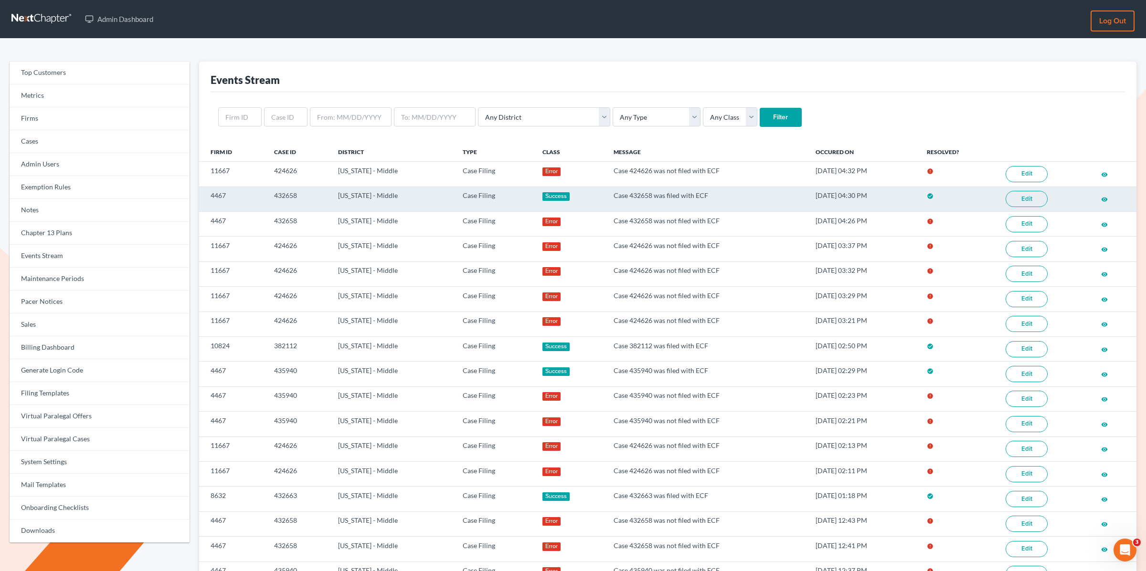
click at [1021, 198] on link "Edit" at bounding box center [1026, 199] width 42 height 16
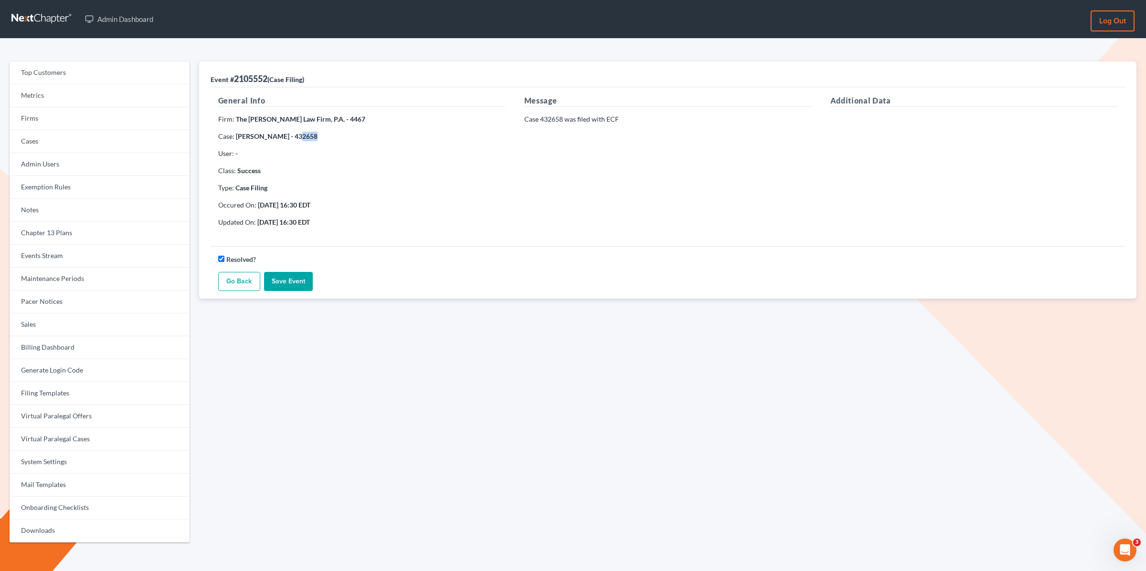
drag, startPoint x: 310, startPoint y: 136, endPoint x: 284, endPoint y: 133, distance: 25.5
click at [287, 136] on p "Case: [PERSON_NAME] - 432658" at bounding box center [361, 137] width 287 height 10
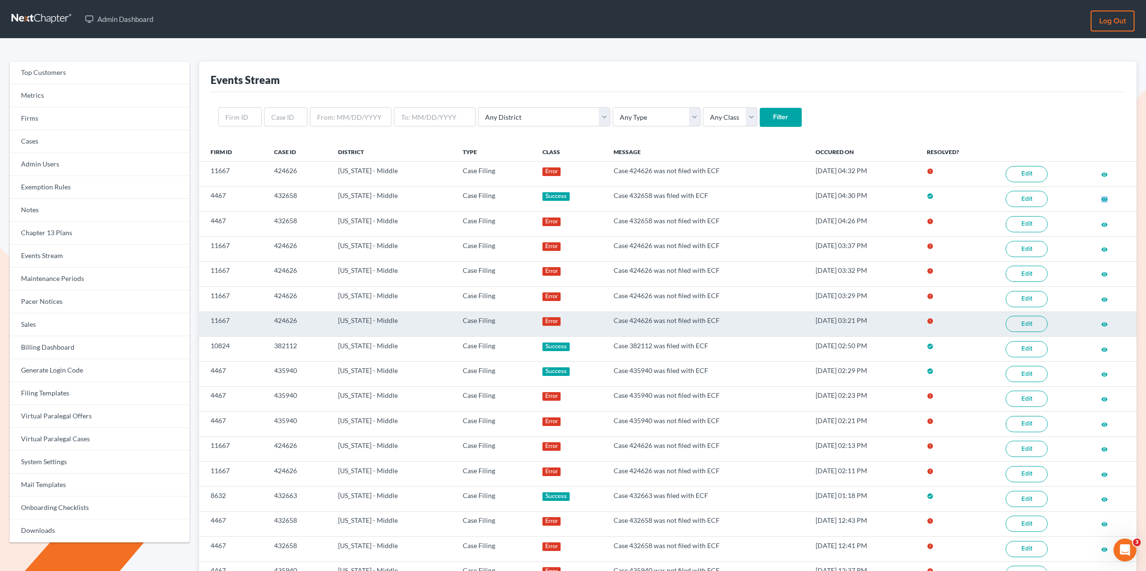
scroll to position [1, 0]
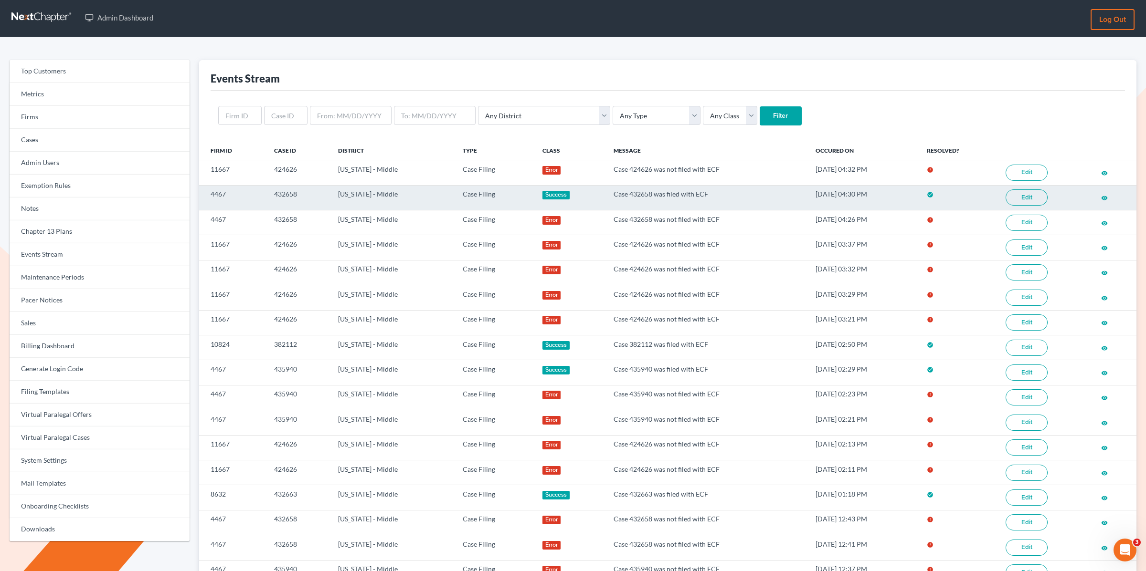
click at [311, 193] on td "432658" at bounding box center [297, 197] width 63 height 25
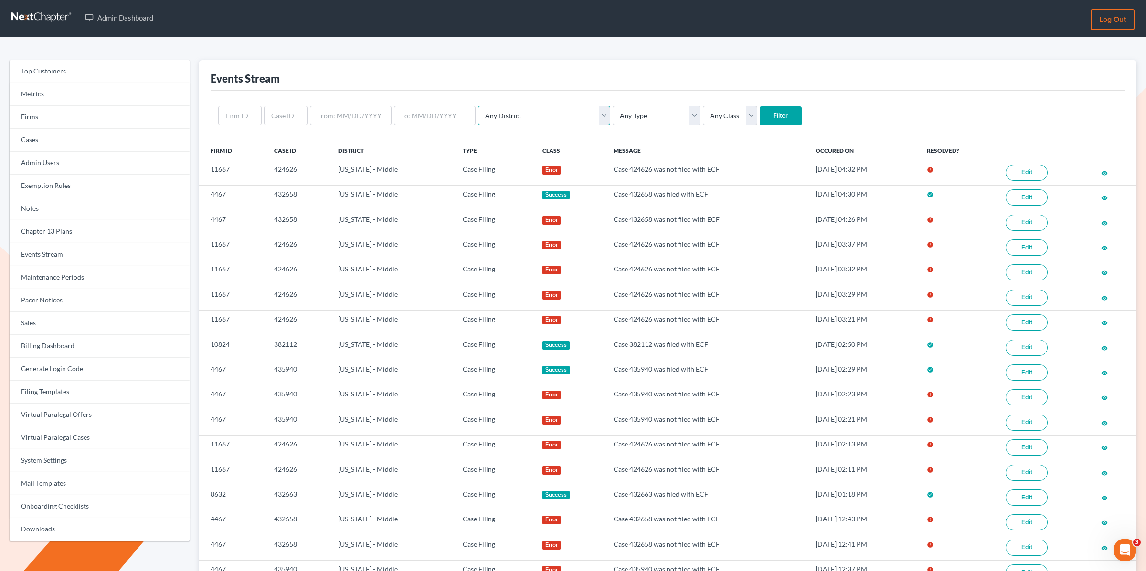
click at [510, 115] on select "Any District Alabama - Middle Alabama - Northern Alabama - Southern Alaska Ariz…" at bounding box center [544, 115] width 132 height 19
click at [612, 117] on select "Any Type Case Applied To Plan Case Archive Case Duplicate Case Filing Chapter 1…" at bounding box center [656, 115] width 88 height 19
click at [612, 106] on select "Any Type Case Applied To Plan Case Archive Case Duplicate Case Filing Chapter 1…" at bounding box center [656, 115] width 88 height 19
click at [611, 132] on div "Any District Alabama - Middle Alabama - Northern Alabama - Southern Alaska Ariz…" at bounding box center [667, 116] width 914 height 50
click at [612, 118] on select "Any Type Case Applied To Plan Case Archive Case Duplicate Case Filing Chapter 1…" at bounding box center [656, 115] width 88 height 19
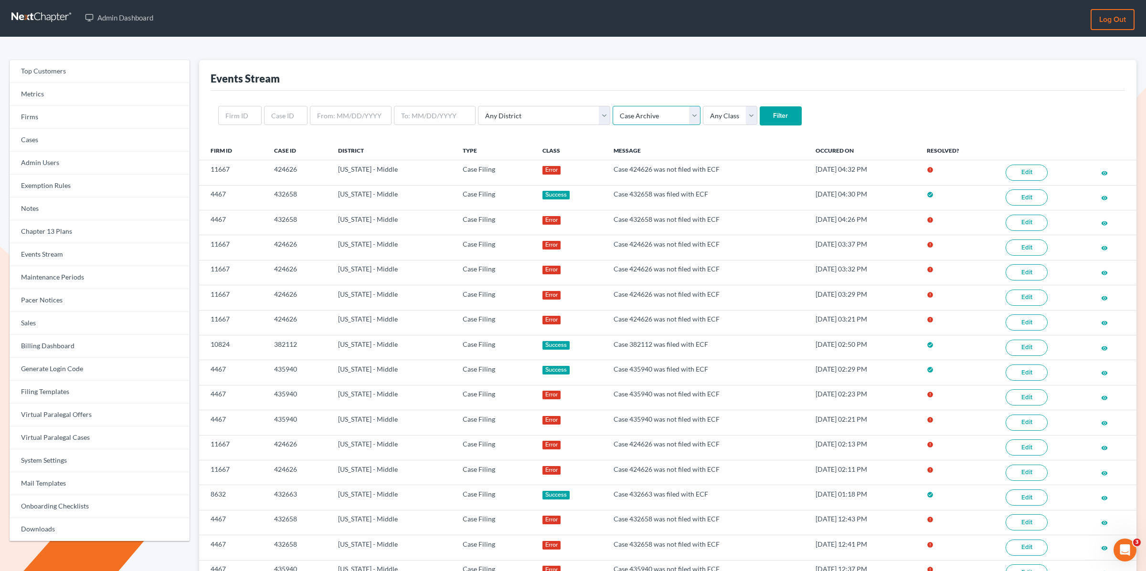
select select "case_filing"
click at [612, 106] on select "Any Type Case Applied To Plan Case Archive Case Duplicate Case Filing Chapter 1…" at bounding box center [656, 115] width 88 height 19
click at [759, 114] on input "Filter" at bounding box center [780, 115] width 42 height 19
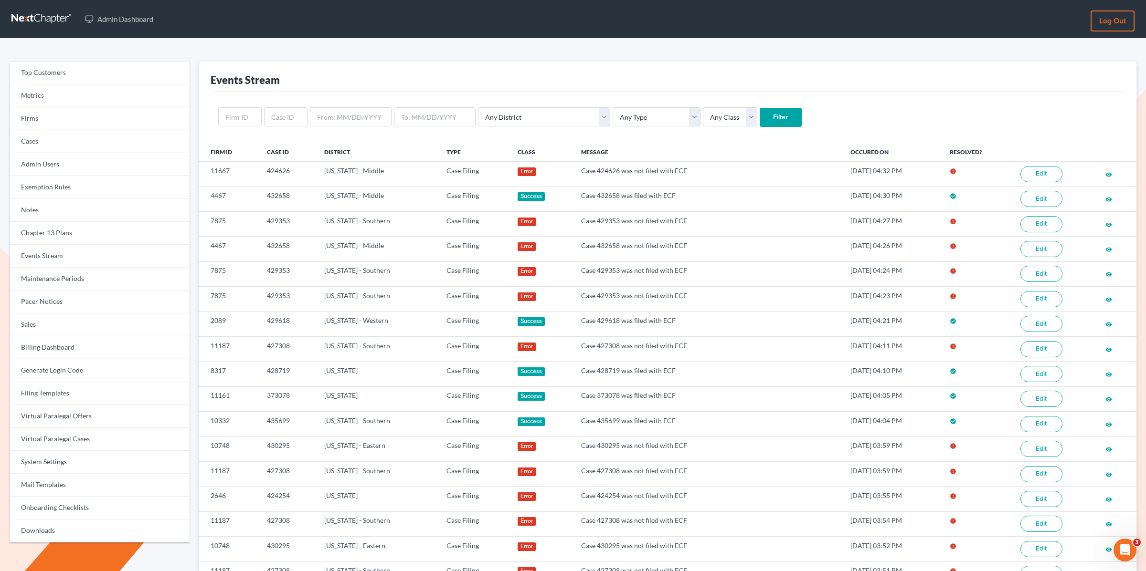
click at [828, 119] on form "Any District Alabama - Middle Alabama - Northern Alabama - Southern Alaska Ariz…" at bounding box center [667, 117] width 899 height 20
click at [797, 72] on div "Events Stream" at bounding box center [667, 77] width 914 height 31
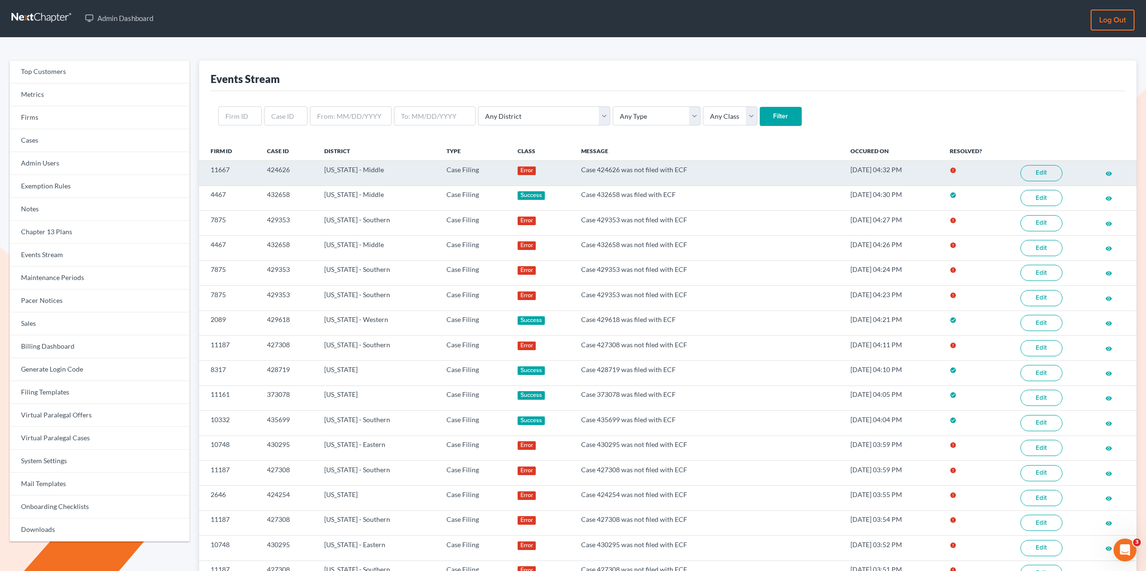
scroll to position [2, 0]
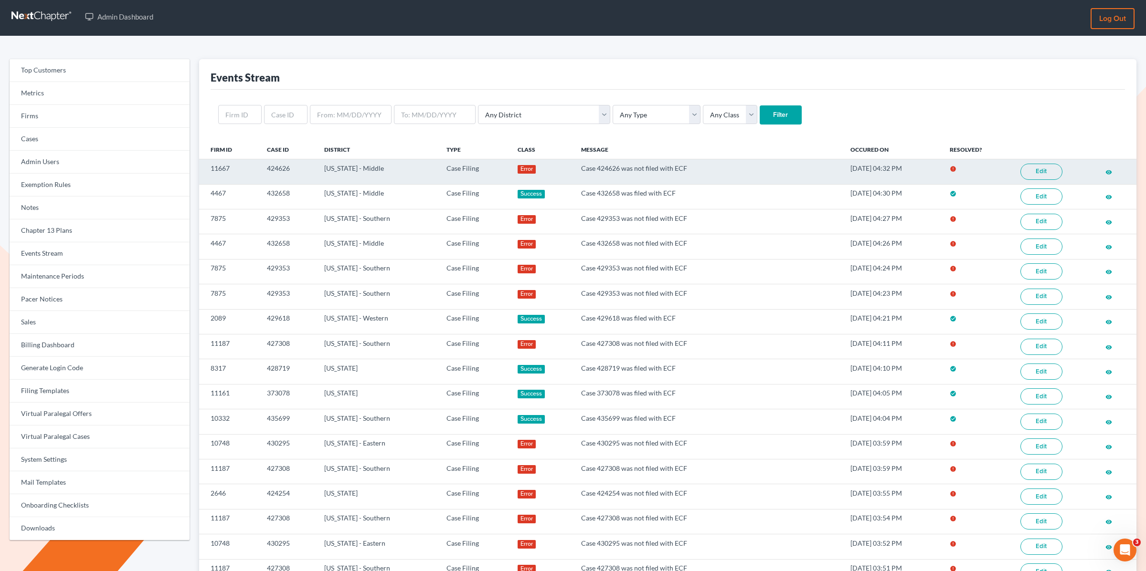
click at [1049, 170] on link "Edit" at bounding box center [1041, 172] width 42 height 16
click at [1044, 167] on link "Edit" at bounding box center [1041, 171] width 42 height 16
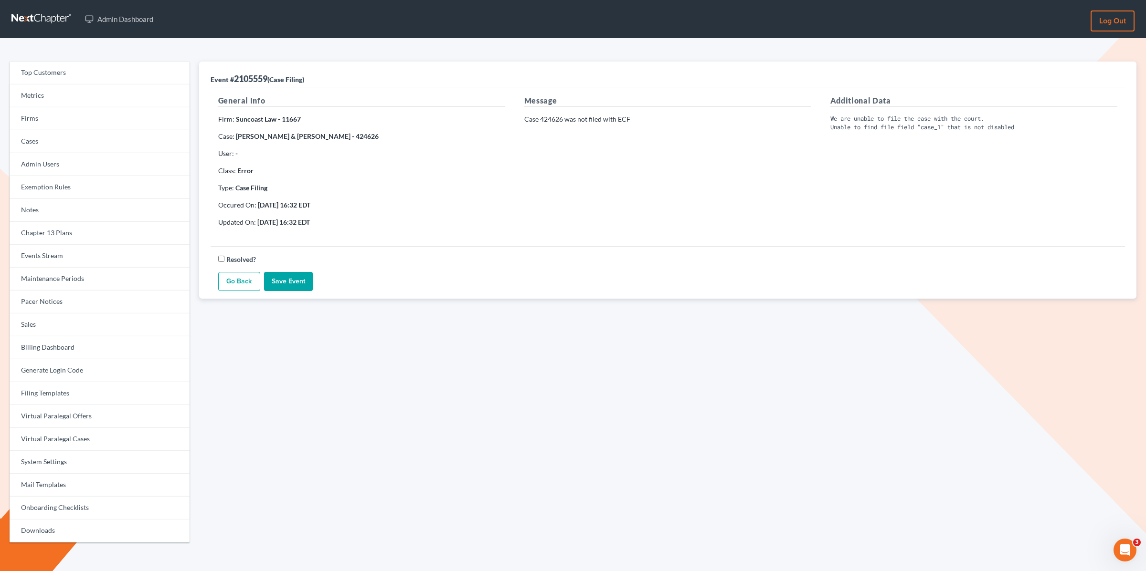
drag, startPoint x: 372, startPoint y: 137, endPoint x: 352, endPoint y: 138, distance: 20.5
click at [352, 138] on p "Case: Jenna Scaglione & Brandon Scaglione - 424626" at bounding box center [361, 137] width 287 height 10
copy strong "424626"
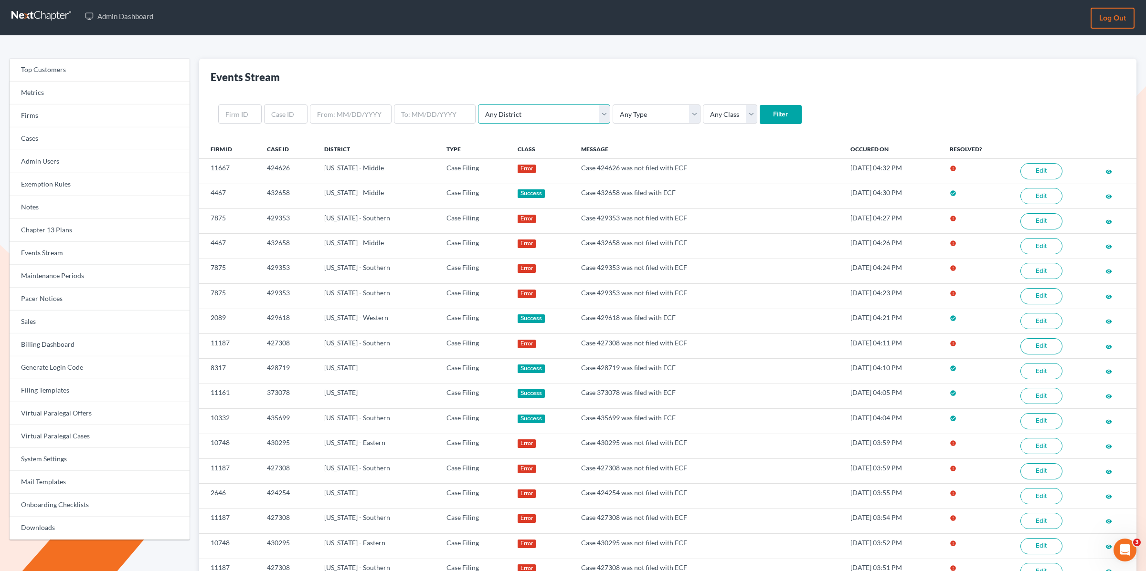
click at [481, 110] on select "Any District Alabama - Middle Alabama - Northern Alabama - Southern Alaska Ariz…" at bounding box center [544, 114] width 132 height 19
select select "18"
click at [478, 105] on select "Any District Alabama - Middle Alabama - Northern Alabama - Southern Alaska Ariz…" at bounding box center [544, 114] width 132 height 19
click at [612, 110] on select "Any Type Case Applied To Plan Case Archive Case Duplicate Case Filing Chapter 1…" at bounding box center [656, 114] width 88 height 19
select select "case_filing"
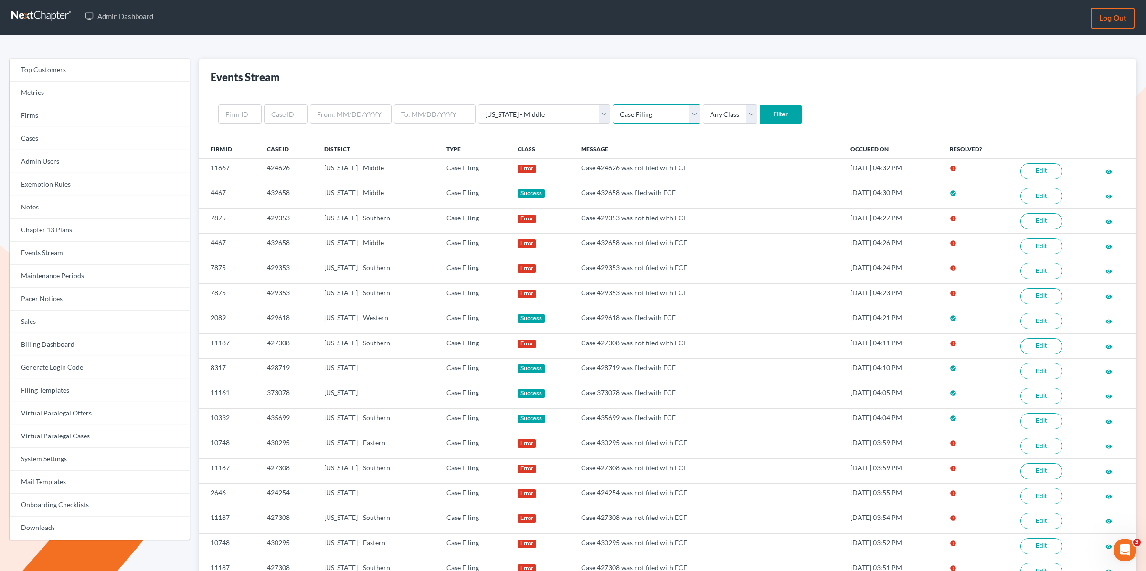
click at [612, 105] on select "Any Type Case Applied To Plan Case Archive Case Duplicate Case Filing Chapter 1…" at bounding box center [656, 114] width 88 height 19
click at [759, 108] on input "Filter" at bounding box center [780, 114] width 42 height 19
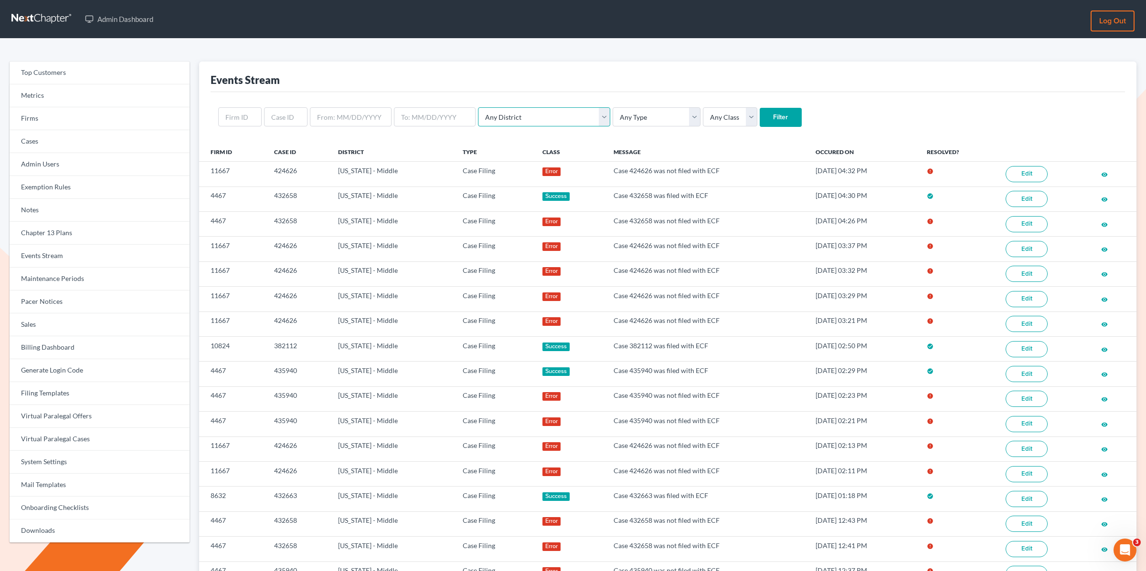
click at [526, 120] on select "Any District [US_STATE] - [GEOGRAPHIC_DATA] [US_STATE] - [GEOGRAPHIC_DATA] [US_…" at bounding box center [544, 116] width 132 height 19
select select "18"
click at [478, 107] on select "Any District [US_STATE] - [GEOGRAPHIC_DATA] [US_STATE] - [GEOGRAPHIC_DATA] [US_…" at bounding box center [544, 116] width 132 height 19
click at [634, 117] on select "Any Type Case Applied To Plan Case Archive Case Duplicate Case Filing Chapter 1…" at bounding box center [656, 116] width 88 height 19
select select "case_filing"
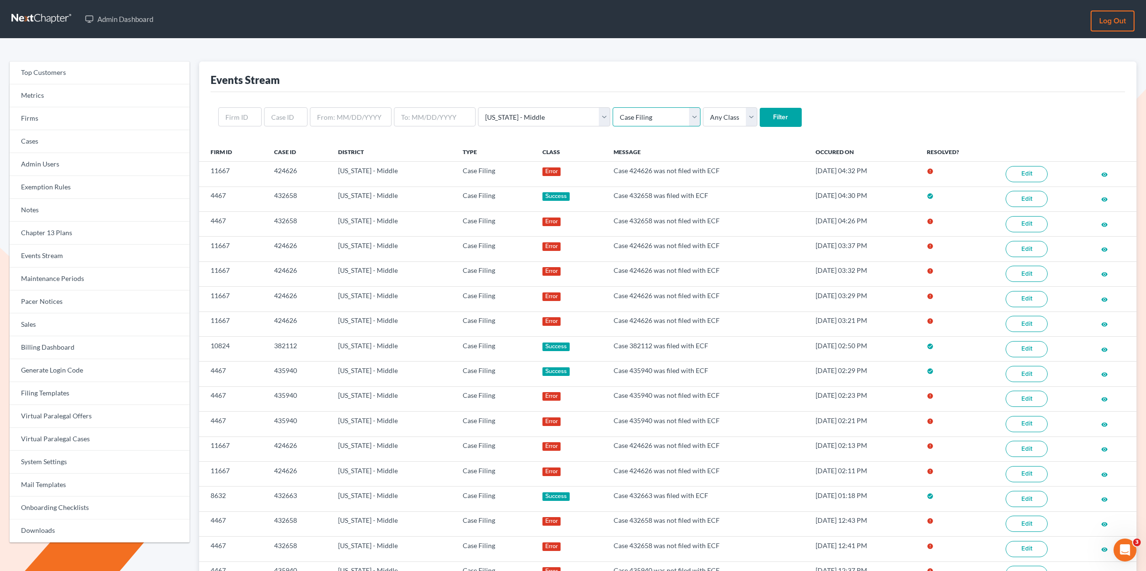
click at [612, 107] on select "Any Type Case Applied To Plan Case Archive Case Duplicate Case Filing Chapter 1…" at bounding box center [656, 116] width 88 height 19
click at [759, 116] on input "Filter" at bounding box center [780, 117] width 42 height 19
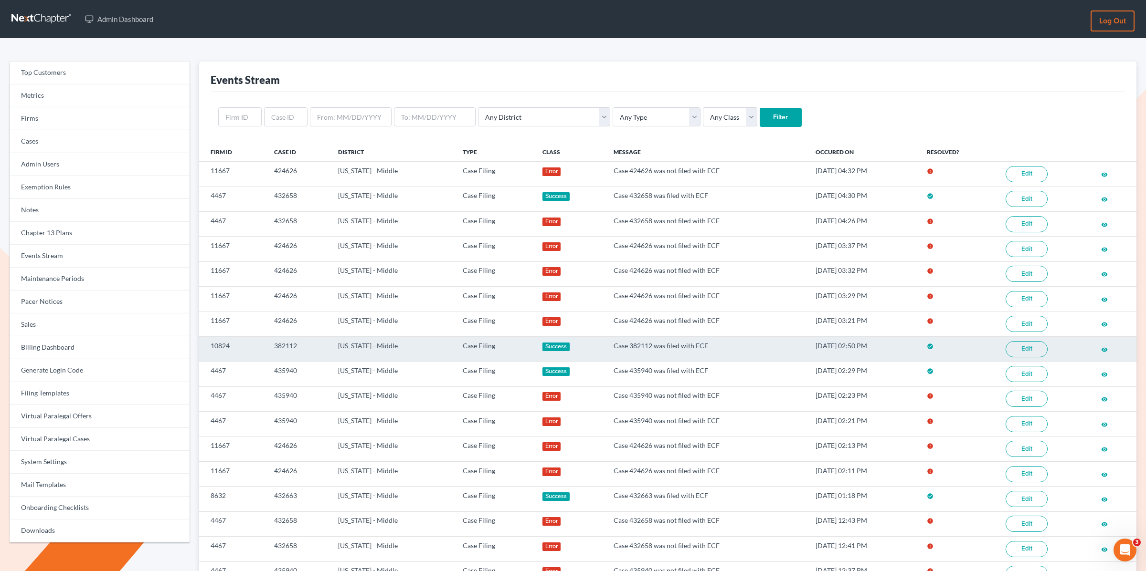
click at [1020, 345] on link "Edit" at bounding box center [1026, 349] width 42 height 16
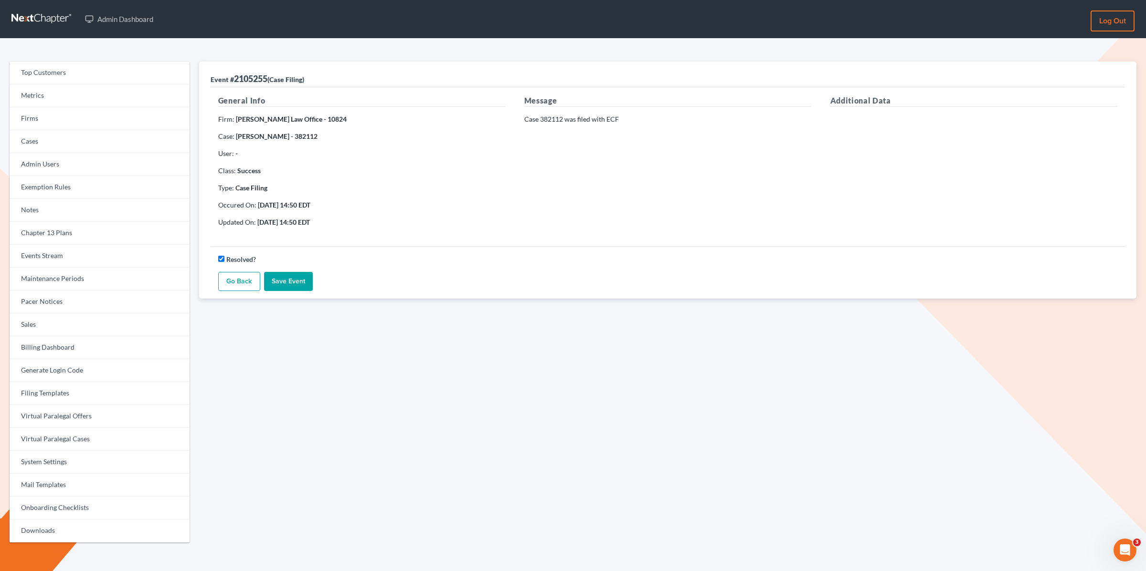
click at [288, 138] on p "Case: Lorraine Adams - 382112" at bounding box center [361, 137] width 287 height 10
click at [320, 135] on p "Case: Lorraine Adams - 382112" at bounding box center [361, 137] width 287 height 10
click at [297, 135] on strong "Lorraine Adams - 382112" at bounding box center [277, 136] width 82 height 8
drag, startPoint x: 313, startPoint y: 138, endPoint x: 300, endPoint y: 137, distance: 12.9
click at [288, 139] on p "Case: Lorraine Adams - 382112" at bounding box center [361, 137] width 287 height 10
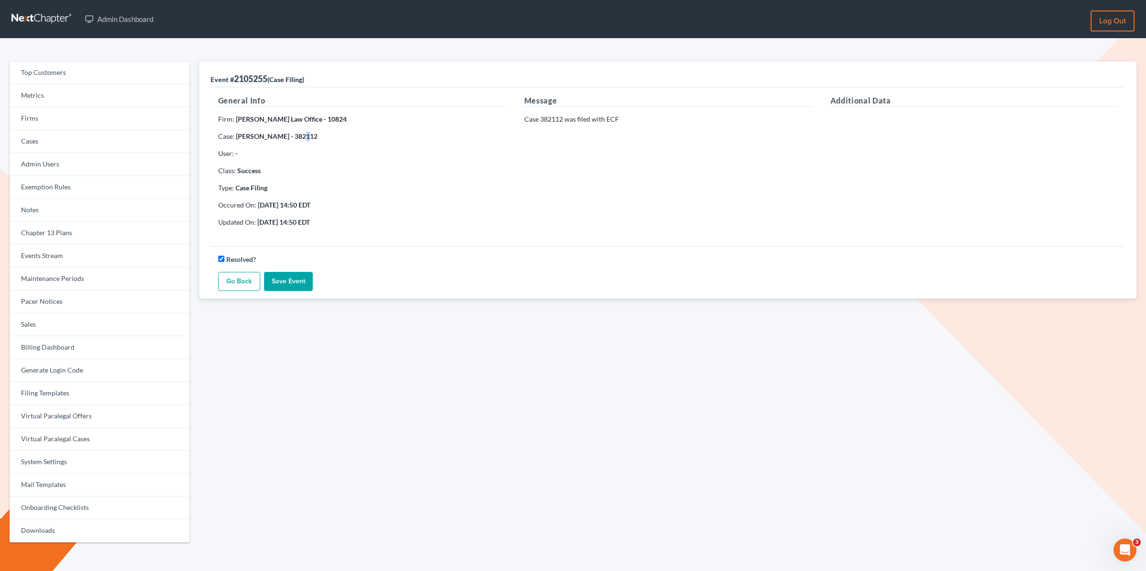
copy strong "382112"
click at [38, 255] on link "Events Stream" at bounding box center [100, 256] width 180 height 23
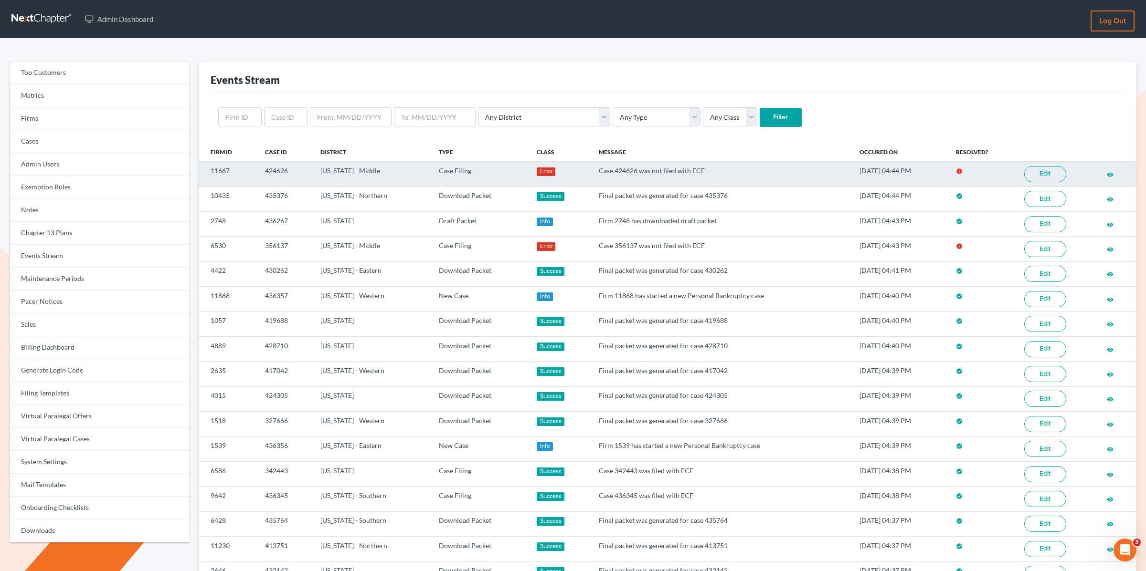
click at [1032, 177] on link "Edit" at bounding box center [1045, 174] width 42 height 16
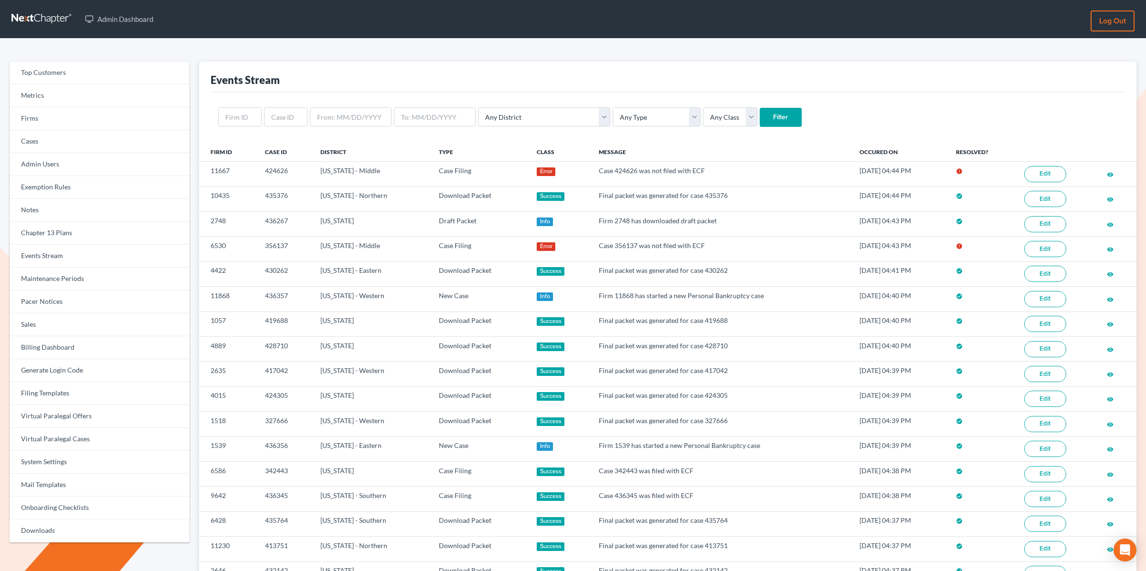
click at [454, 51] on div "Top Customers Metrics Firms Cases Admin Users Exemption Rules Notes Chapter 13 …" at bounding box center [573, 503] width 1146 height 929
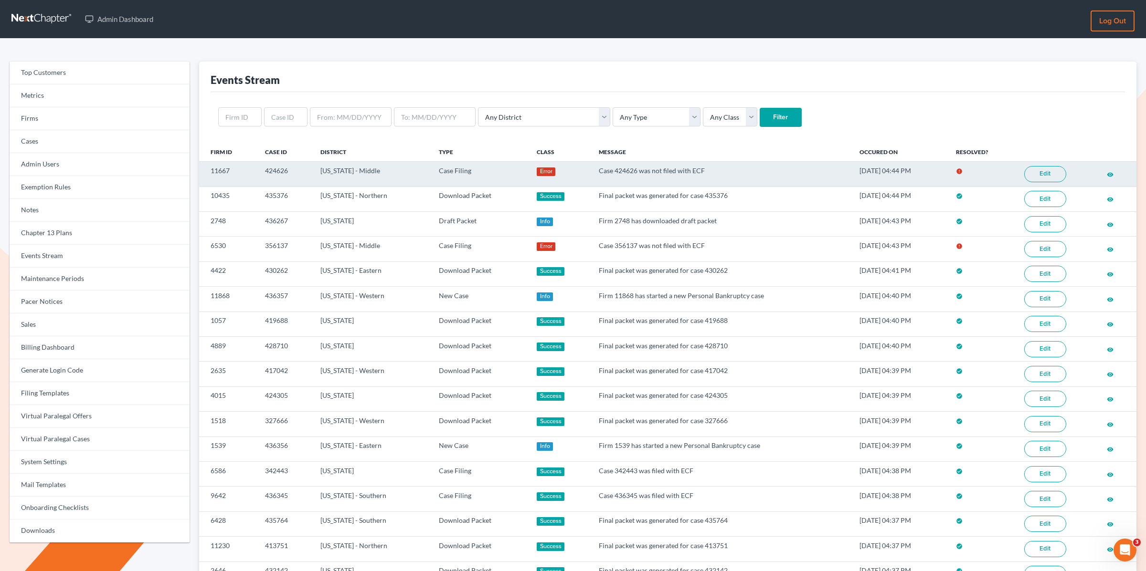
click at [1110, 171] on icon "visibility" at bounding box center [1109, 174] width 7 height 7
